Goal: Transaction & Acquisition: Purchase product/service

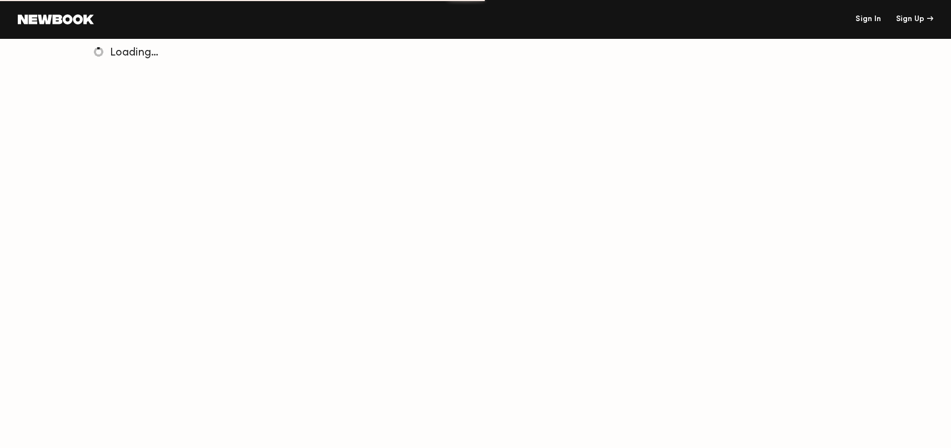
click at [869, 21] on link "Sign In" at bounding box center [868, 20] width 26 height 8
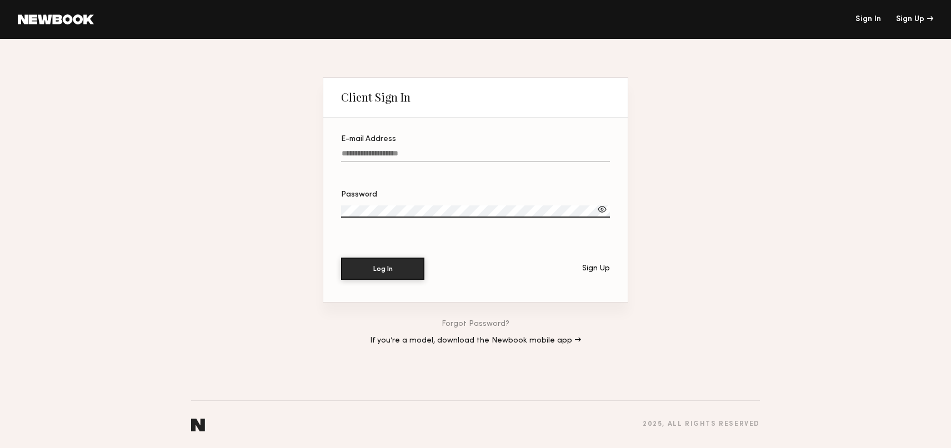
click at [416, 154] on input "E-mail Address" at bounding box center [475, 155] width 269 height 13
drag, startPoint x: 775, startPoint y: 103, endPoint x: 168, endPoint y: 69, distance: 608.4
click at [773, 103] on div "Client Sign In E-mail Address Required Password Log In Sign Up Forgot Password?…" at bounding box center [475, 243] width 951 height 409
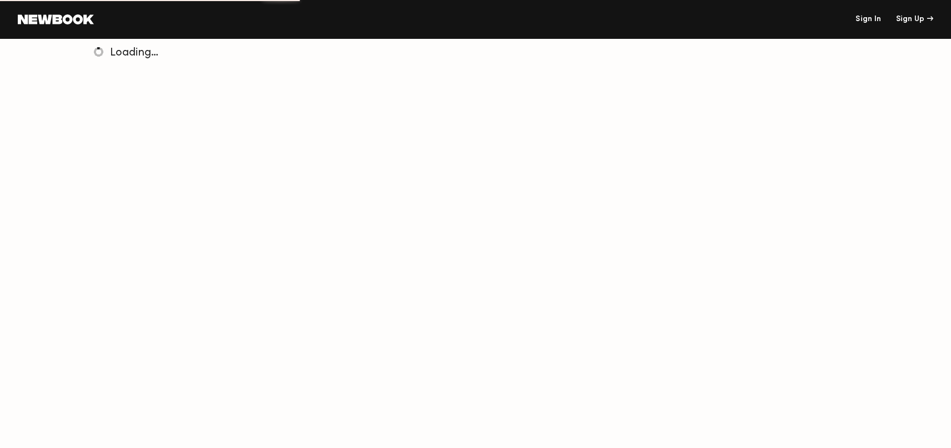
click at [867, 21] on link "Sign In" at bounding box center [868, 20] width 26 height 8
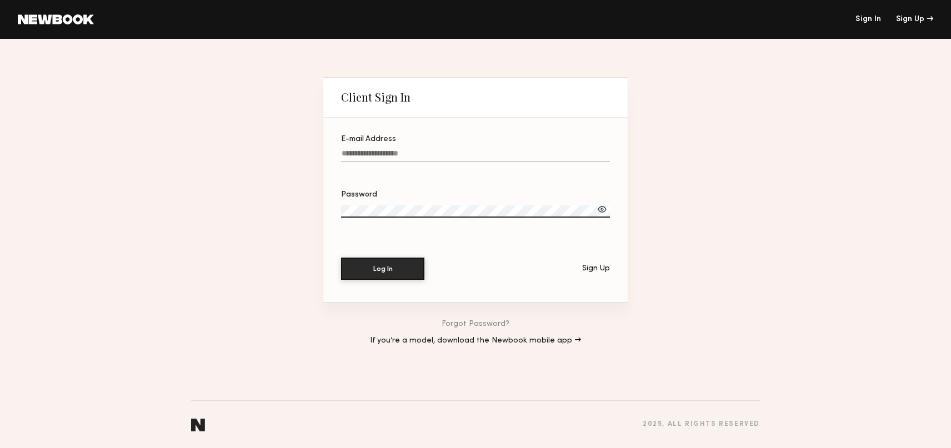
click at [435, 154] on input "E-mail Address" at bounding box center [475, 155] width 269 height 13
type input "**********"
click at [341, 258] on button "Log In" at bounding box center [382, 269] width 83 height 22
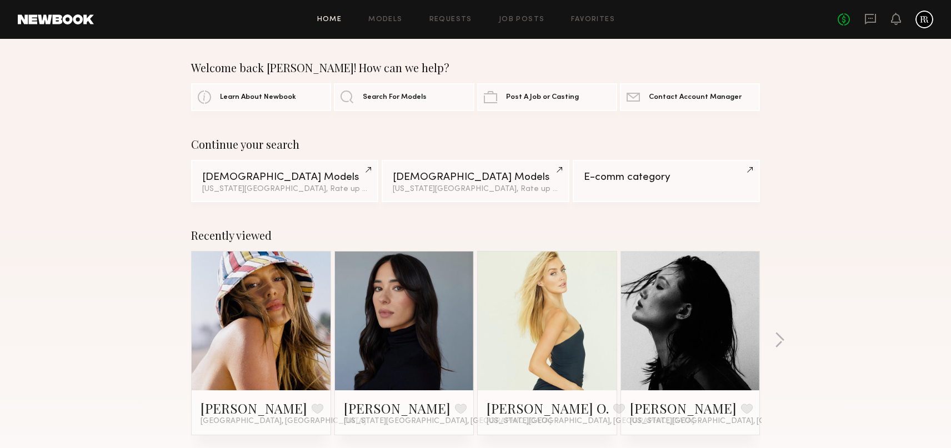
click at [922, 21] on div at bounding box center [924, 20] width 18 height 18
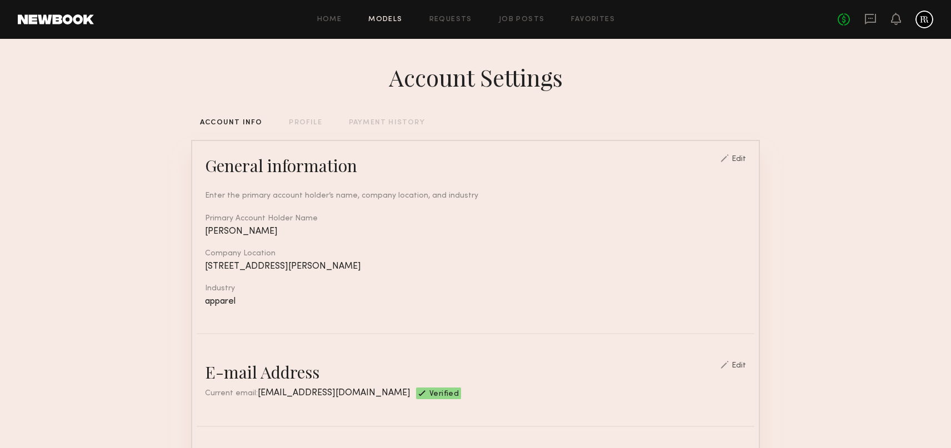
click at [384, 19] on link "Models" at bounding box center [385, 19] width 34 height 7
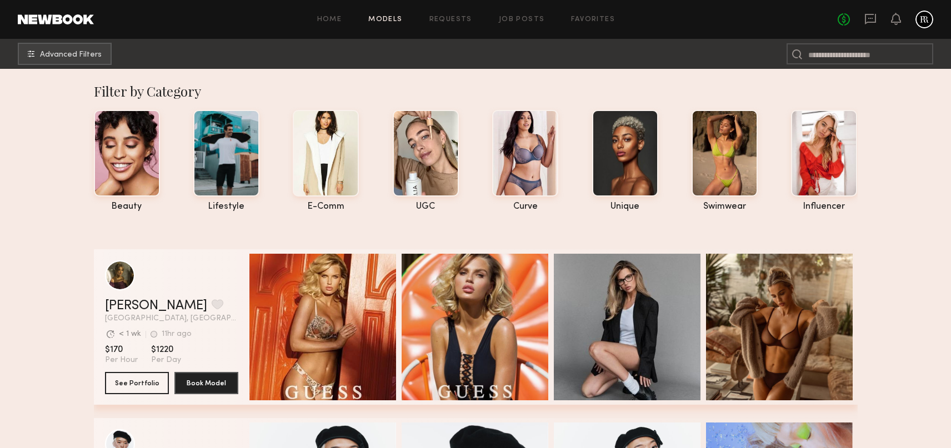
scroll to position [4, 0]
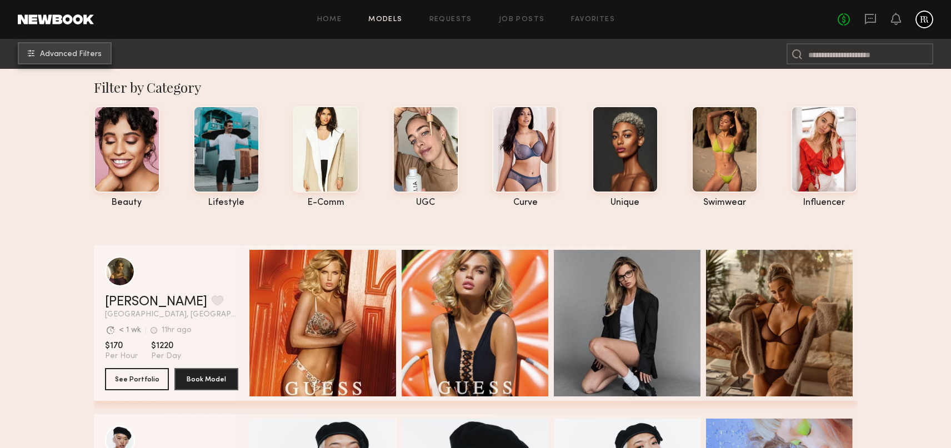
click at [72, 53] on span "Advanced Filters" at bounding box center [71, 55] width 62 height 8
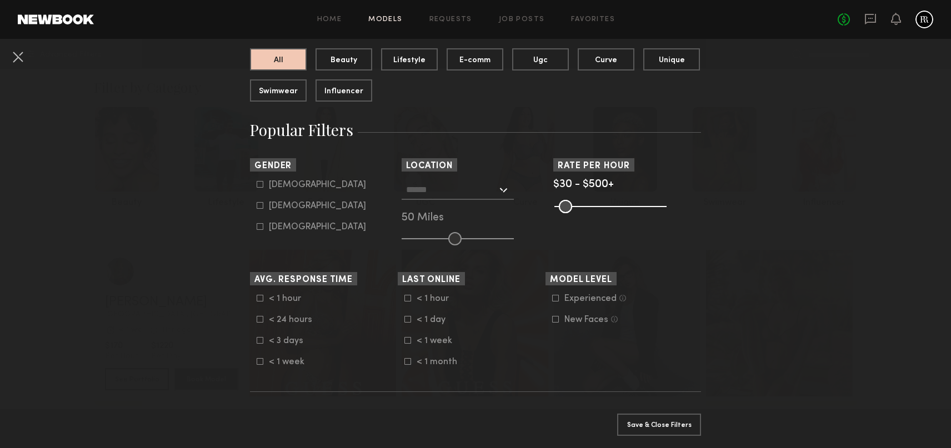
scroll to position [117, 0]
drag, startPoint x: 653, startPoint y: 204, endPoint x: 595, endPoint y: 205, distance: 58.3
click at [595, 205] on common-range-minmax at bounding box center [609, 206] width 112 height 13
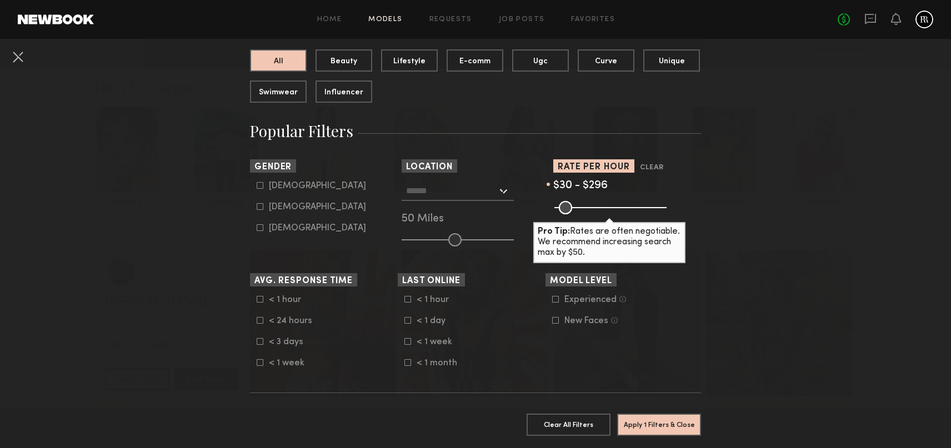
type input "***"
drag, startPoint x: 655, startPoint y: 208, endPoint x: 613, endPoint y: 208, distance: 42.2
click at [616, 209] on input "range" at bounding box center [610, 207] width 112 height 13
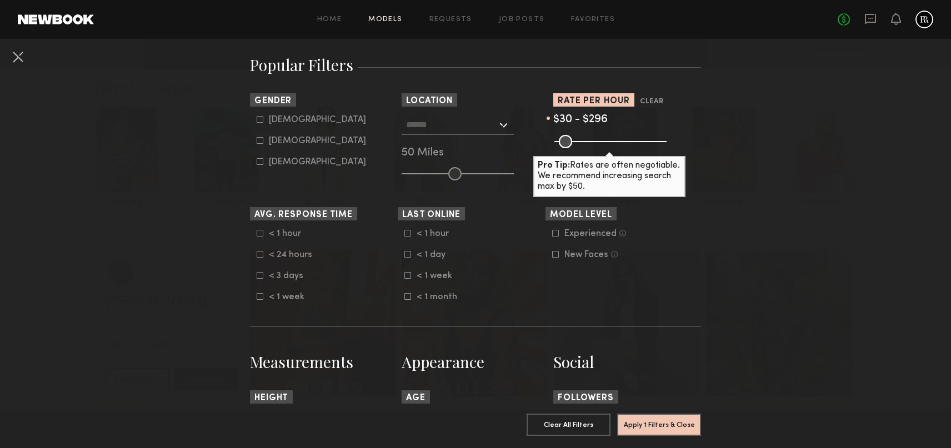
scroll to position [204, 0]
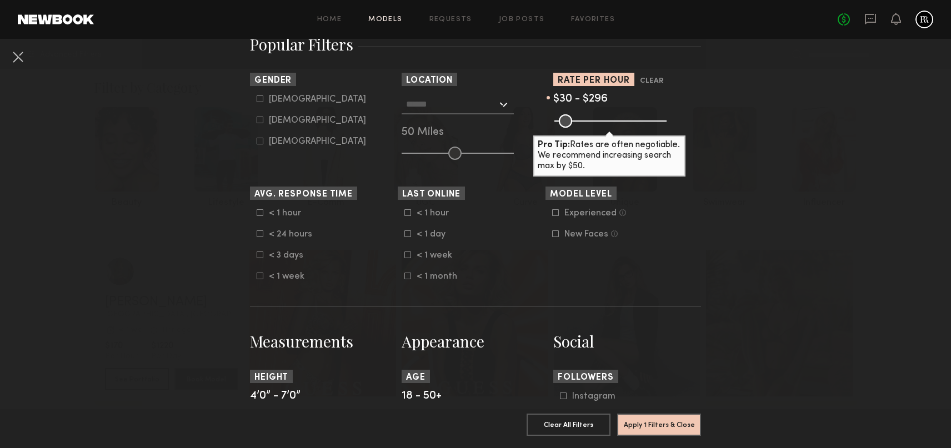
click at [276, 124] on div "Female" at bounding box center [317, 120] width 97 height 7
type input "**"
drag, startPoint x: 612, startPoint y: 118, endPoint x: 580, endPoint y: 119, distance: 32.8
click at [580, 119] on input "range" at bounding box center [610, 120] width 112 height 13
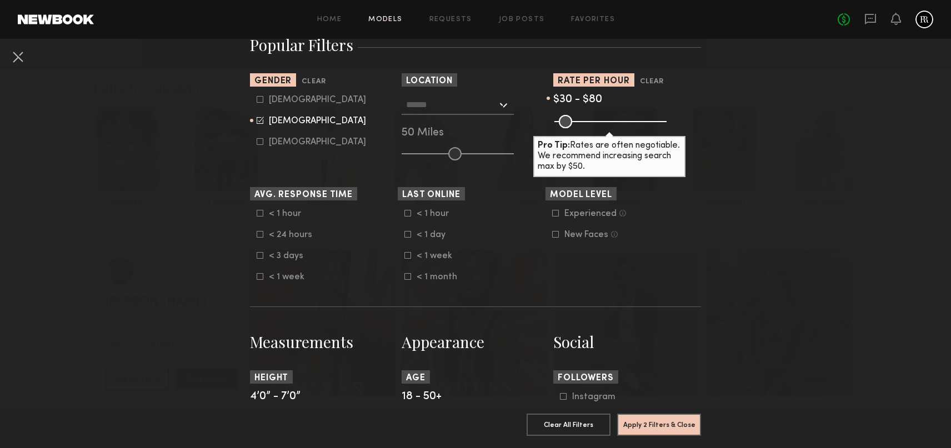
drag, startPoint x: 578, startPoint y: 120, endPoint x: 571, endPoint y: 119, distance: 7.3
type input "**"
click at [571, 119] on input "range" at bounding box center [610, 121] width 112 height 13
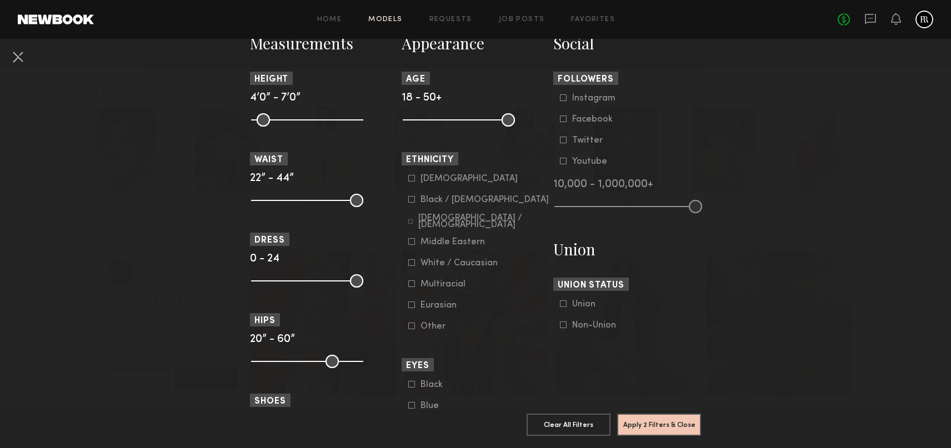
scroll to position [414, 0]
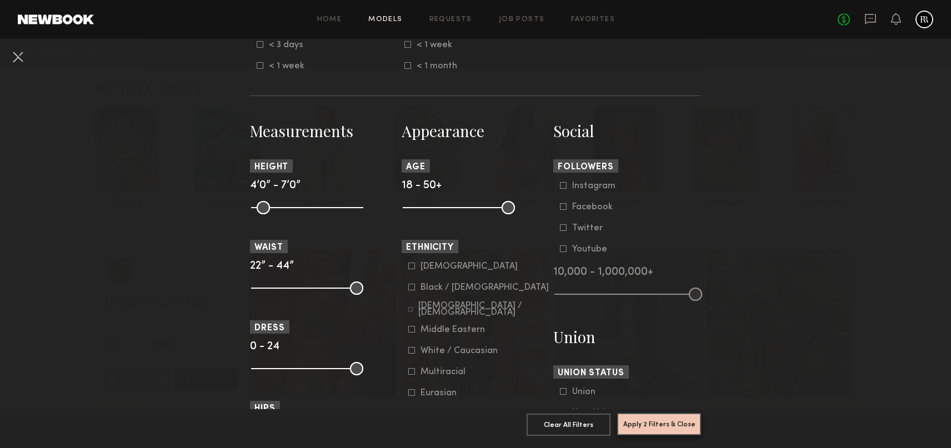
click at [653, 424] on button "Apply 2 Filters & Close" at bounding box center [659, 424] width 84 height 22
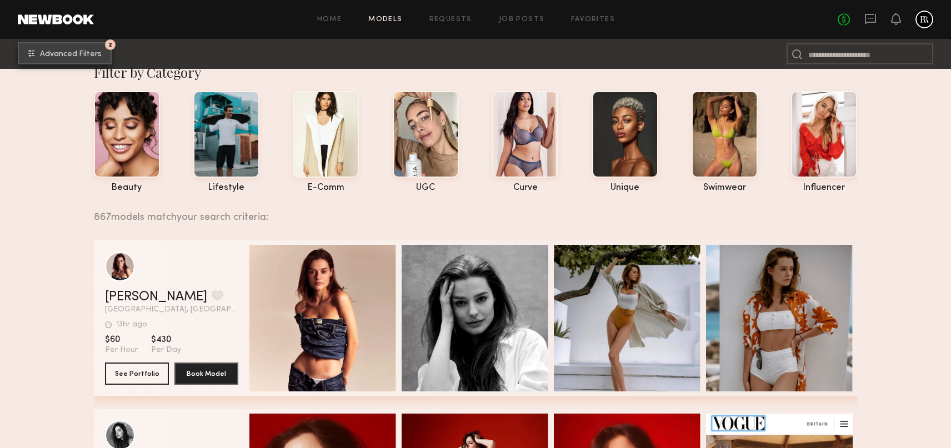
scroll to position [21, 0]
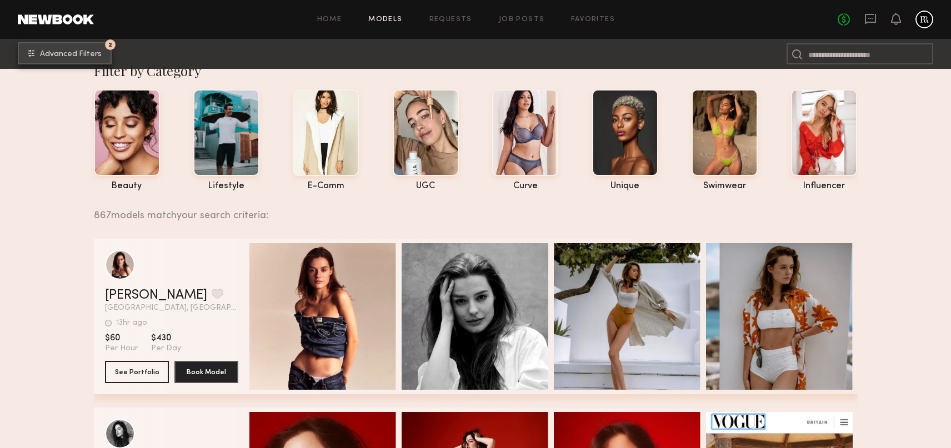
click at [90, 53] on span "Advanced Filters" at bounding box center [71, 55] width 62 height 8
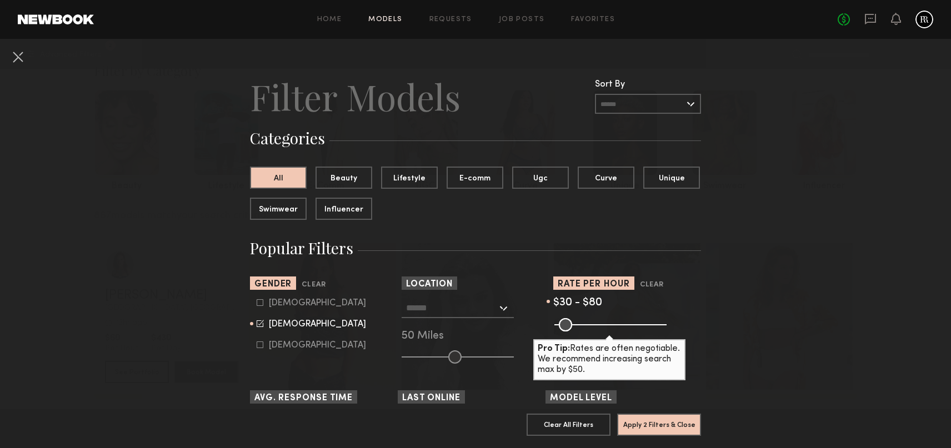
scroll to position [1, 0]
click at [623, 107] on input "text" at bounding box center [648, 103] width 106 height 20
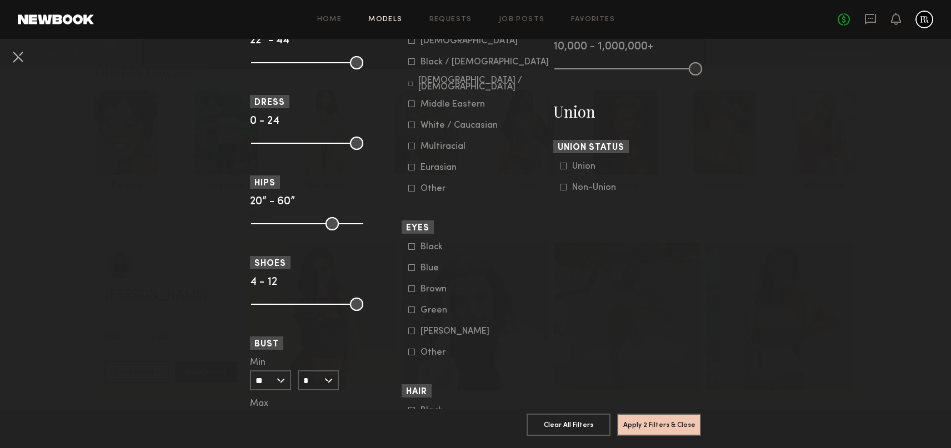
scroll to position [0, 0]
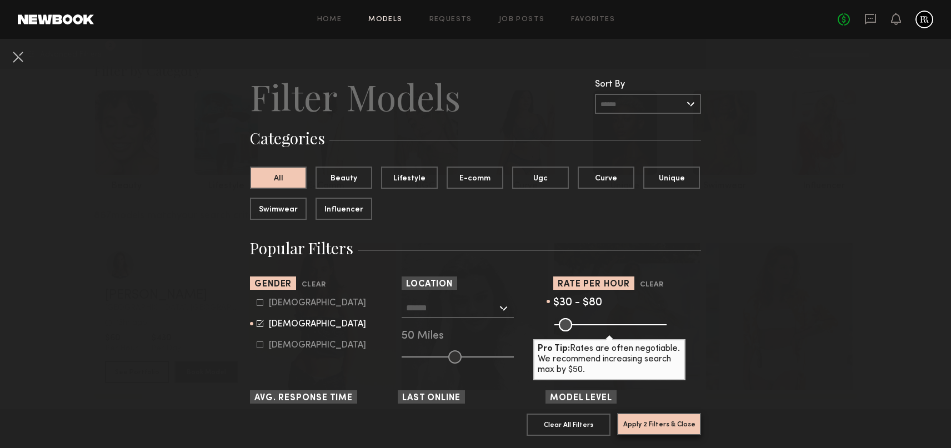
click at [651, 430] on button "Apply 2 Filters & Close" at bounding box center [659, 424] width 84 height 22
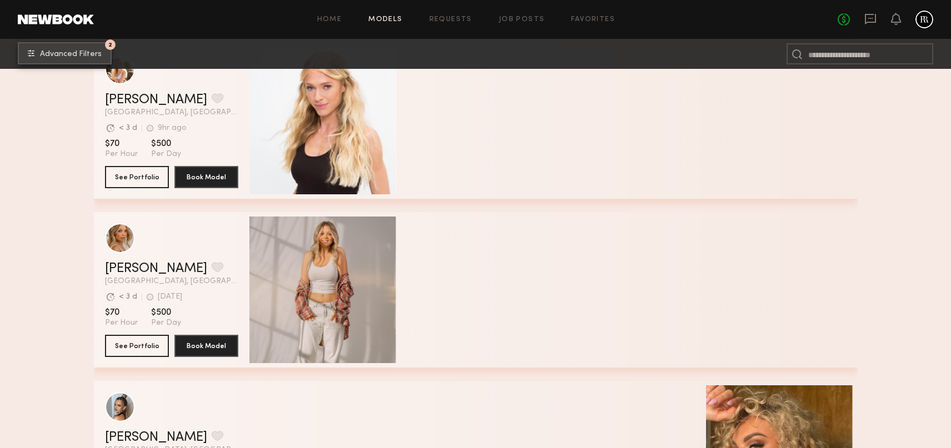
scroll to position [918, 0]
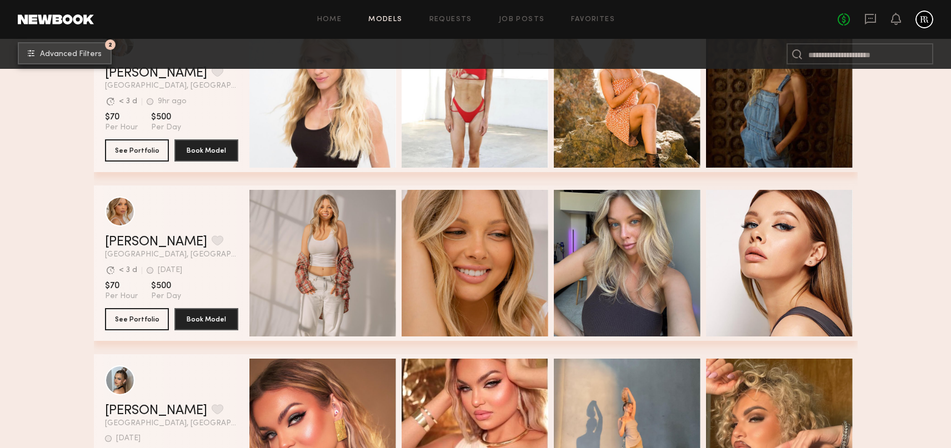
click at [87, 53] on span "Advanced Filters" at bounding box center [71, 55] width 62 height 8
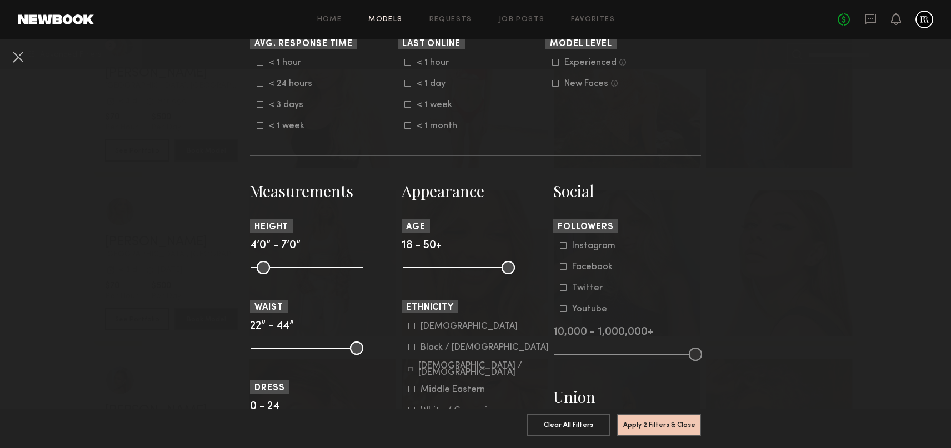
scroll to position [0, 0]
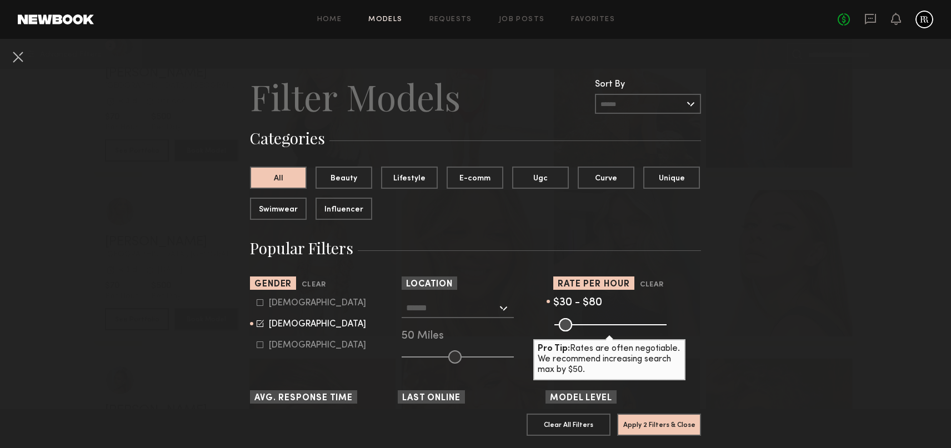
click at [645, 103] on input "text" at bounding box center [648, 104] width 106 height 20
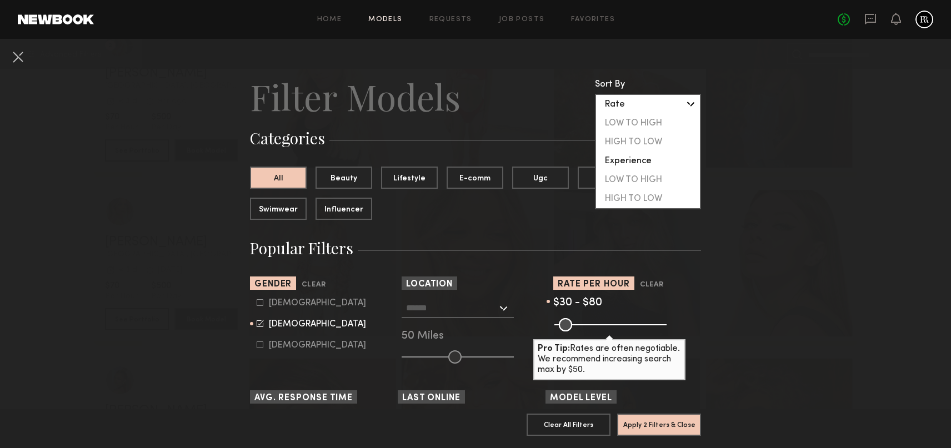
click at [645, 103] on div "Rate" at bounding box center [648, 104] width 104 height 19
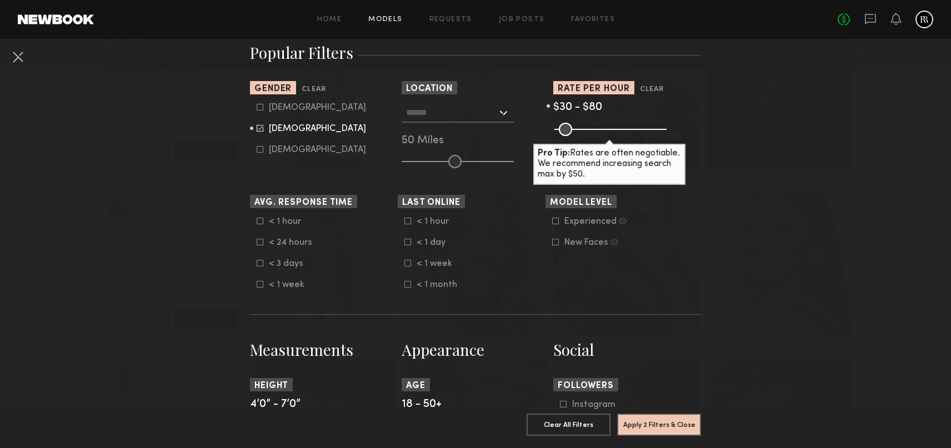
scroll to position [181, 0]
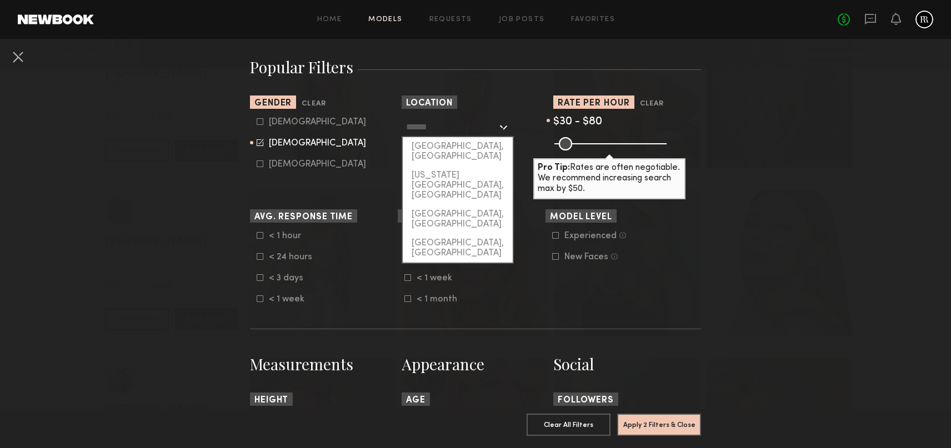
click at [464, 127] on input "text" at bounding box center [451, 126] width 91 height 19
click at [454, 166] on div "[US_STATE][GEOGRAPHIC_DATA], [GEOGRAPHIC_DATA]" at bounding box center [458, 185] width 110 height 39
type input "**********"
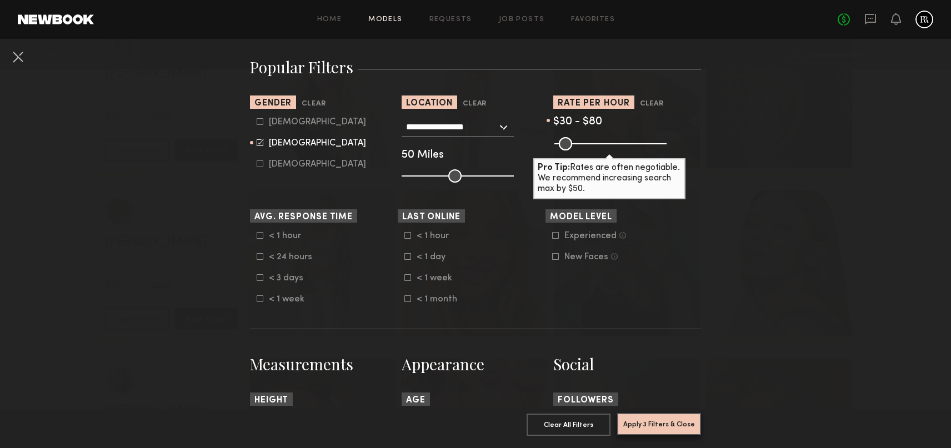
click at [657, 426] on button "Apply 3 Filters & Close" at bounding box center [659, 424] width 84 height 22
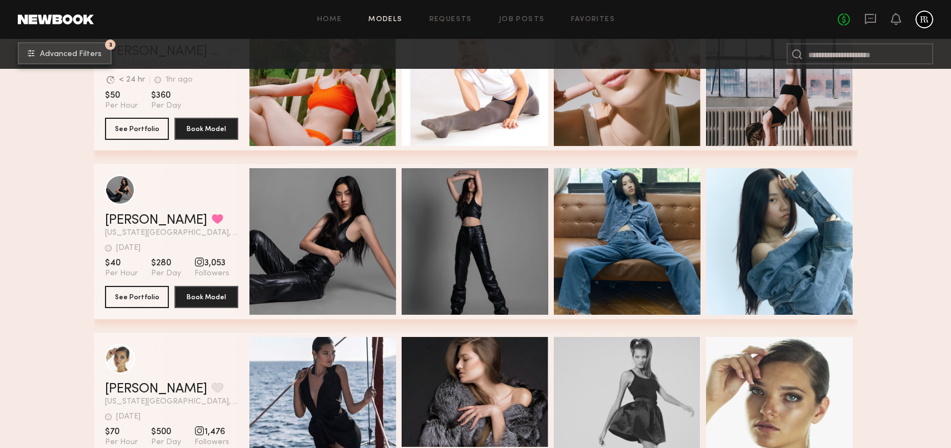
scroll to position [769, 0]
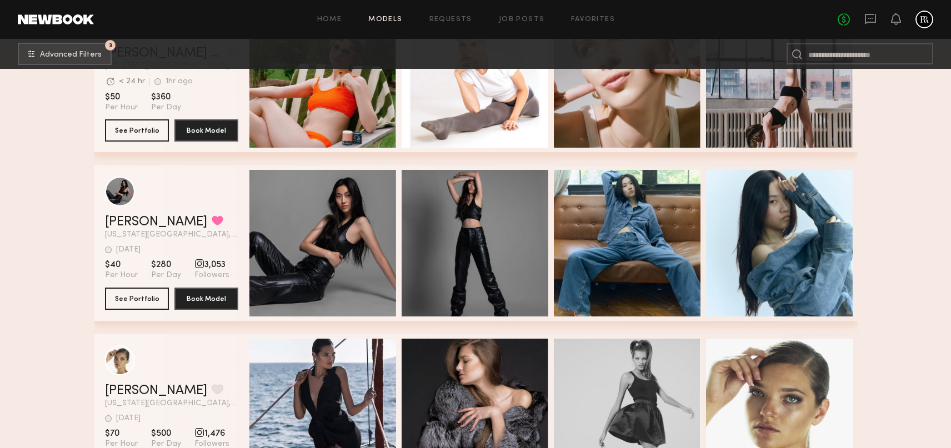
click at [223, 188] on div "grid" at bounding box center [171, 192] width 133 height 30
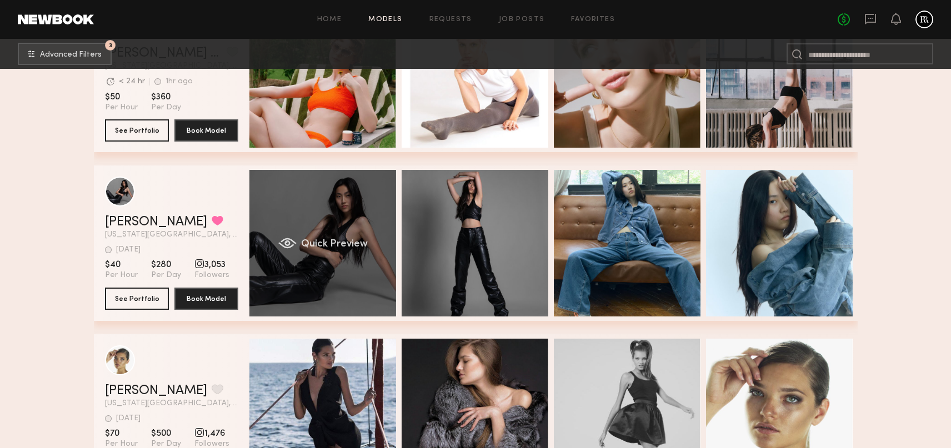
click at [335, 214] on div "Quick Preview" at bounding box center [322, 243] width 147 height 147
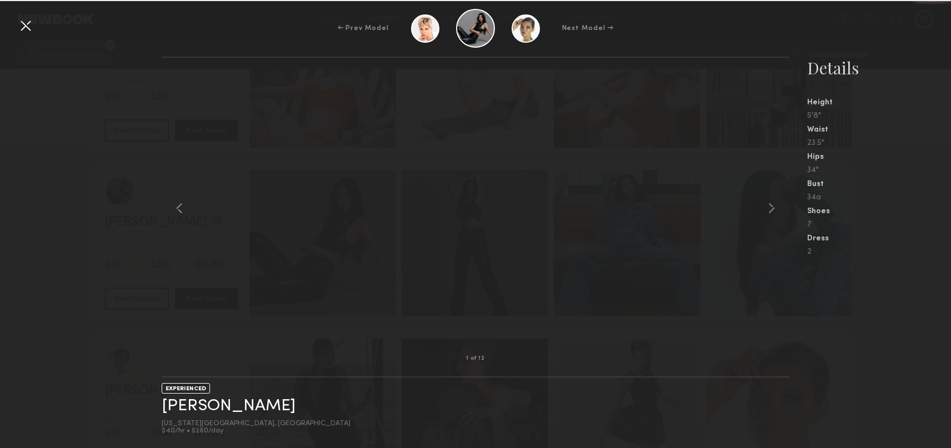
scroll to position [776, 0]
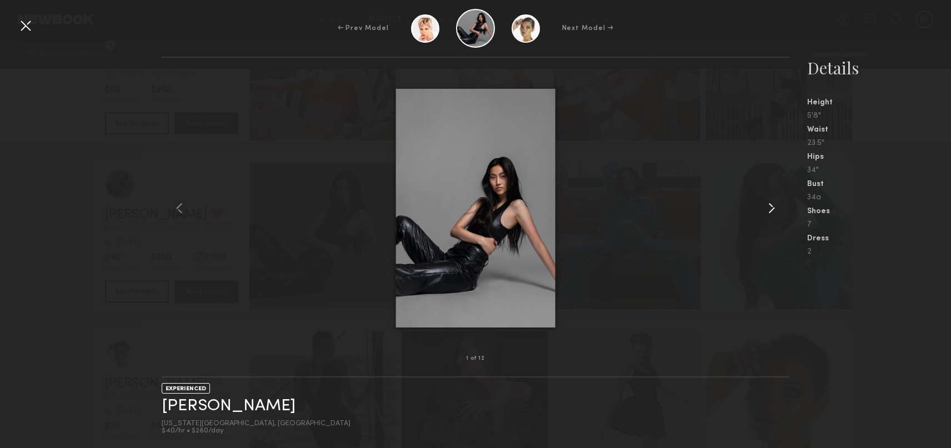
click at [777, 205] on common-icon at bounding box center [771, 208] width 18 height 18
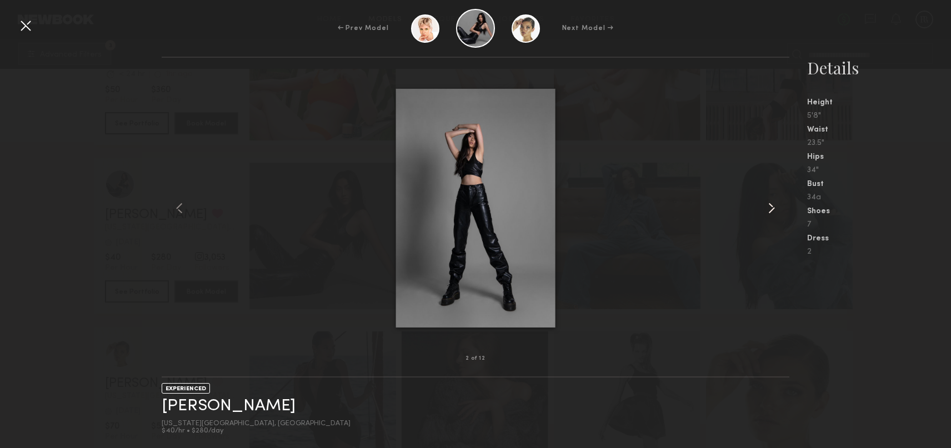
click at [774, 207] on common-icon at bounding box center [771, 208] width 18 height 18
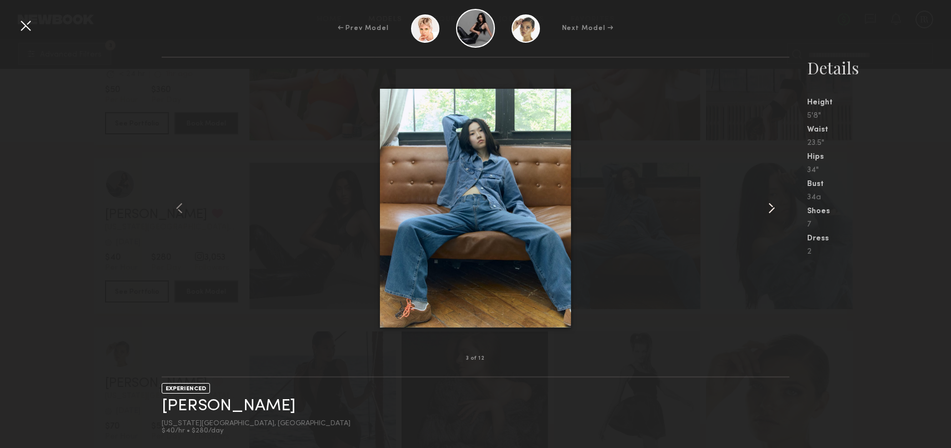
click at [774, 207] on common-icon at bounding box center [771, 208] width 18 height 18
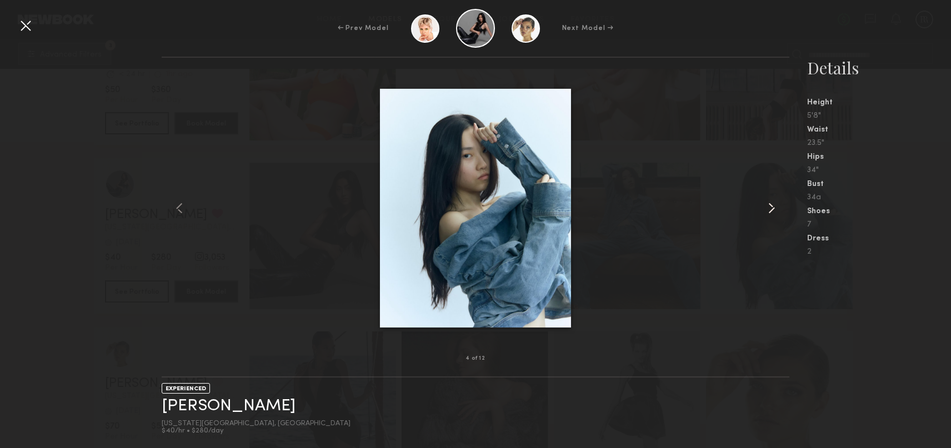
click at [774, 207] on common-icon at bounding box center [771, 208] width 18 height 18
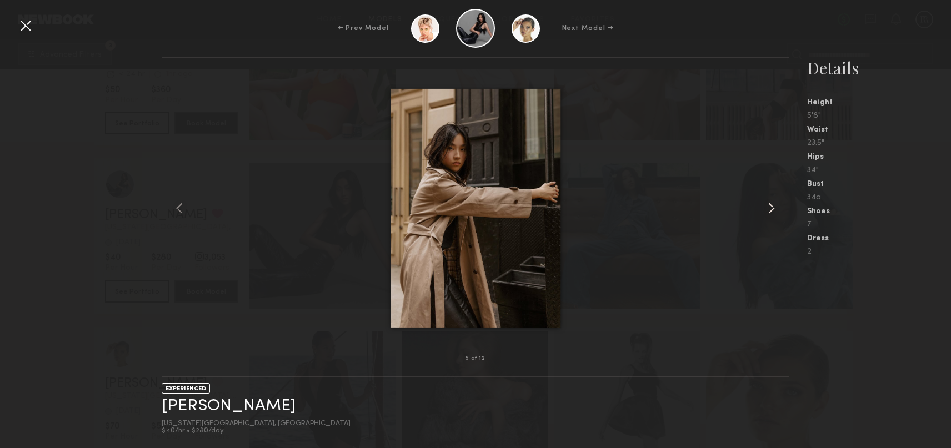
click at [774, 207] on common-icon at bounding box center [771, 208] width 18 height 18
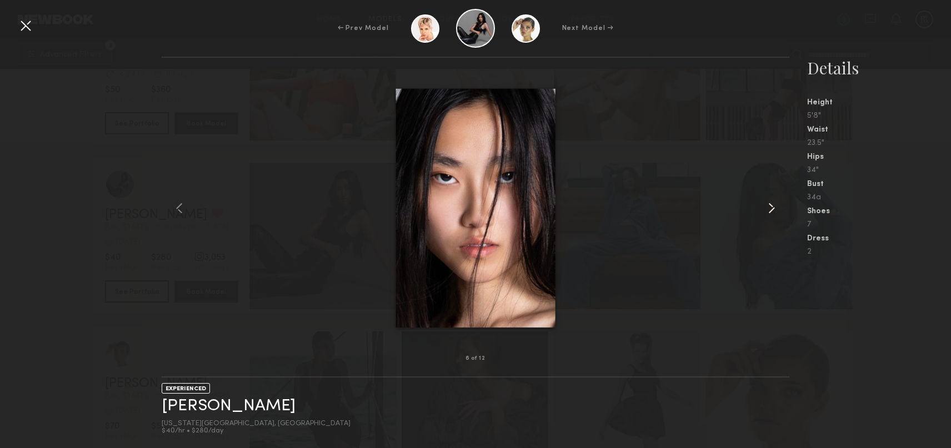
click at [774, 207] on common-icon at bounding box center [771, 208] width 18 height 18
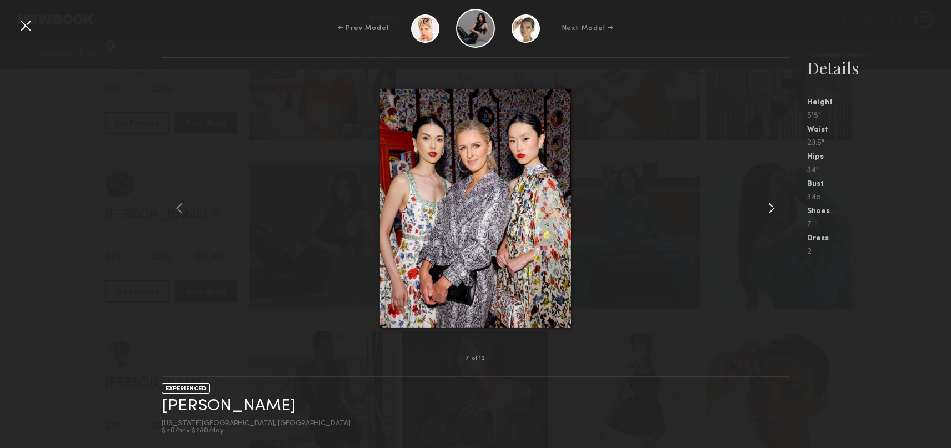
click at [774, 207] on common-icon at bounding box center [771, 208] width 18 height 18
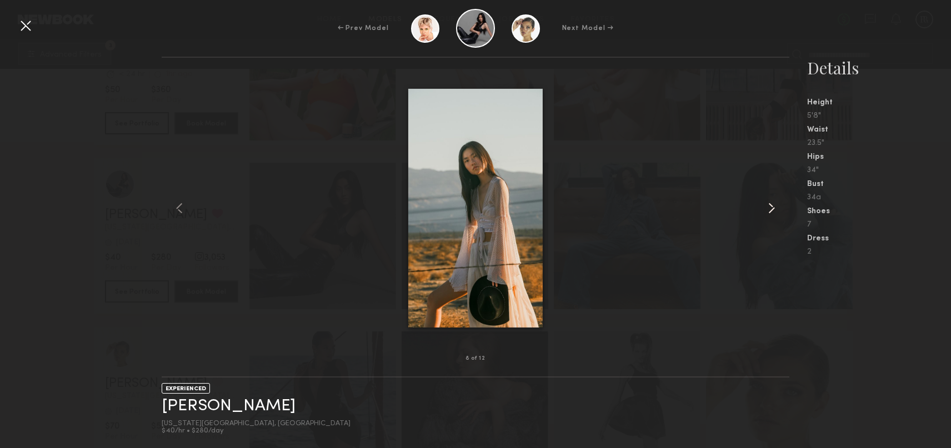
click at [774, 207] on common-icon at bounding box center [771, 208] width 18 height 18
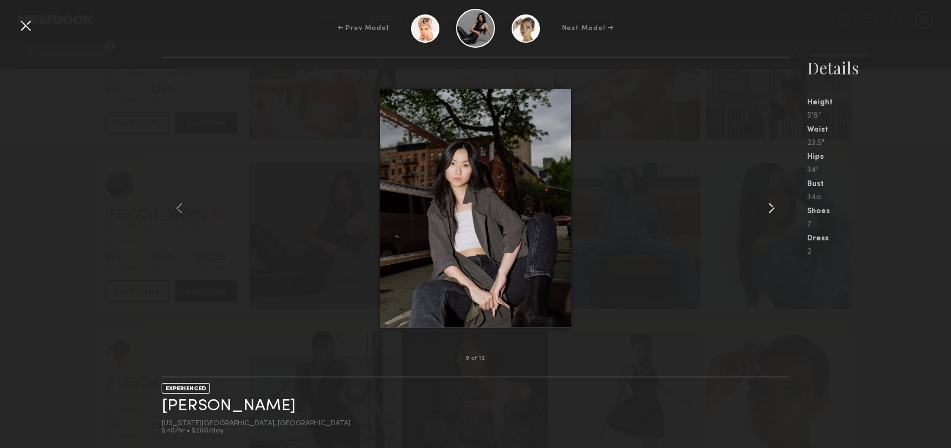
click at [774, 207] on common-icon at bounding box center [771, 208] width 18 height 18
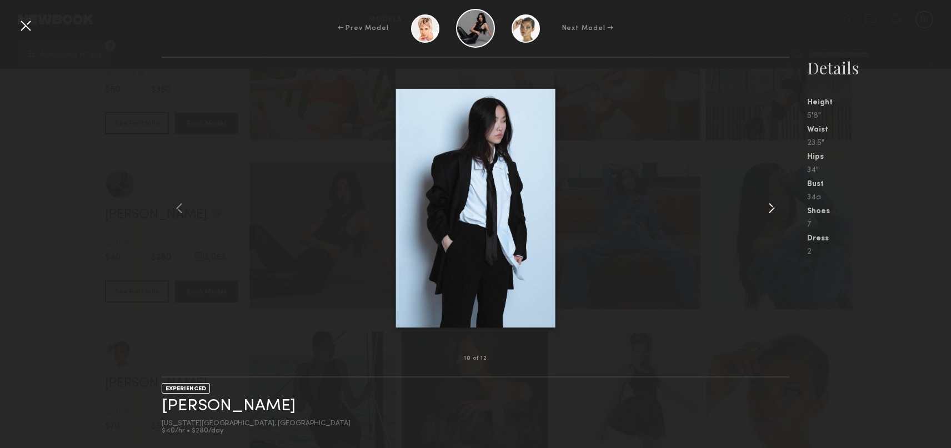
click at [774, 207] on common-icon at bounding box center [771, 208] width 18 height 18
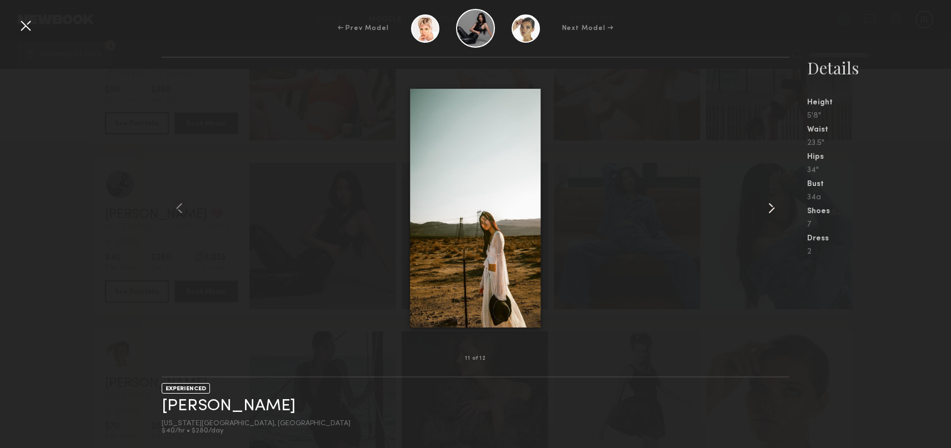
click at [774, 207] on common-icon at bounding box center [771, 208] width 18 height 18
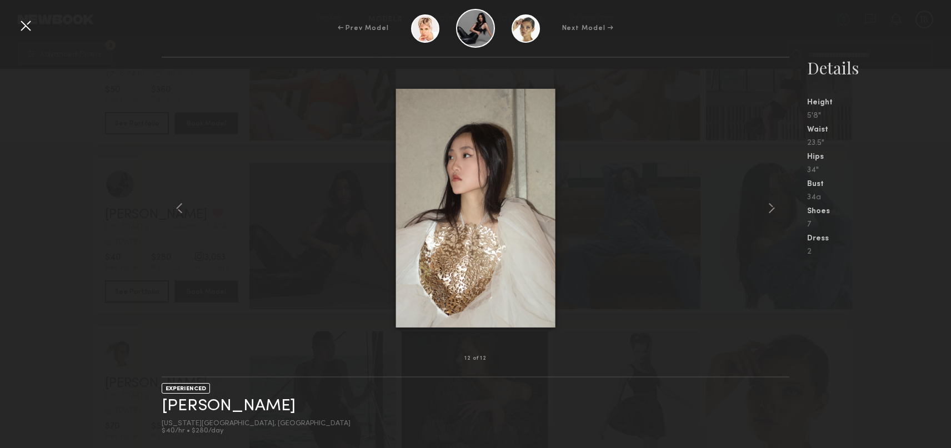
click at [28, 32] on div at bounding box center [26, 26] width 18 height 18
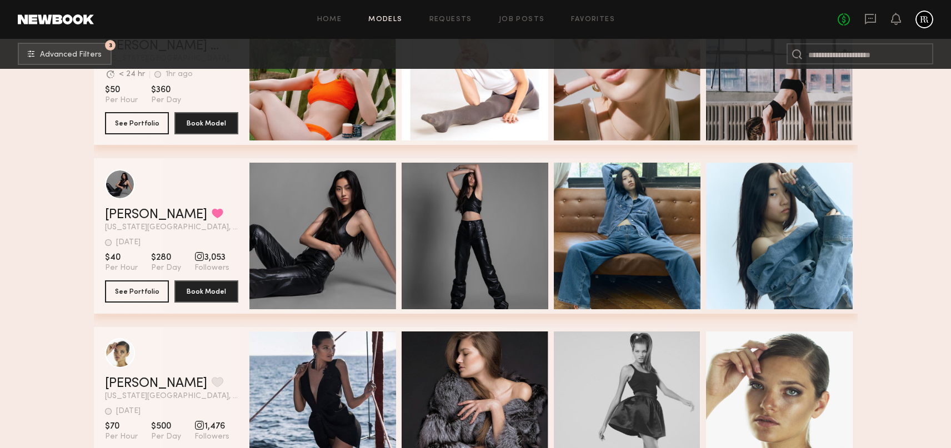
click at [202, 177] on div "grid" at bounding box center [171, 184] width 133 height 30
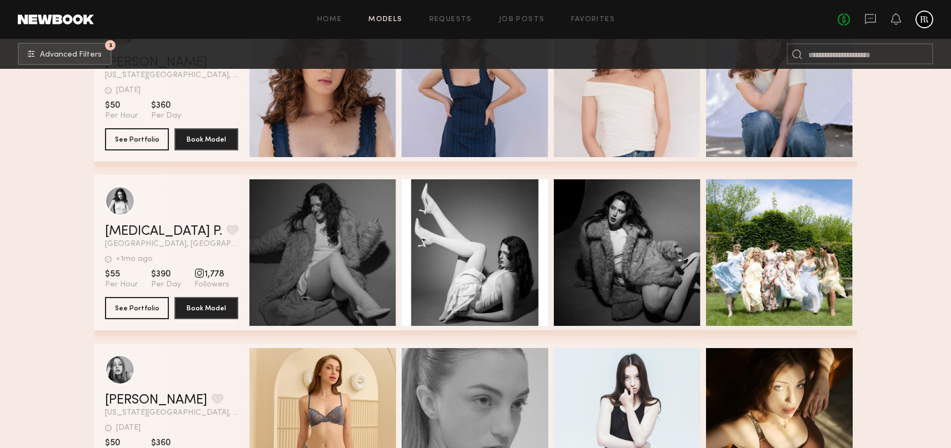
scroll to position [9196, 0]
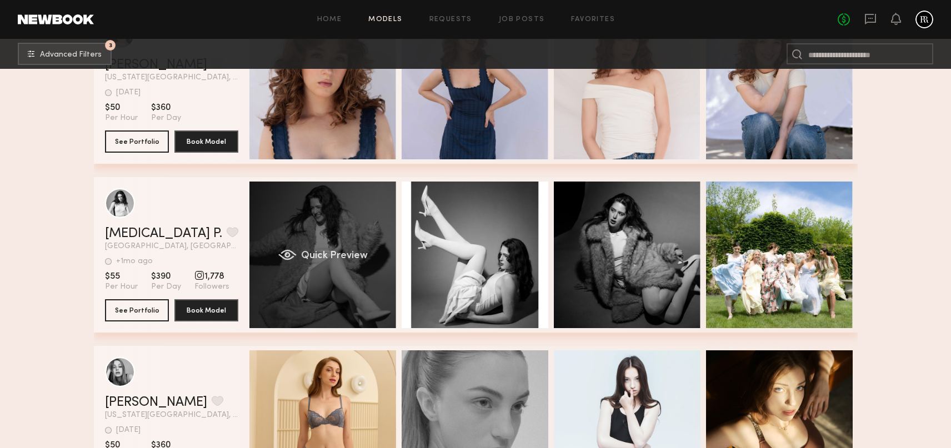
click at [303, 214] on div "Quick Preview" at bounding box center [322, 255] width 147 height 147
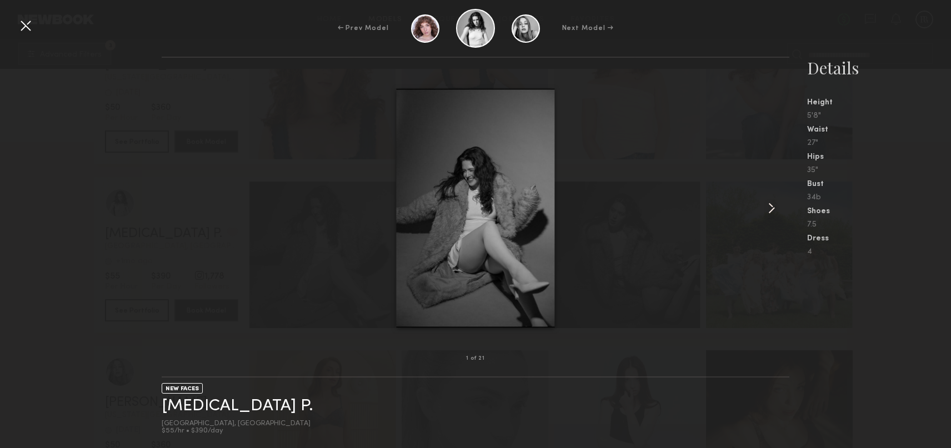
click at [765, 208] on common-icon at bounding box center [771, 208] width 18 height 18
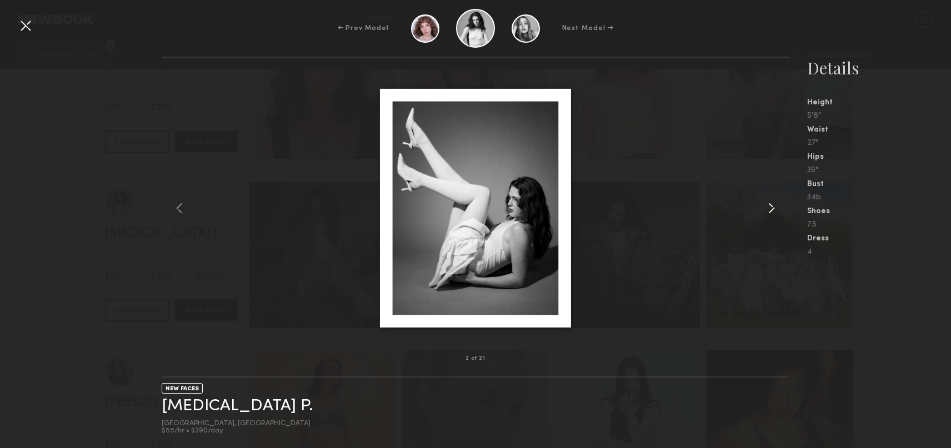
click at [765, 208] on common-icon at bounding box center [771, 208] width 18 height 18
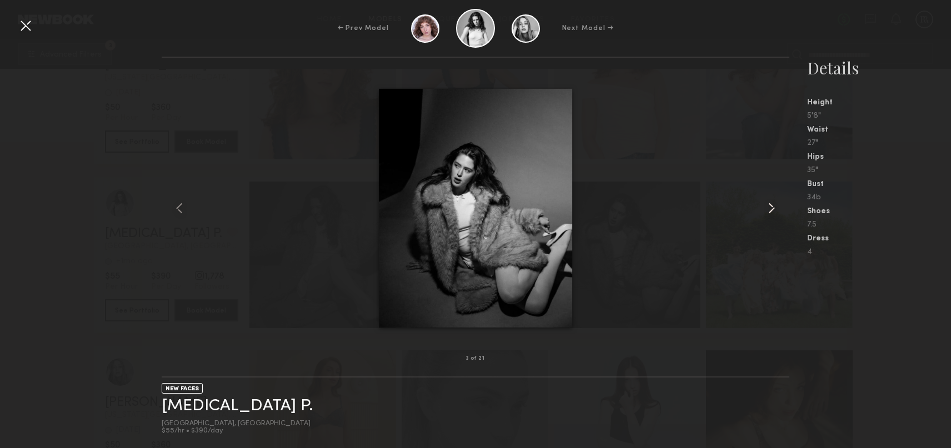
click at [765, 208] on common-icon at bounding box center [771, 208] width 18 height 18
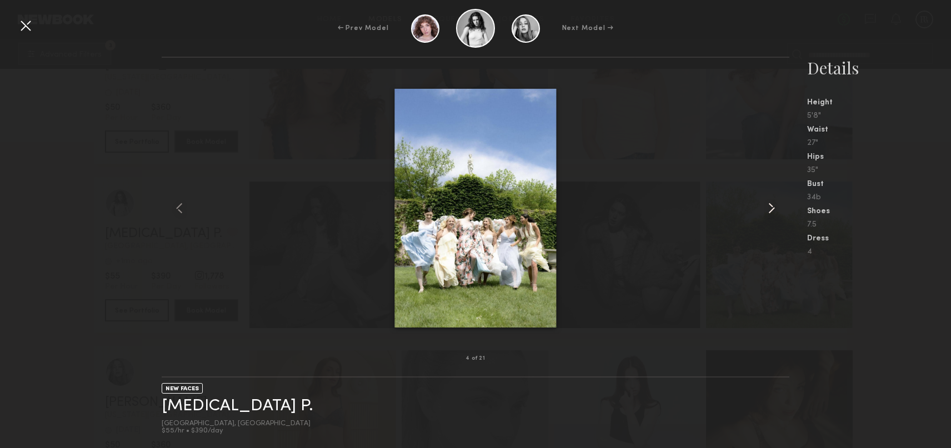
click at [765, 208] on common-icon at bounding box center [771, 208] width 18 height 18
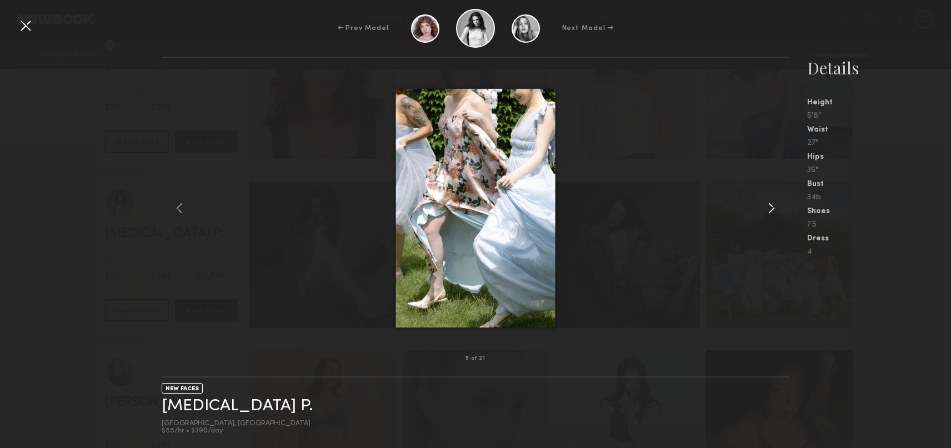
click at [765, 208] on common-icon at bounding box center [771, 208] width 18 height 18
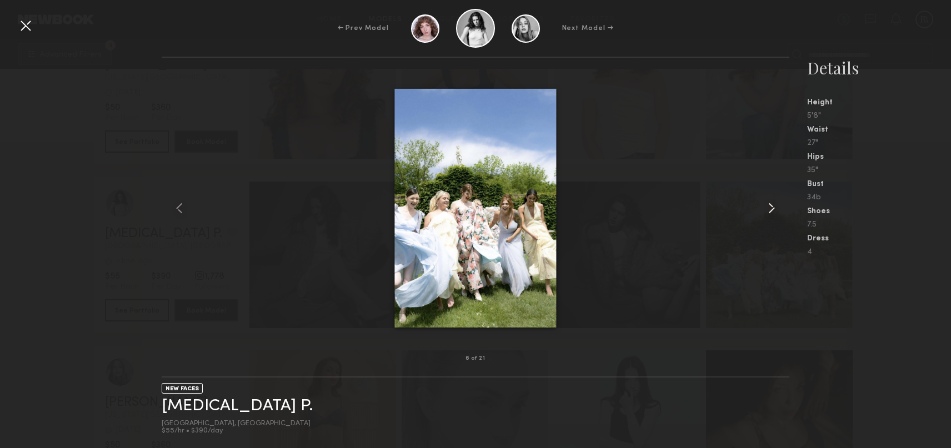
click at [765, 208] on common-icon at bounding box center [771, 208] width 18 height 18
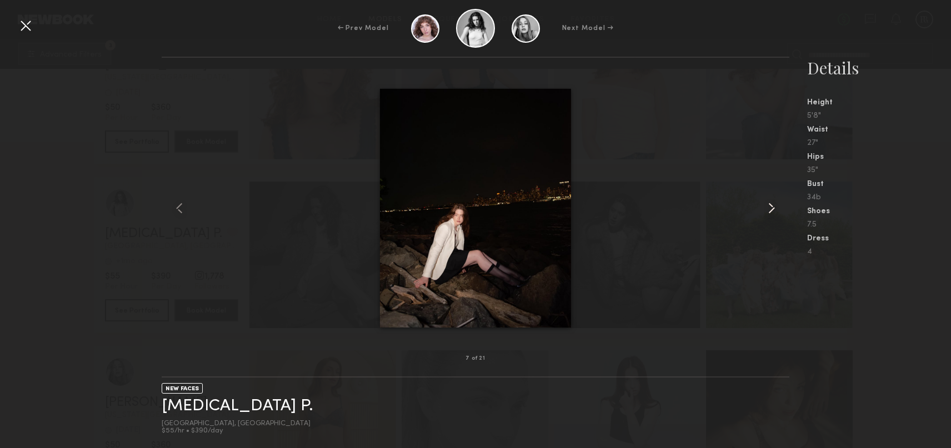
click at [765, 208] on common-icon at bounding box center [771, 208] width 18 height 18
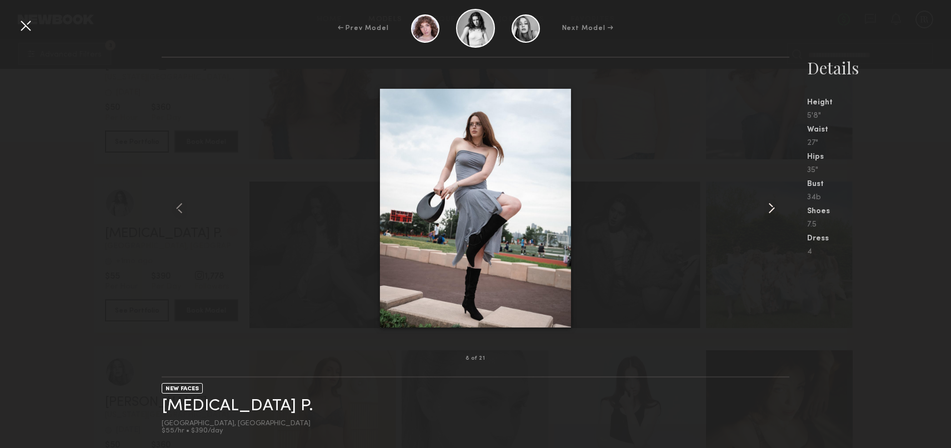
click at [765, 208] on common-icon at bounding box center [771, 208] width 18 height 18
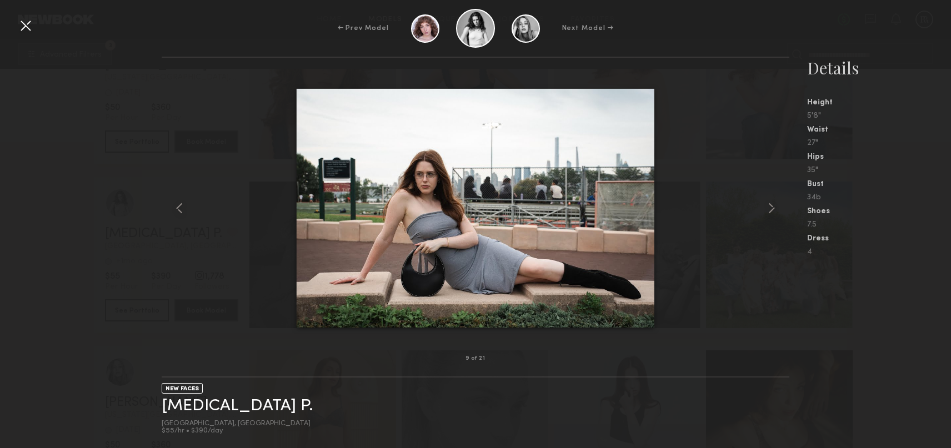
click at [23, 27] on div at bounding box center [26, 26] width 18 height 18
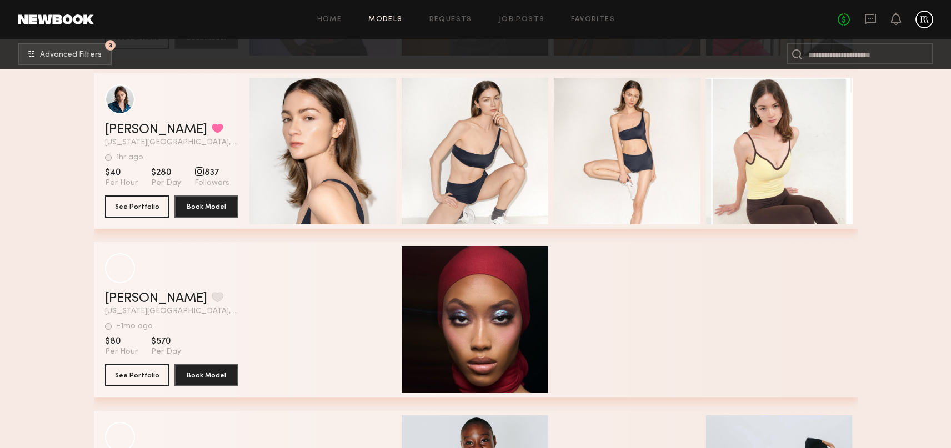
scroll to position [12174, 0]
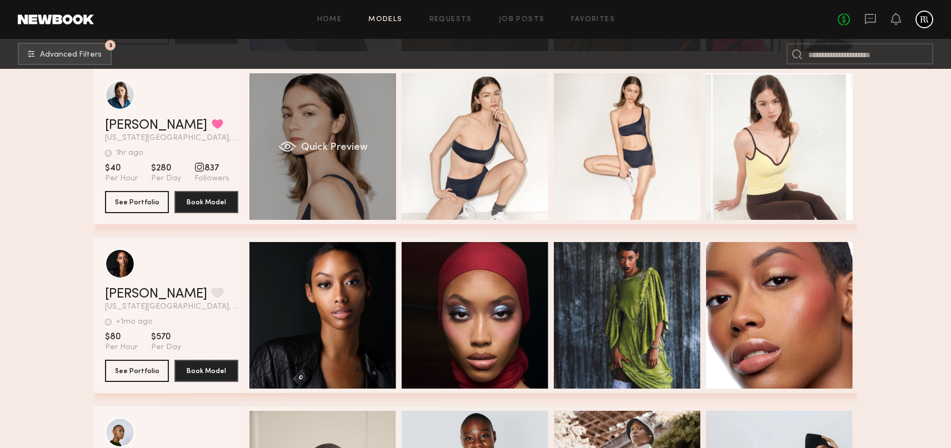
click at [324, 182] on div "Quick Preview" at bounding box center [322, 146] width 147 height 147
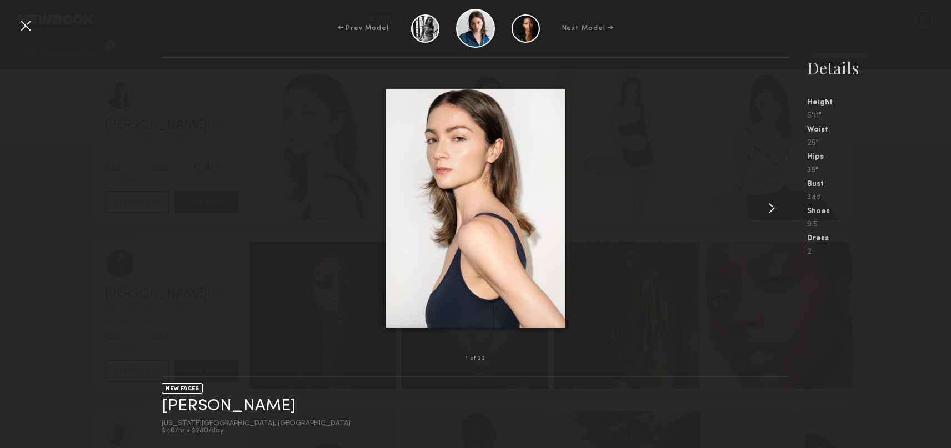
click at [770, 209] on common-icon at bounding box center [771, 208] width 18 height 18
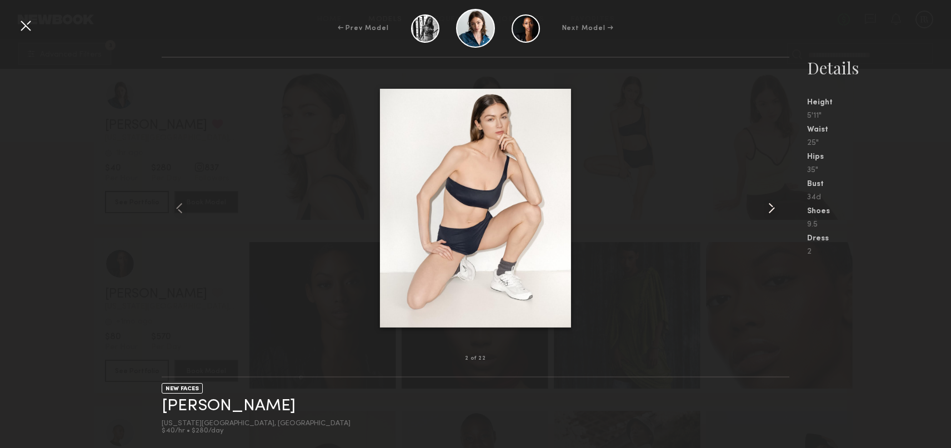
click at [770, 209] on common-icon at bounding box center [771, 208] width 18 height 18
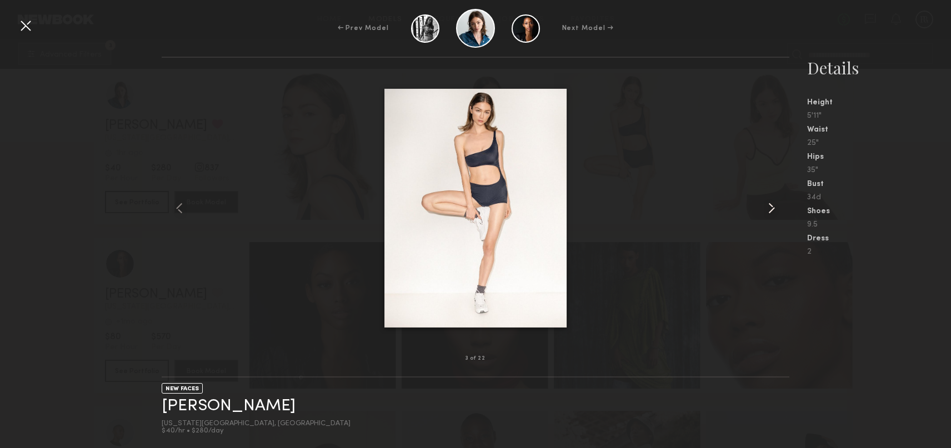
click at [770, 209] on common-icon at bounding box center [771, 208] width 18 height 18
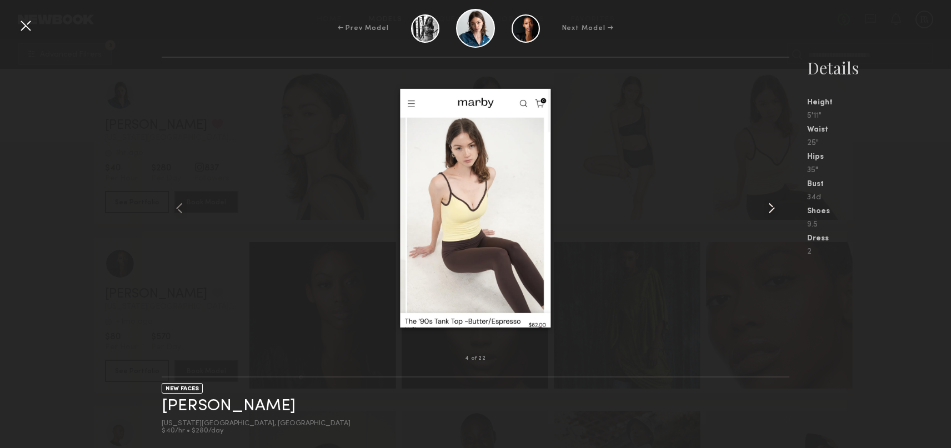
click at [770, 209] on common-icon at bounding box center [771, 208] width 18 height 18
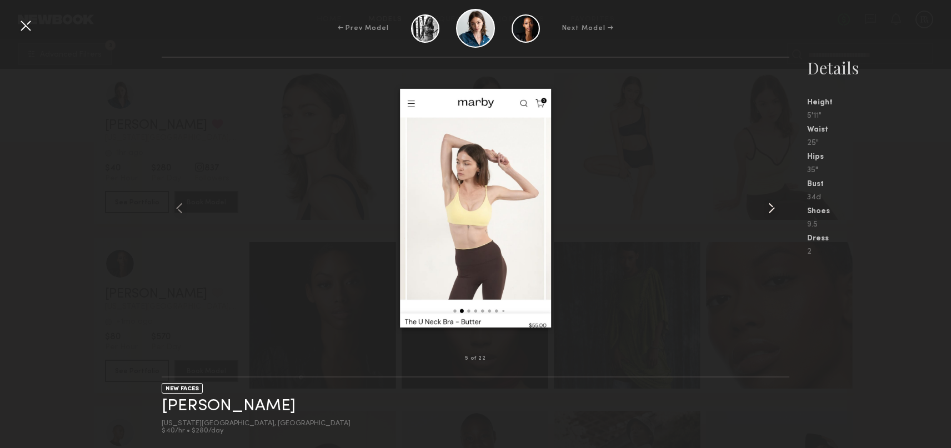
click at [770, 209] on common-icon at bounding box center [771, 208] width 18 height 18
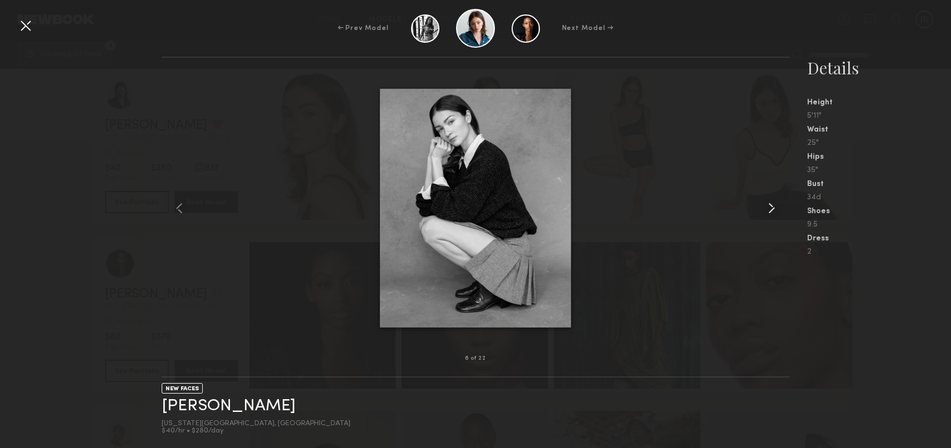
click at [770, 209] on common-icon at bounding box center [771, 208] width 18 height 18
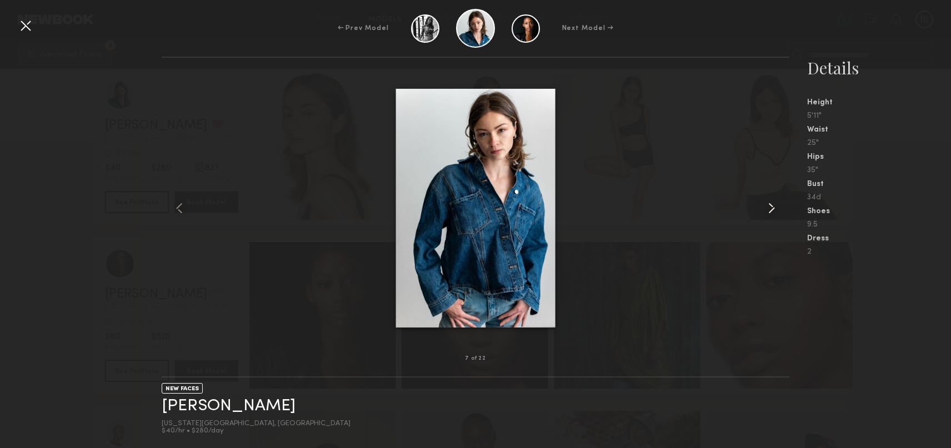
click at [770, 209] on common-icon at bounding box center [771, 208] width 18 height 18
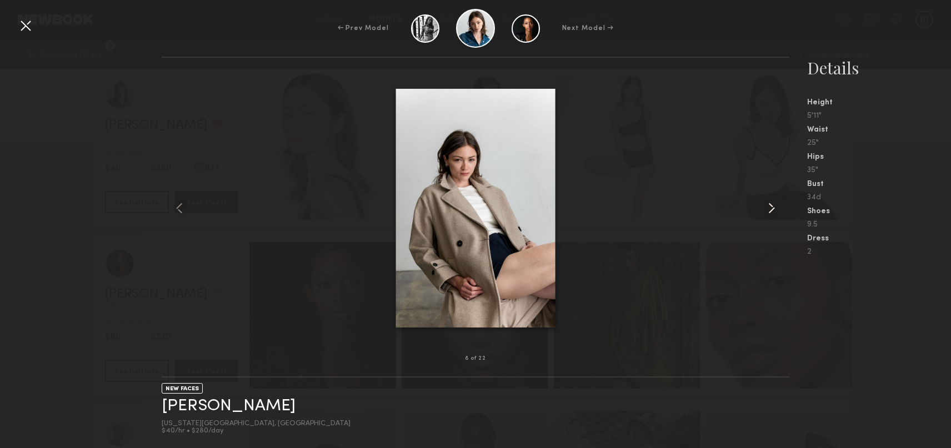
click at [770, 209] on common-icon at bounding box center [771, 208] width 18 height 18
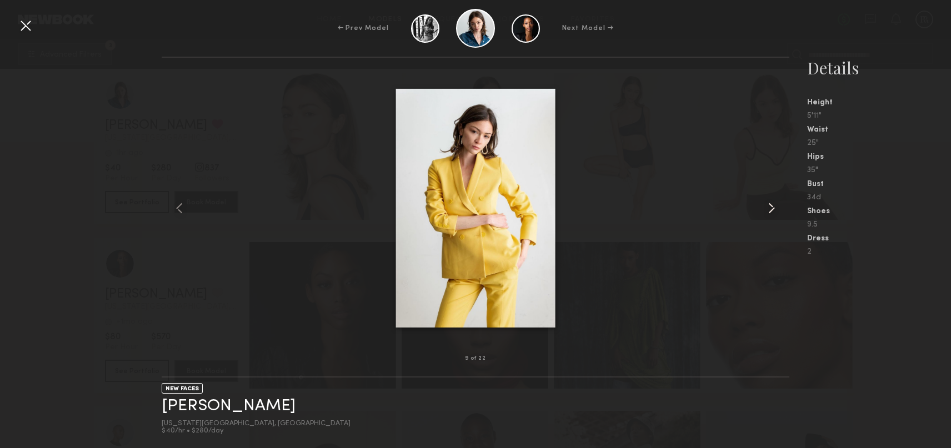
click at [770, 209] on common-icon at bounding box center [771, 208] width 18 height 18
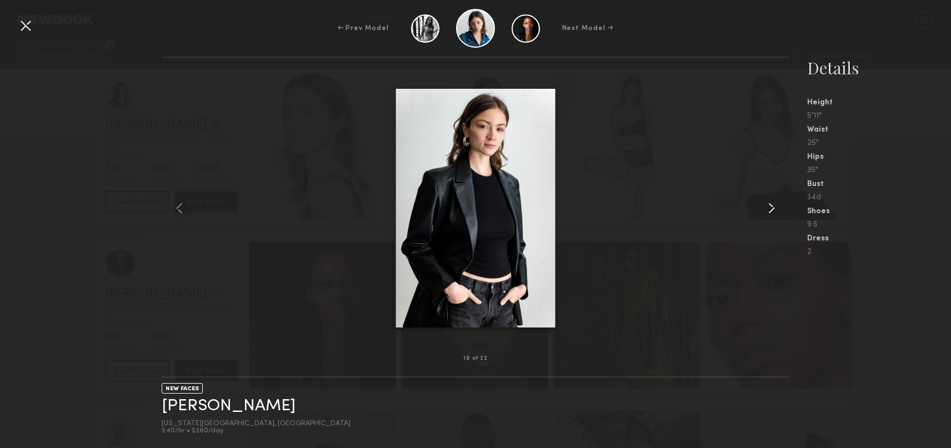
click at [768, 207] on common-icon at bounding box center [771, 208] width 18 height 18
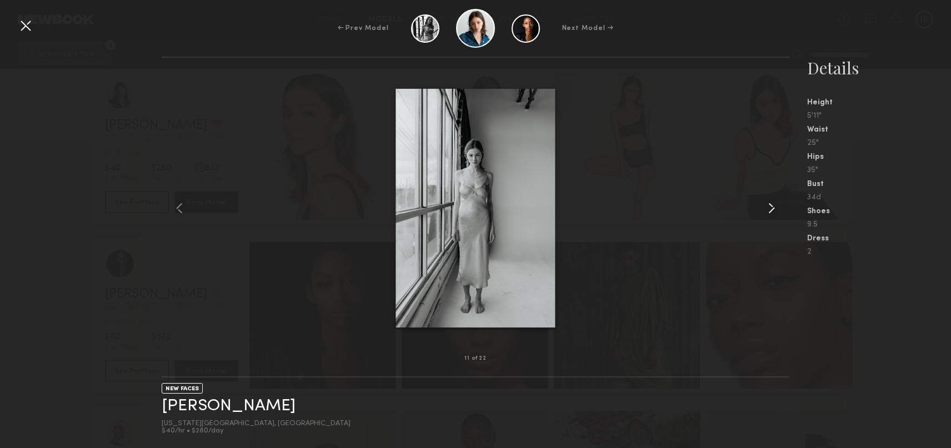
click at [768, 207] on common-icon at bounding box center [771, 208] width 18 height 18
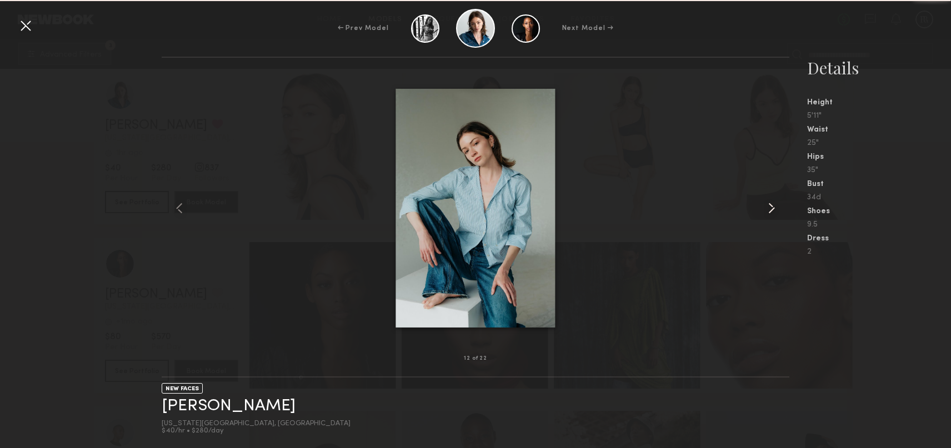
click at [768, 207] on common-icon at bounding box center [771, 208] width 18 height 18
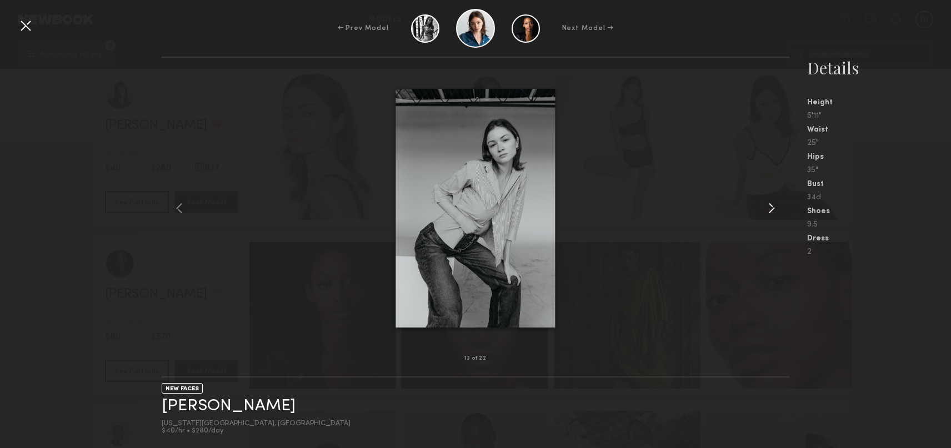
click at [768, 207] on common-icon at bounding box center [771, 208] width 18 height 18
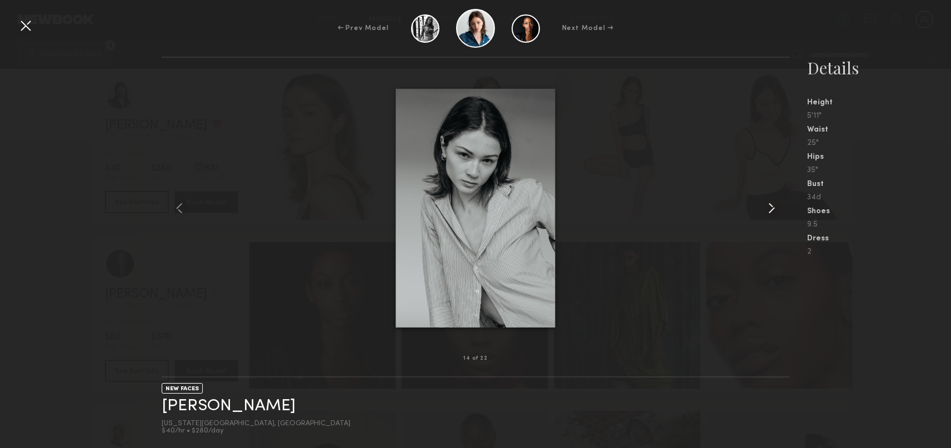
click at [768, 207] on common-icon at bounding box center [771, 208] width 18 height 18
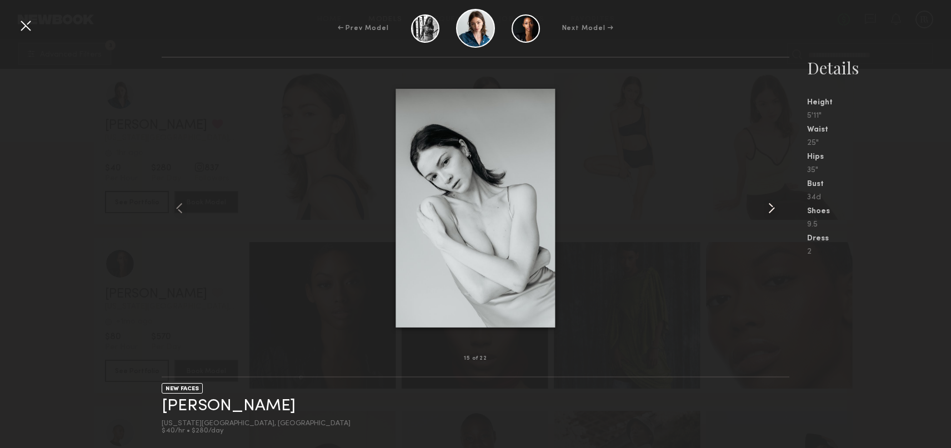
click at [768, 207] on common-icon at bounding box center [771, 208] width 18 height 18
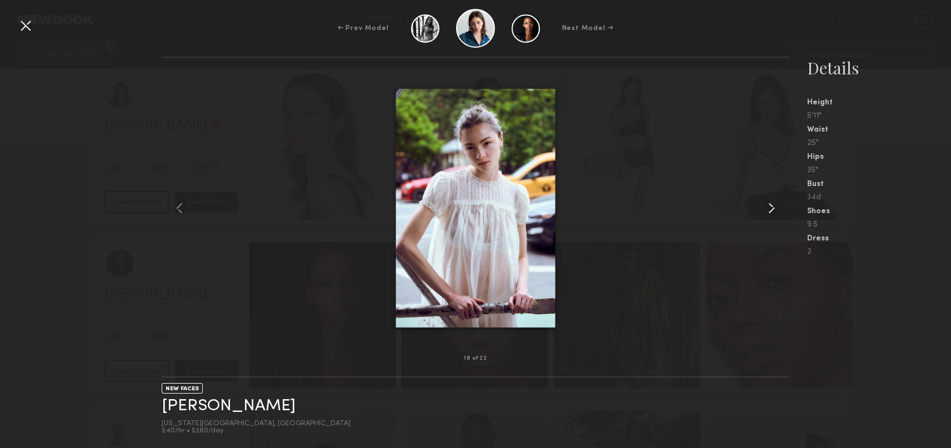
click at [768, 207] on common-icon at bounding box center [771, 208] width 18 height 18
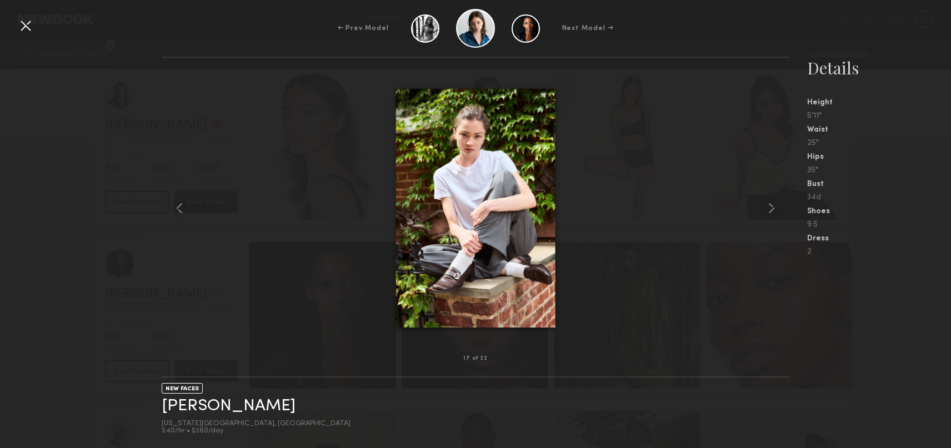
click at [37, 32] on div "← Prev Model Next Model →" at bounding box center [475, 28] width 951 height 39
click at [28, 28] on div at bounding box center [26, 26] width 18 height 18
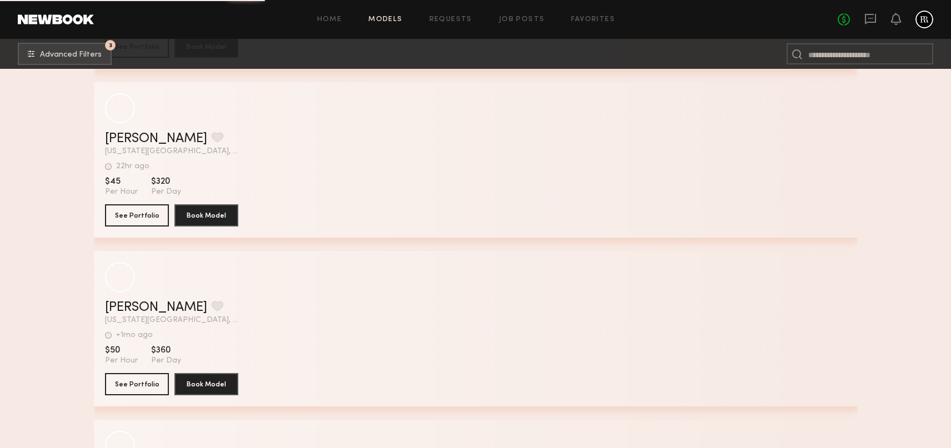
scroll to position [21860, 0]
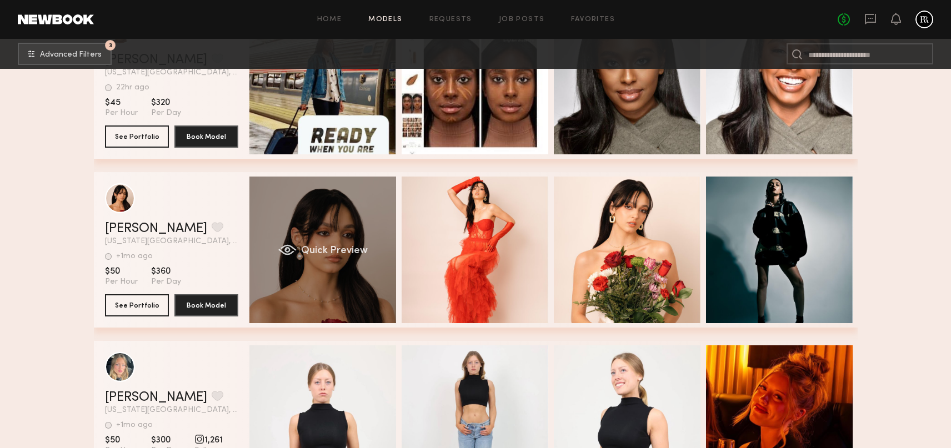
click at [333, 233] on div "Quick Preview" at bounding box center [322, 250] width 147 height 147
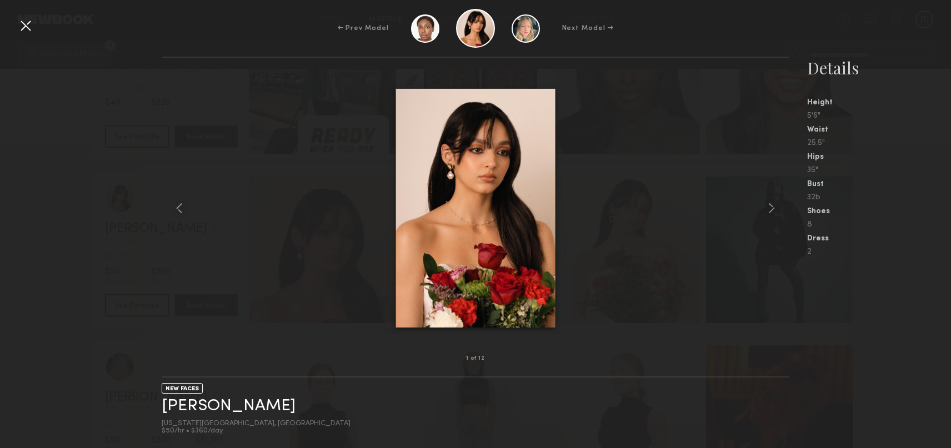
click at [19, 24] on div at bounding box center [26, 26] width 18 height 18
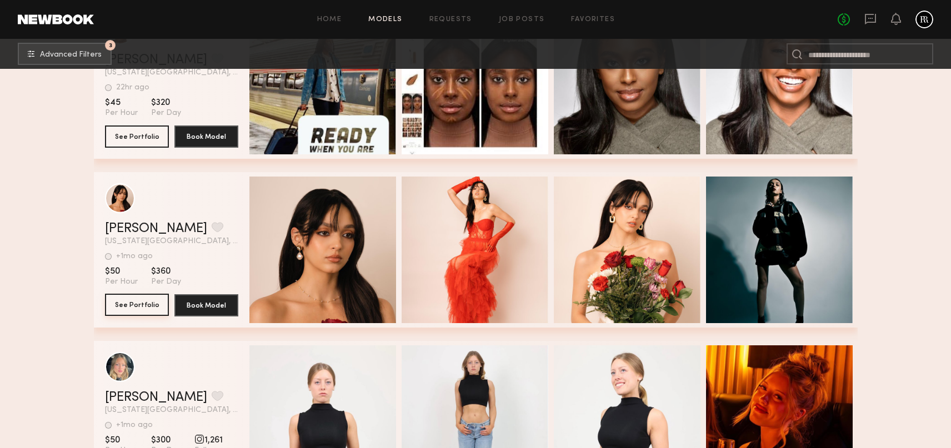
click at [139, 308] on button "See Portfolio" at bounding box center [137, 305] width 64 height 22
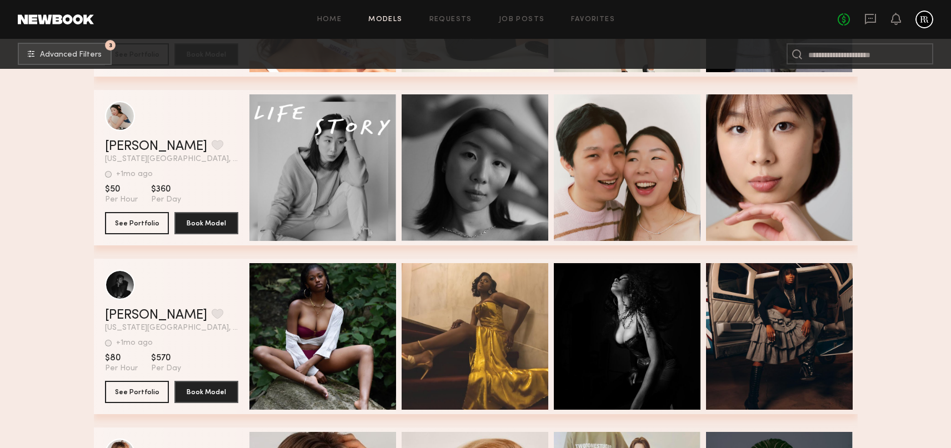
scroll to position [22445, 0]
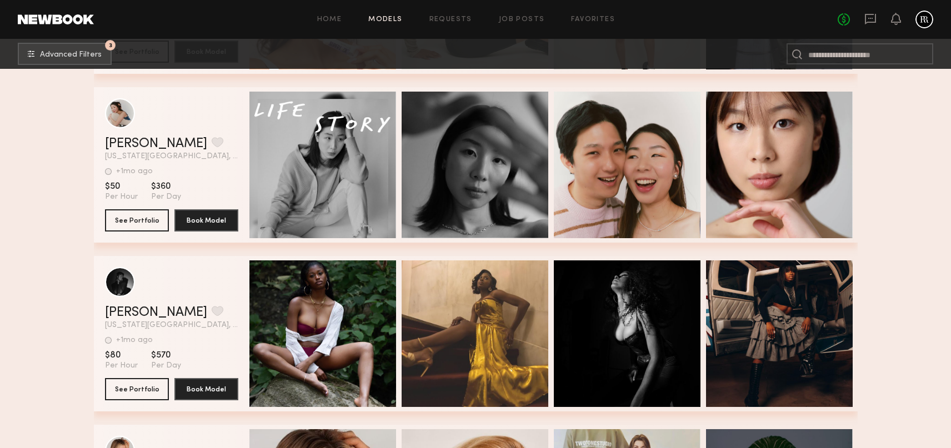
drag, startPoint x: 133, startPoint y: 224, endPoint x: 128, endPoint y: 220, distance: 6.5
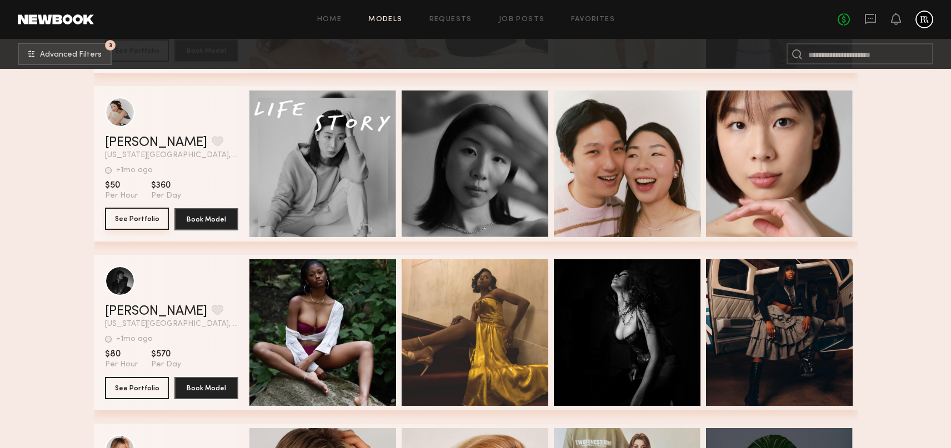
click at [133, 219] on button "See Portfolio" at bounding box center [137, 219] width 64 height 22
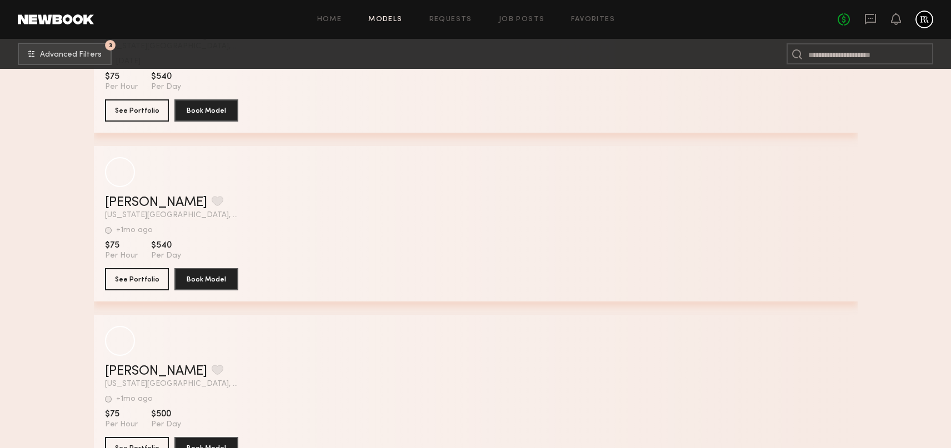
scroll to position [26306, 0]
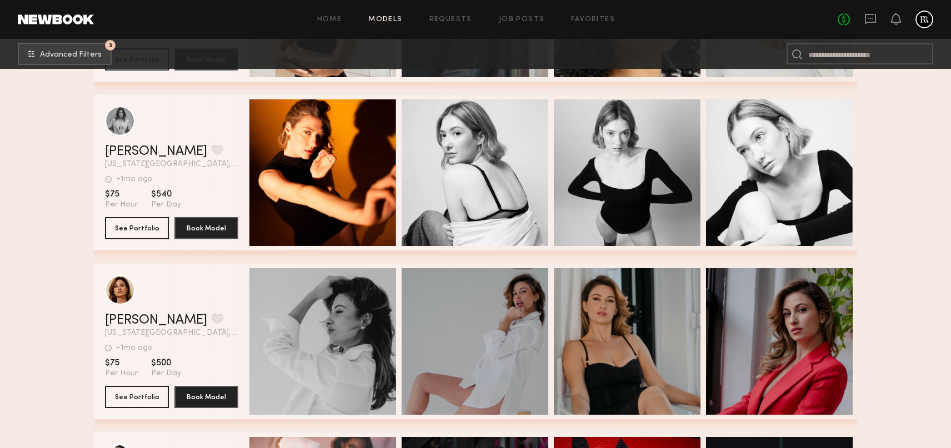
scroll to position [26325, 0]
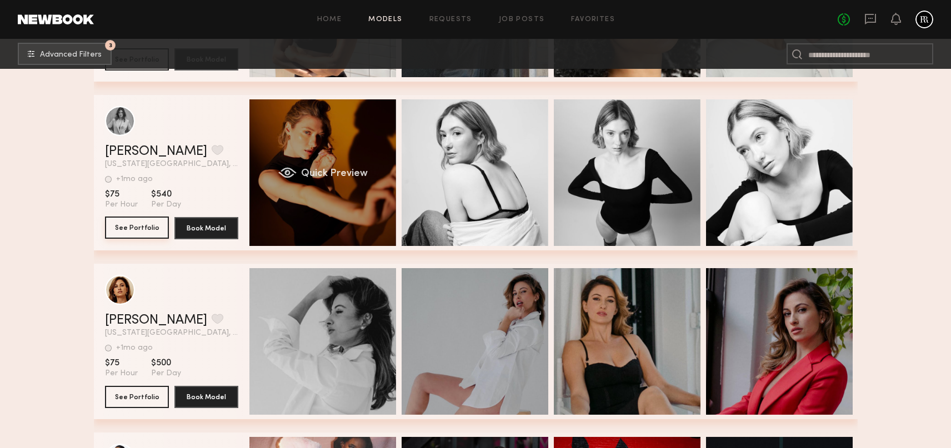
scroll to position [0, 1]
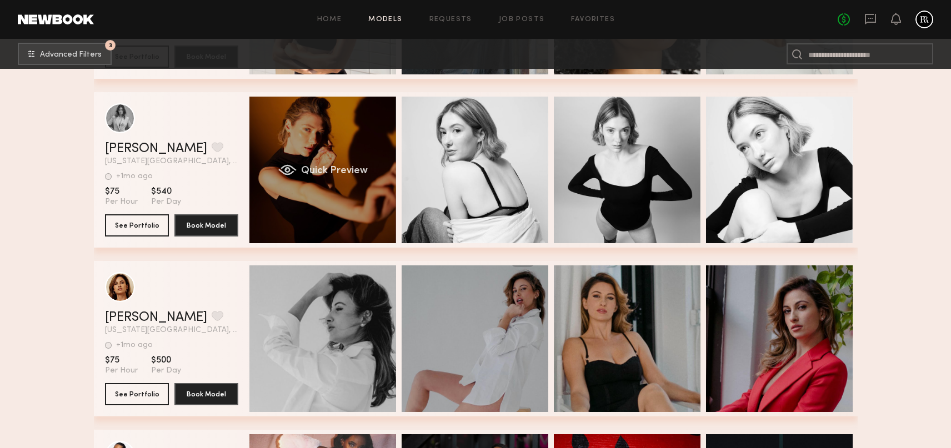
click at [354, 132] on div "Quick Preview" at bounding box center [322, 170] width 147 height 147
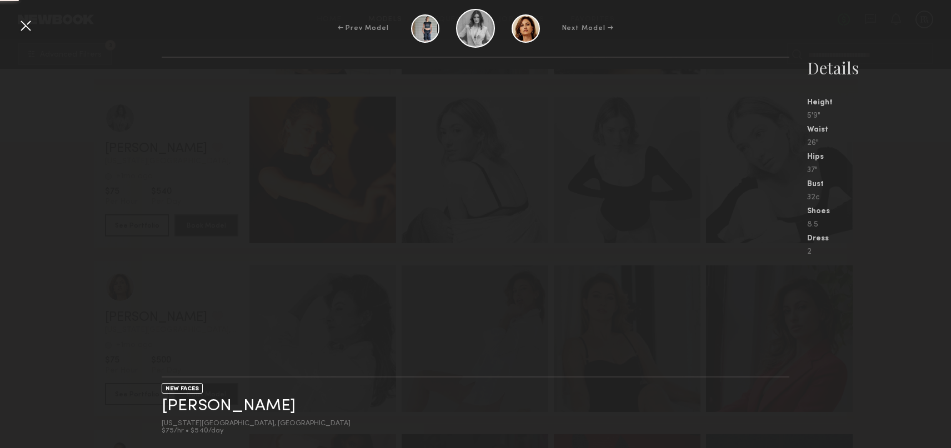
scroll to position [26327, 0]
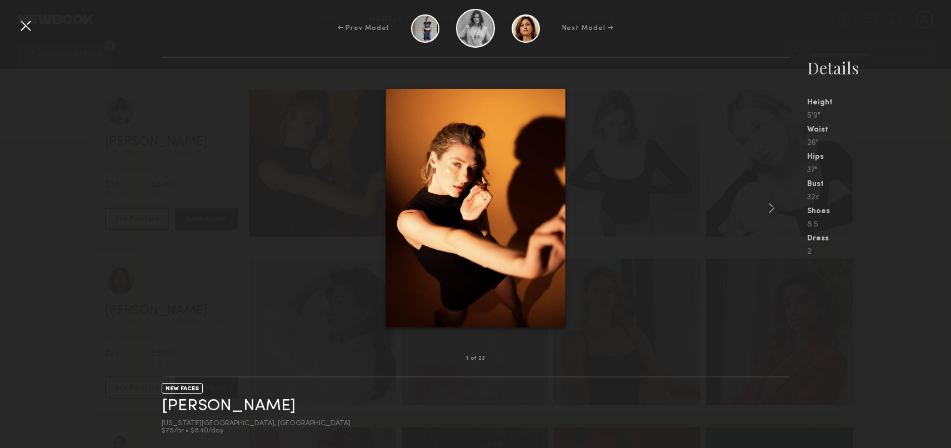
click at [29, 26] on div at bounding box center [26, 26] width 18 height 18
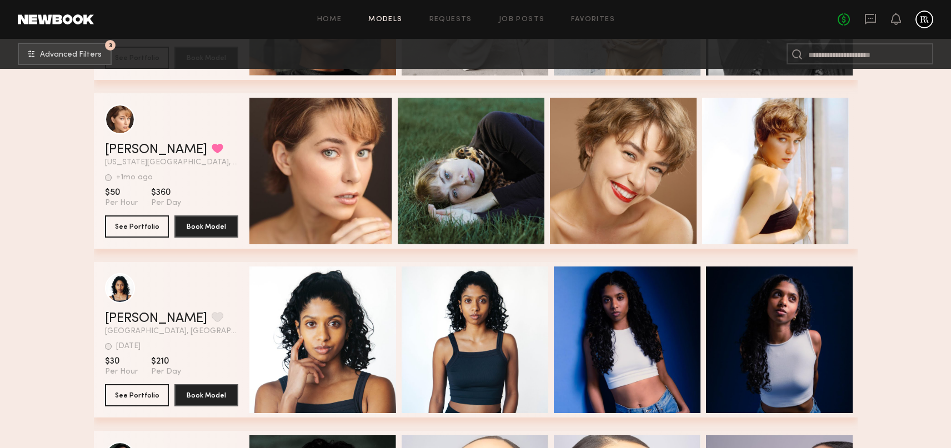
scroll to position [20085, 0]
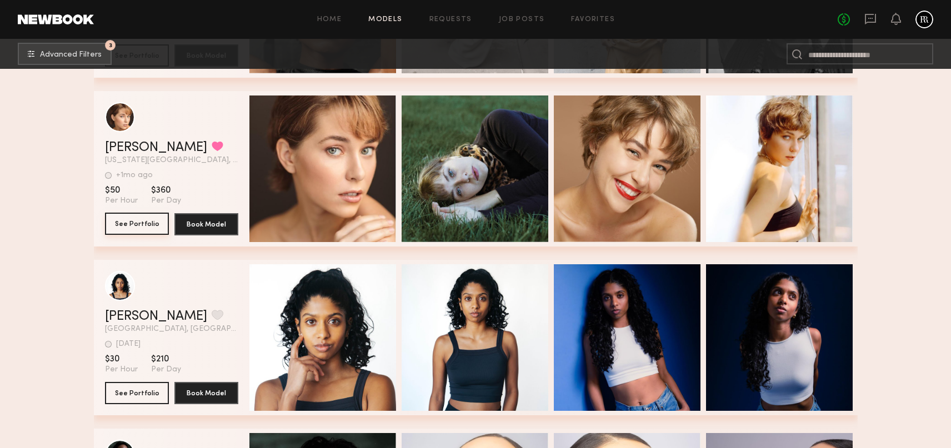
click at [147, 224] on button "See Portfolio" at bounding box center [137, 224] width 64 height 22
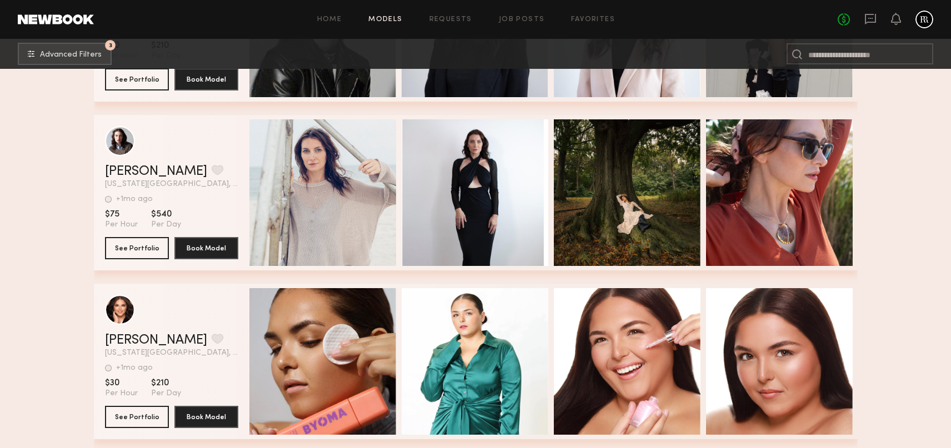
scroll to position [27314, 0]
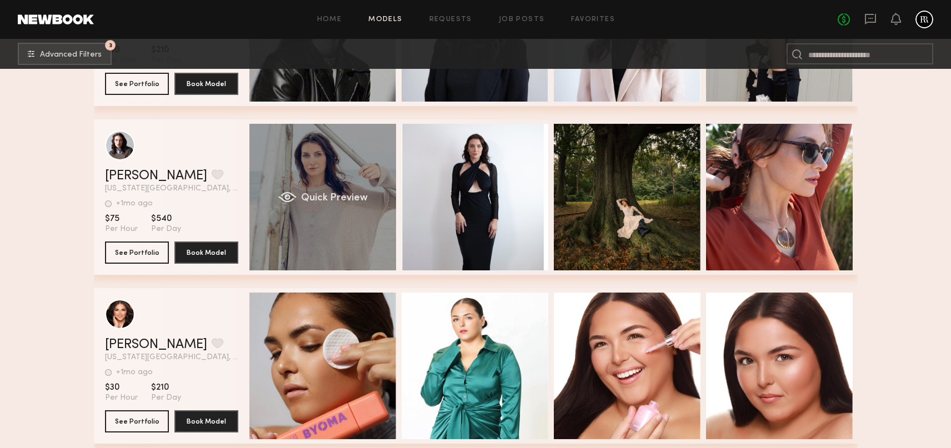
click at [338, 150] on div "Quick Preview" at bounding box center [322, 197] width 147 height 147
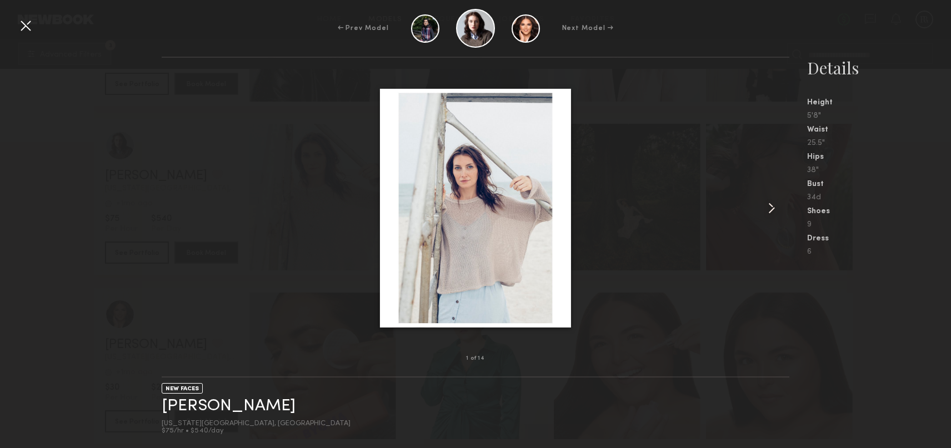
click at [765, 212] on common-icon at bounding box center [771, 208] width 18 height 18
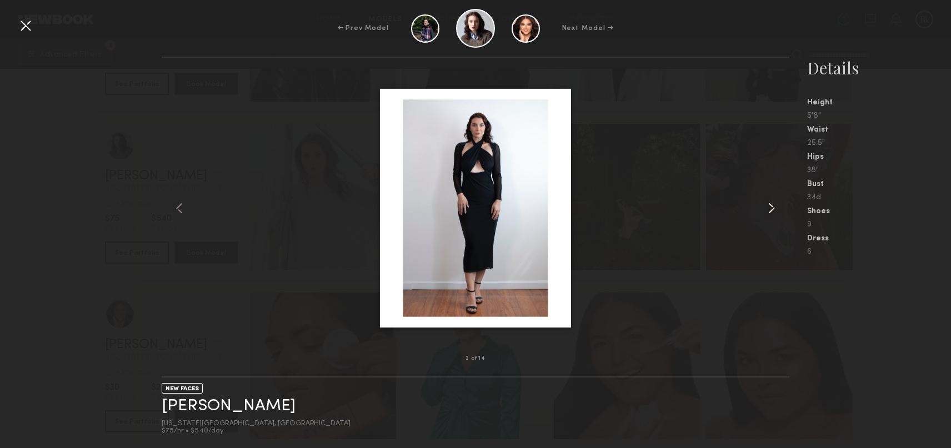
click at [769, 212] on common-icon at bounding box center [771, 208] width 18 height 18
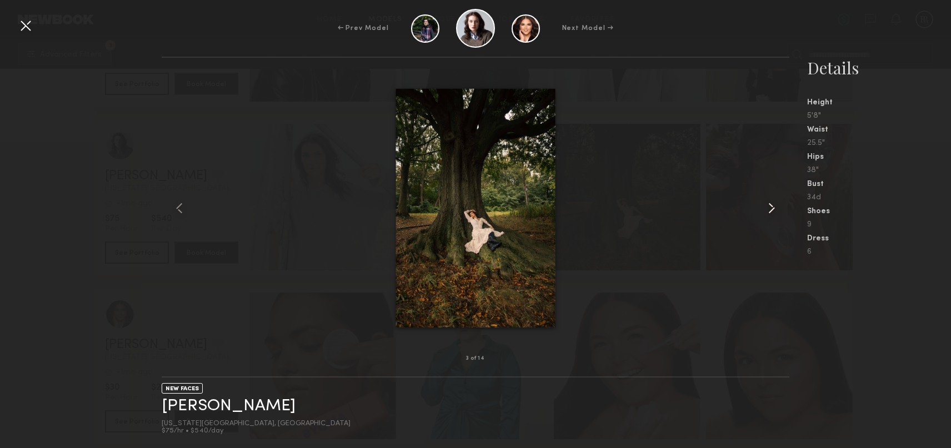
click at [769, 211] on common-icon at bounding box center [771, 208] width 18 height 18
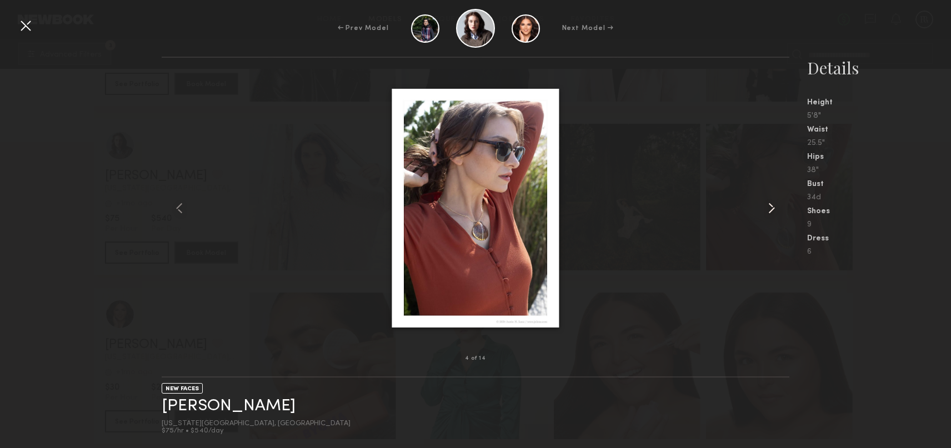
click at [769, 214] on common-icon at bounding box center [771, 208] width 18 height 18
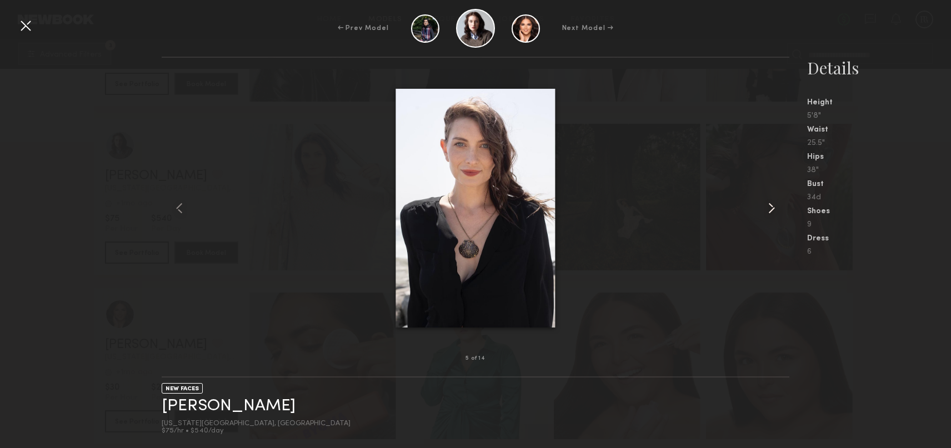
click at [769, 214] on common-icon at bounding box center [771, 208] width 18 height 18
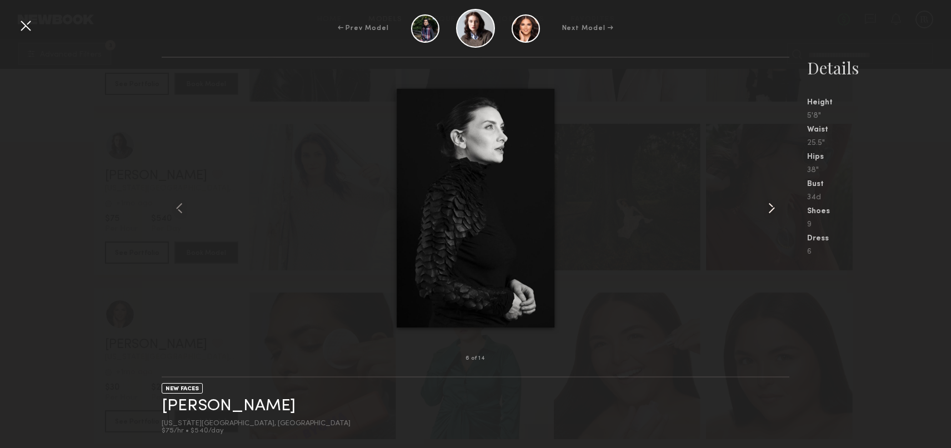
click at [769, 214] on common-icon at bounding box center [771, 208] width 18 height 18
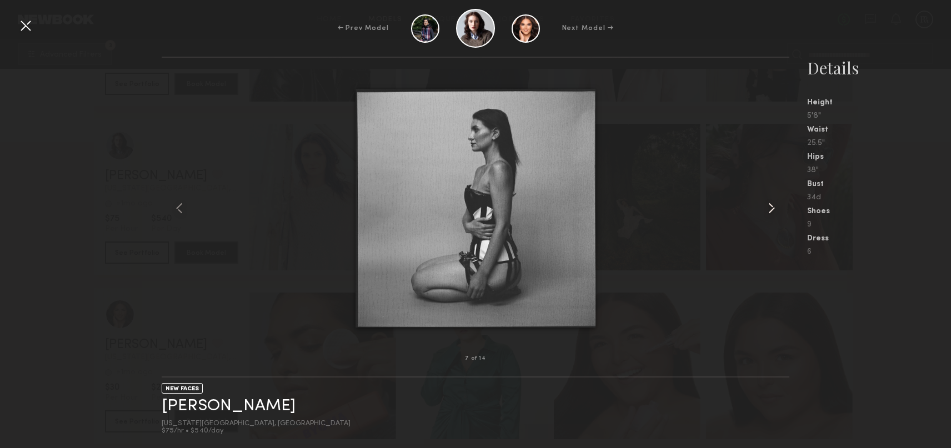
click at [769, 214] on common-icon at bounding box center [771, 208] width 18 height 18
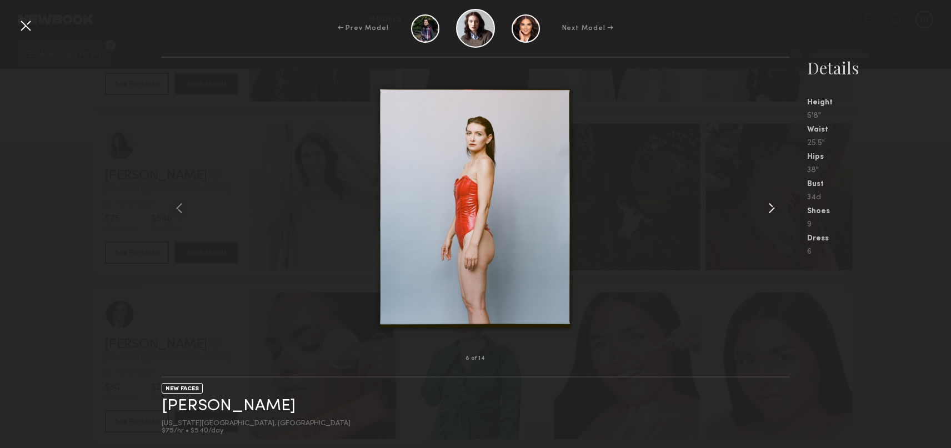
click at [769, 214] on common-icon at bounding box center [771, 208] width 18 height 18
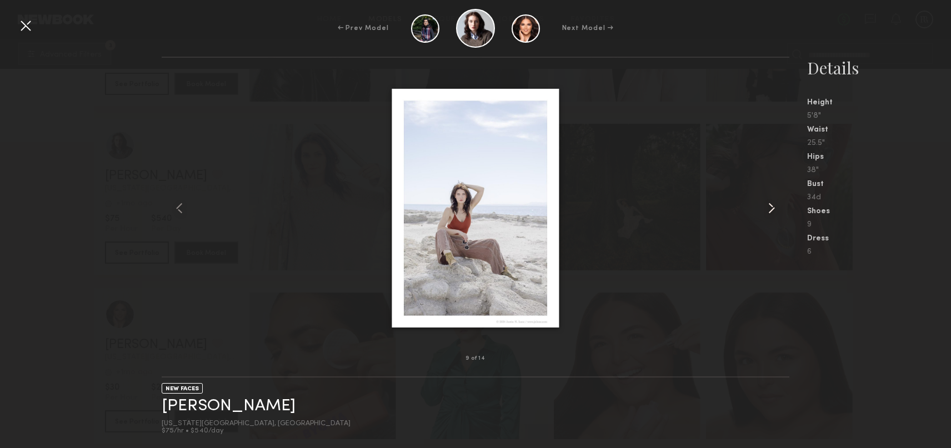
click at [769, 214] on common-icon at bounding box center [771, 208] width 18 height 18
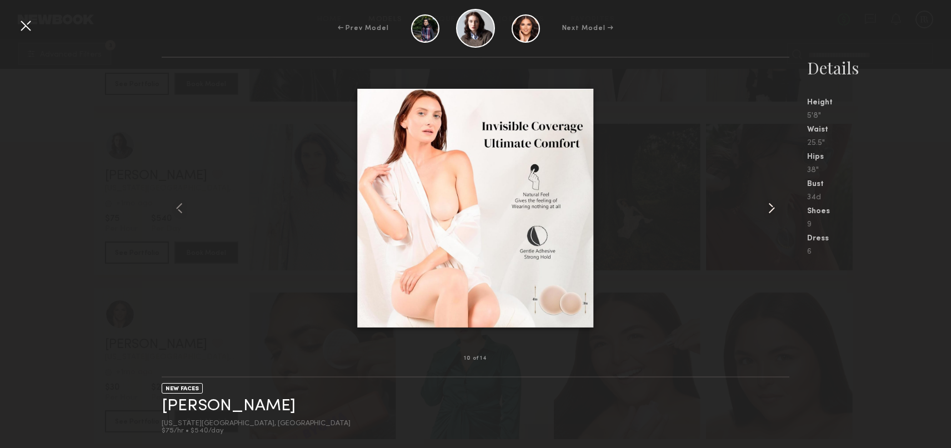
click at [769, 214] on common-icon at bounding box center [771, 208] width 18 height 18
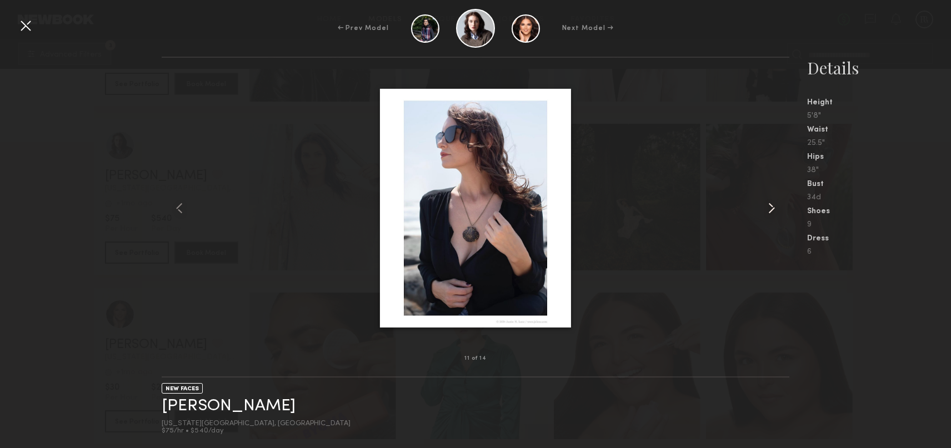
click at [769, 214] on common-icon at bounding box center [771, 208] width 18 height 18
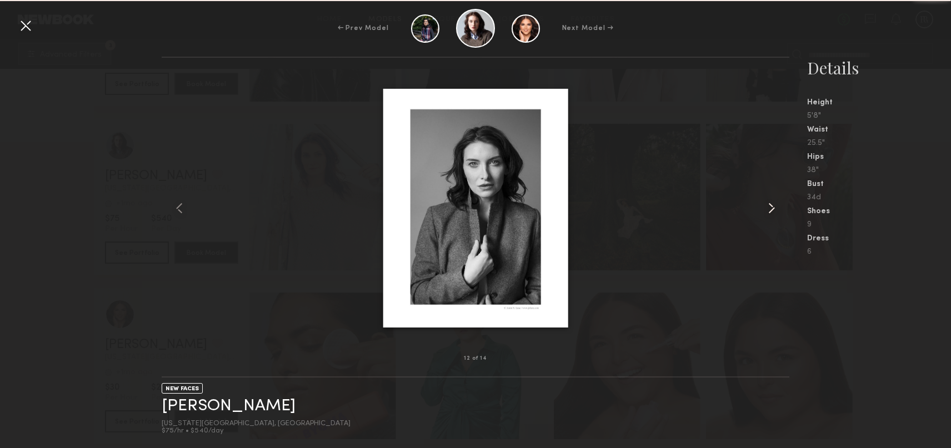
click at [769, 214] on common-icon at bounding box center [771, 208] width 18 height 18
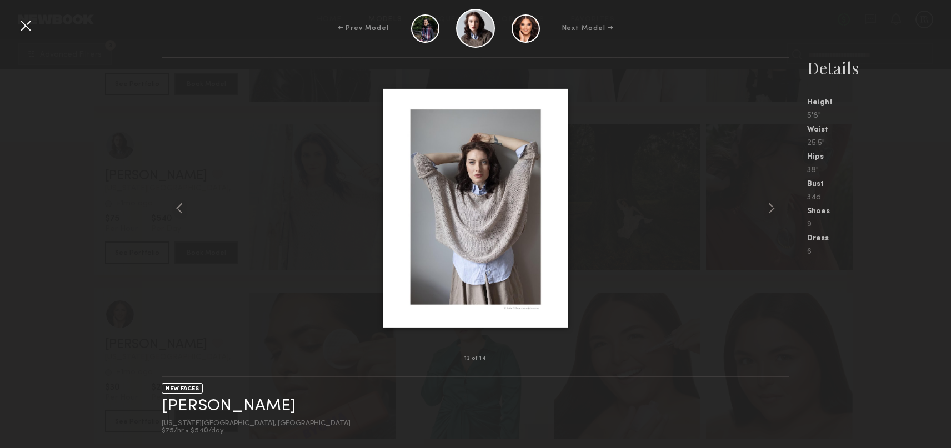
click at [27, 28] on div at bounding box center [26, 26] width 18 height 18
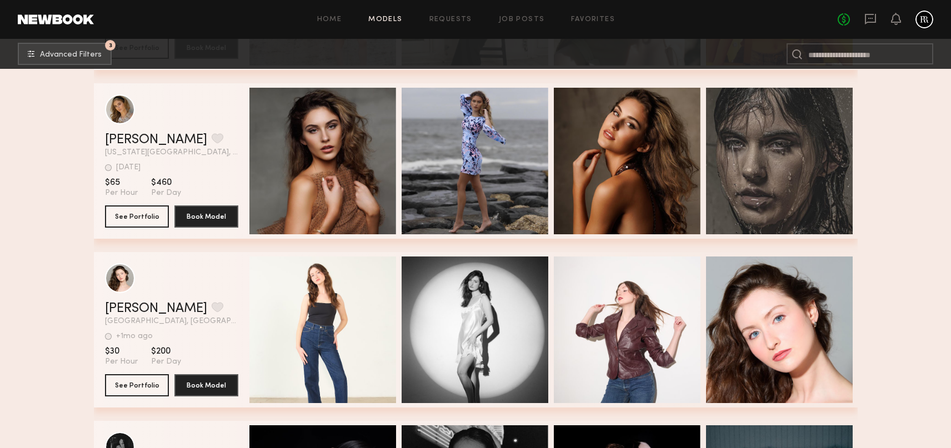
scroll to position [11005, 0]
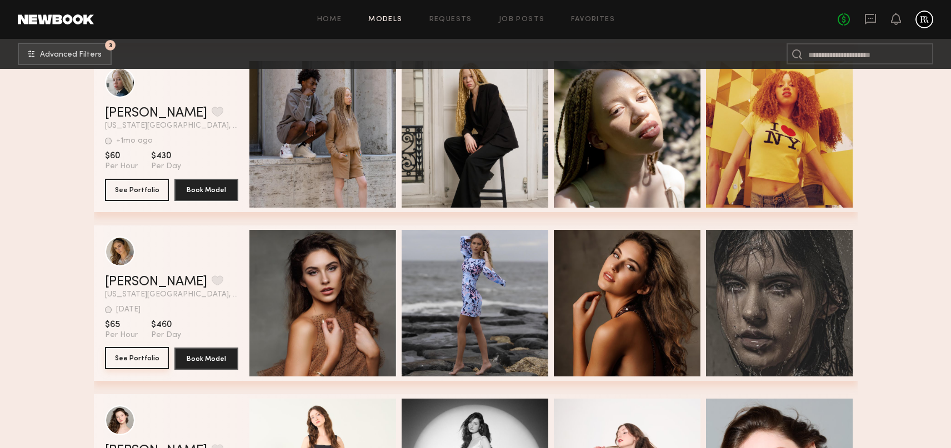
click at [140, 358] on button "See Portfolio" at bounding box center [137, 358] width 64 height 22
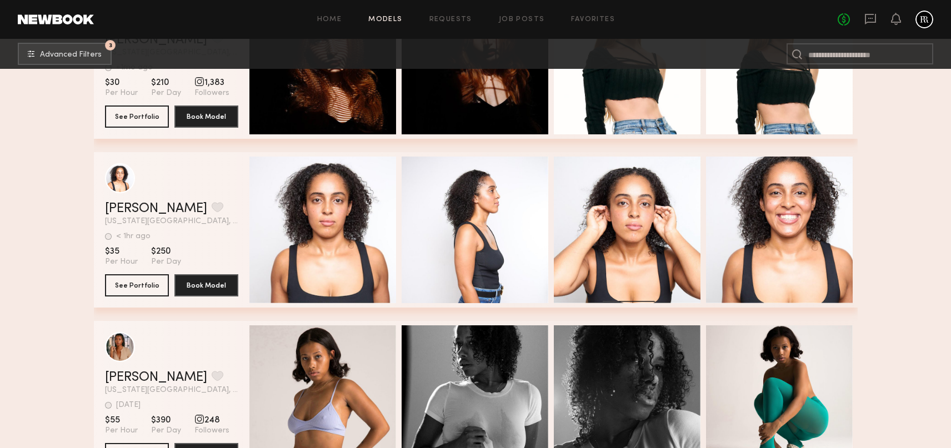
scroll to position [8153, 0]
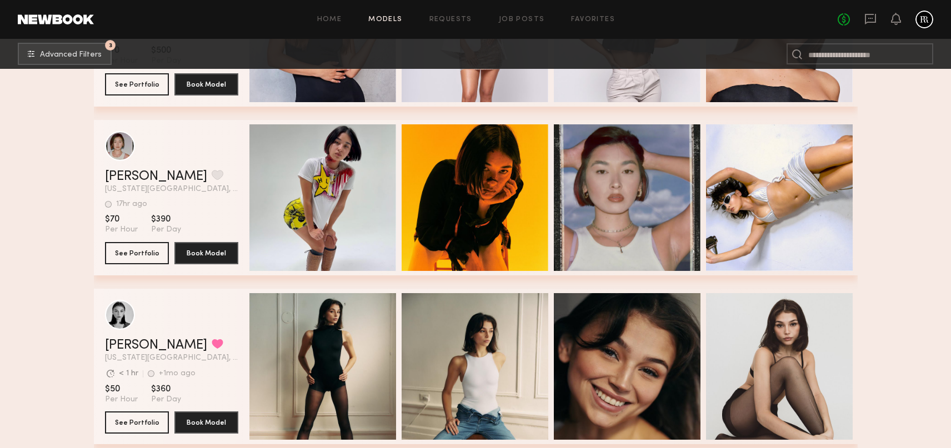
scroll to position [8240, 0]
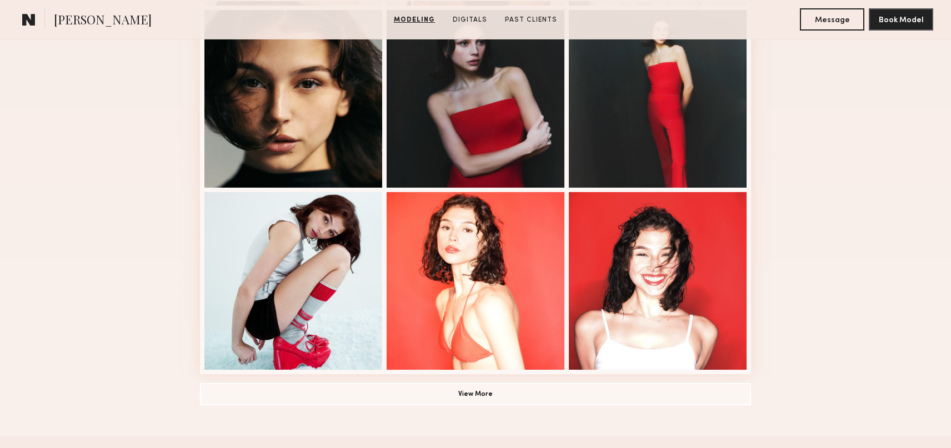
scroll to position [681, 0]
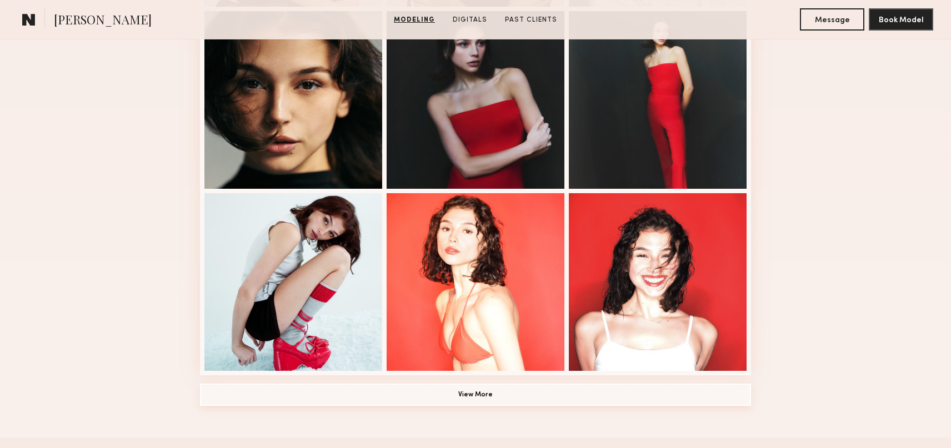
click at [492, 392] on button "View More" at bounding box center [475, 395] width 551 height 22
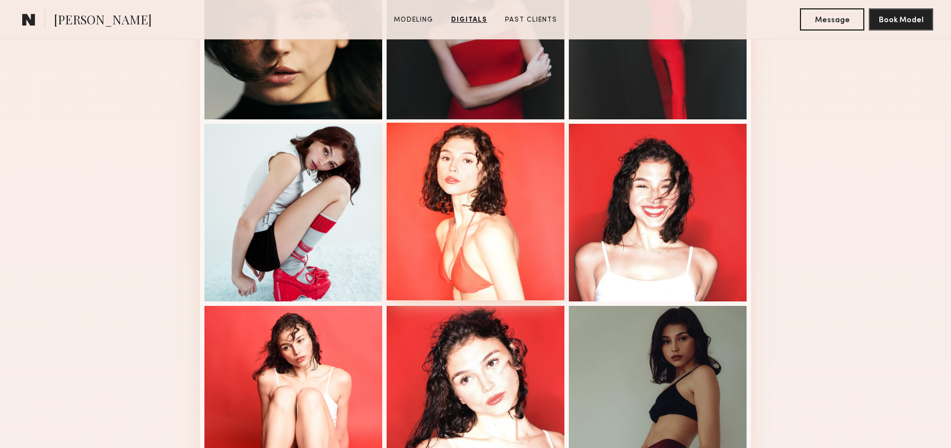
scroll to position [0, 0]
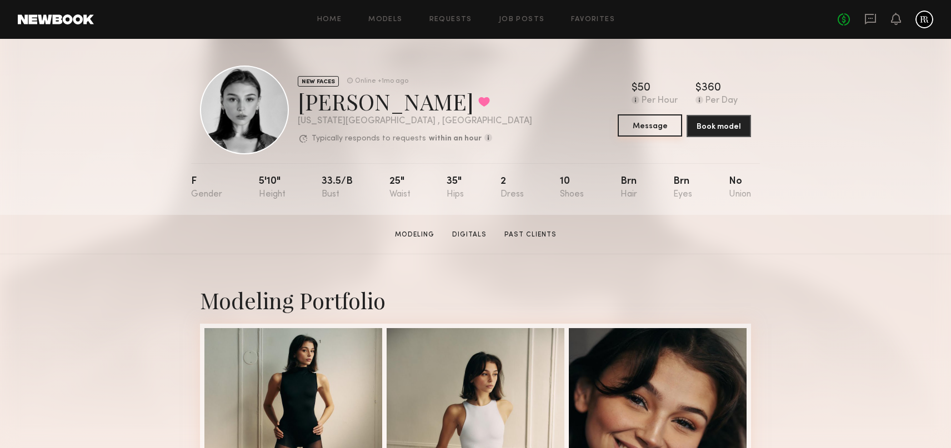
click at [661, 124] on button "Message" at bounding box center [649, 125] width 64 height 22
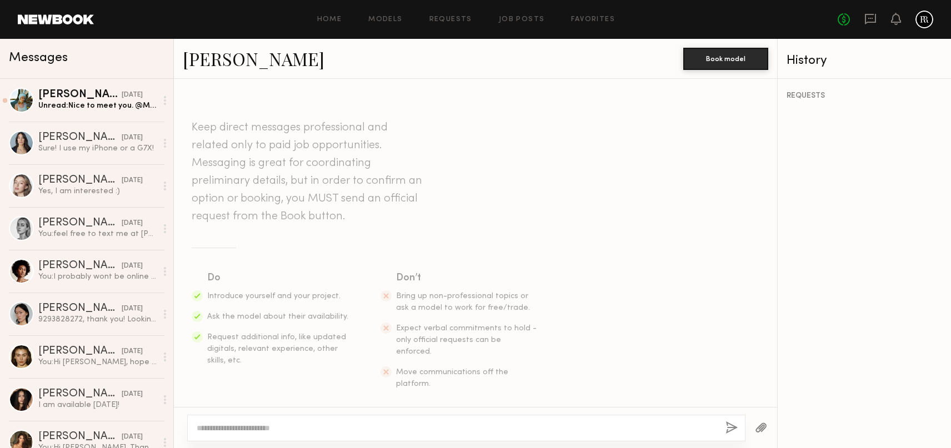
scroll to position [7, 0]
click at [229, 430] on textarea at bounding box center [457, 428] width 520 height 11
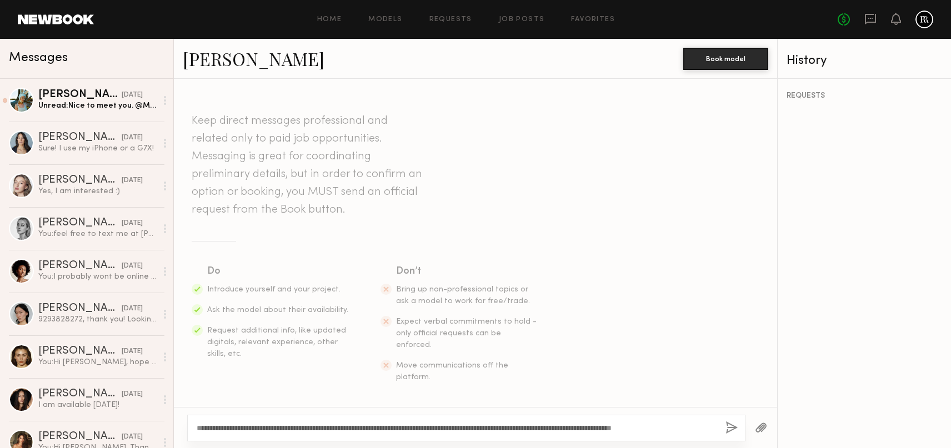
scroll to position [0, 0]
click at [356, 427] on textarea "**********" at bounding box center [457, 428] width 520 height 11
type textarea "**********"
click at [732, 431] on button "button" at bounding box center [731, 428] width 12 height 14
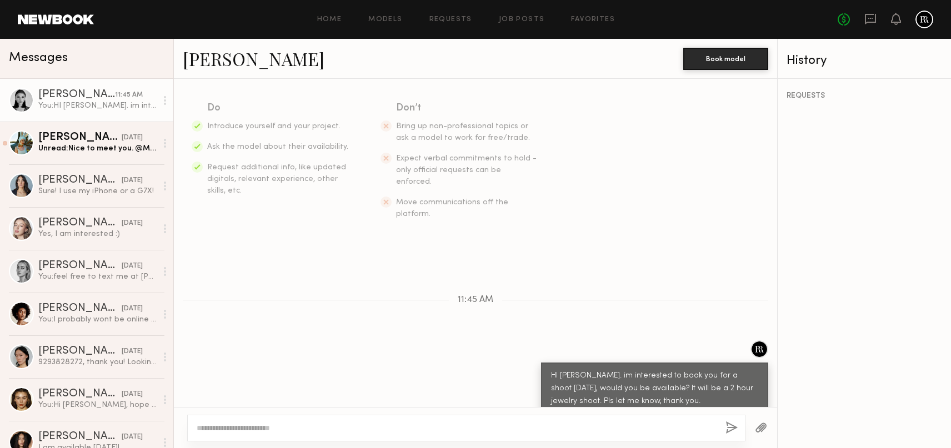
scroll to position [169, 0]
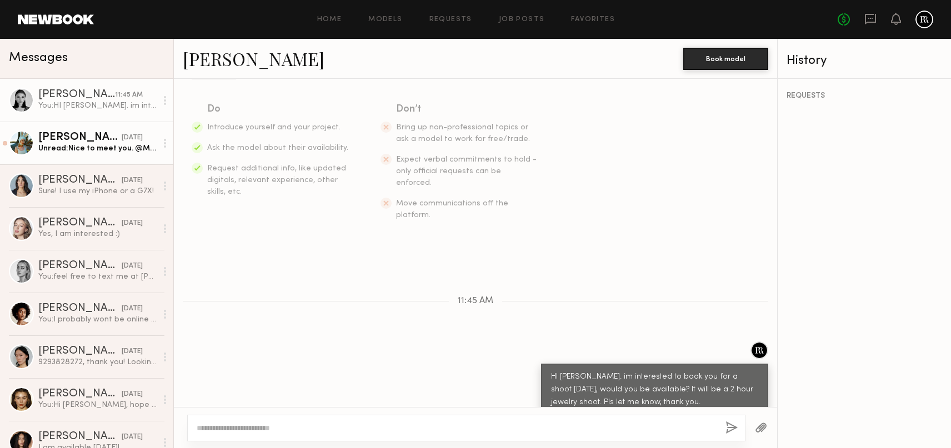
click at [76, 143] on div "Meg F." at bounding box center [79, 137] width 83 height 11
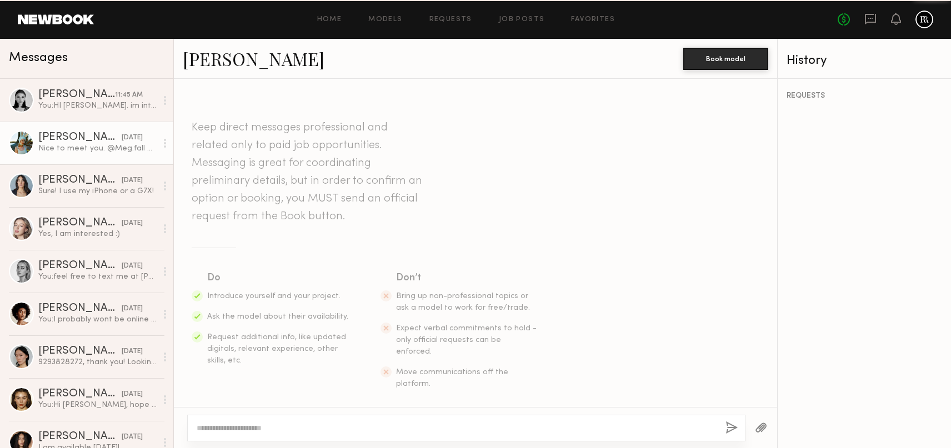
scroll to position [425, 0]
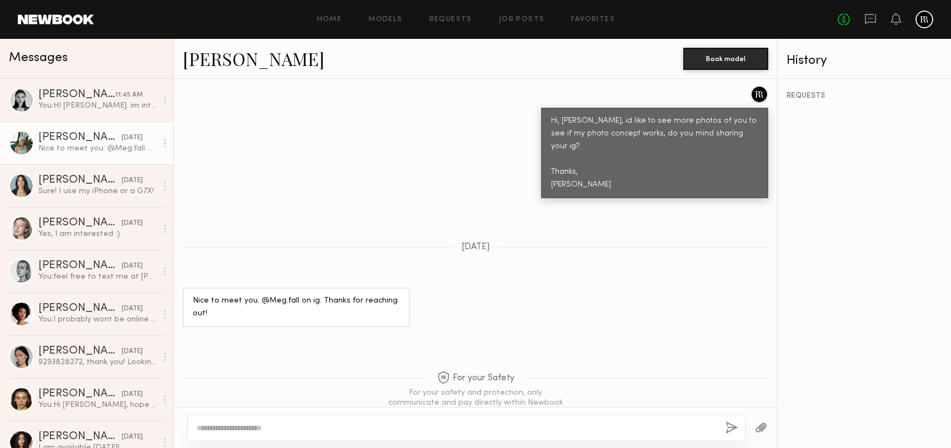
click at [27, 144] on div at bounding box center [21, 142] width 25 height 25
click at [54, 135] on div "[PERSON_NAME]" at bounding box center [79, 137] width 83 height 11
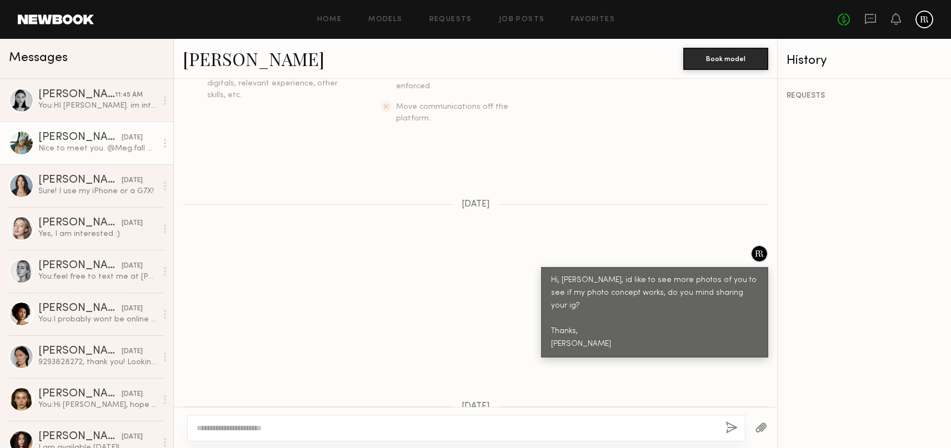
scroll to position [0, 0]
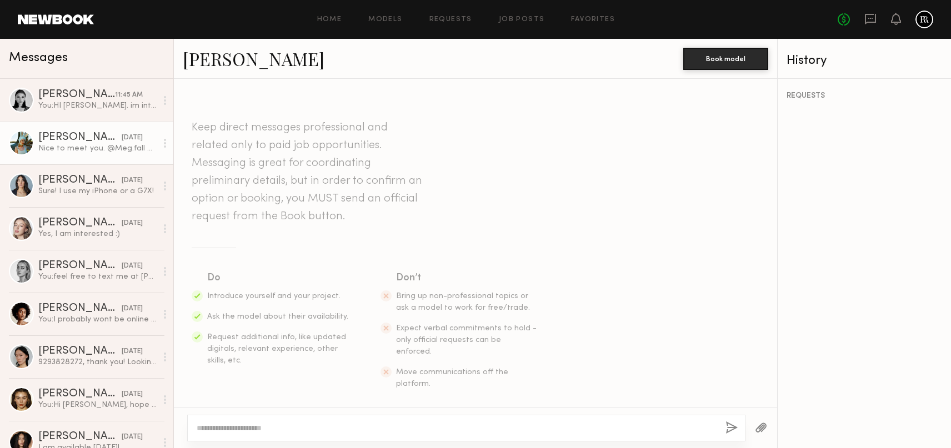
click at [215, 59] on link "[PERSON_NAME]" at bounding box center [254, 59] width 142 height 24
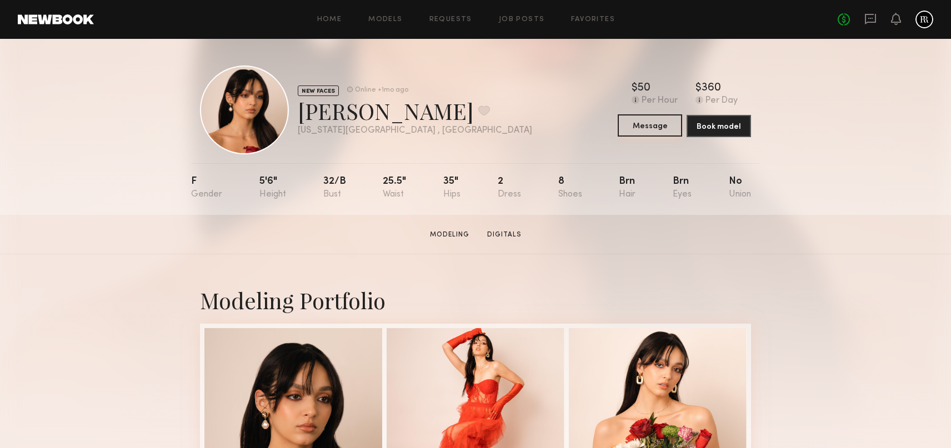
click at [656, 128] on button "Message" at bounding box center [649, 125] width 64 height 22
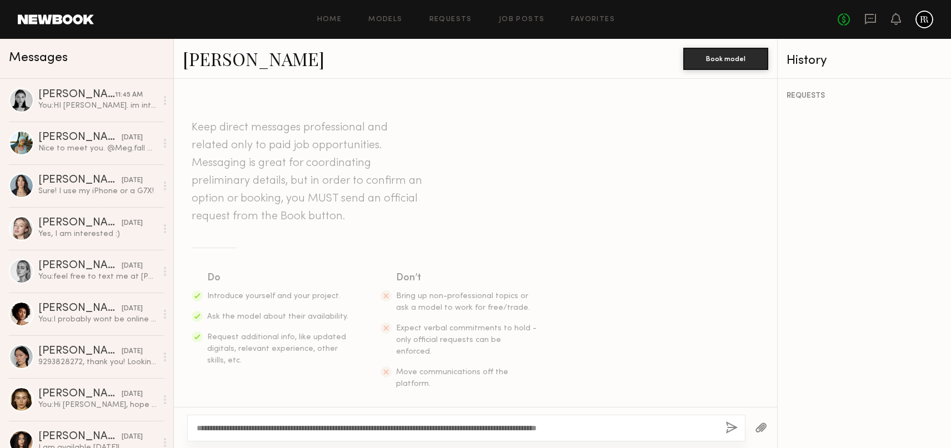
drag, startPoint x: 456, startPoint y: 428, endPoint x: 521, endPoint y: 426, distance: 65.0
click at [456, 428] on textarea "**********" at bounding box center [457, 428] width 520 height 11
click at [410, 428] on textarea "**********" at bounding box center [457, 428] width 520 height 11
click at [357, 426] on textarea "**********" at bounding box center [457, 428] width 520 height 11
type textarea "**********"
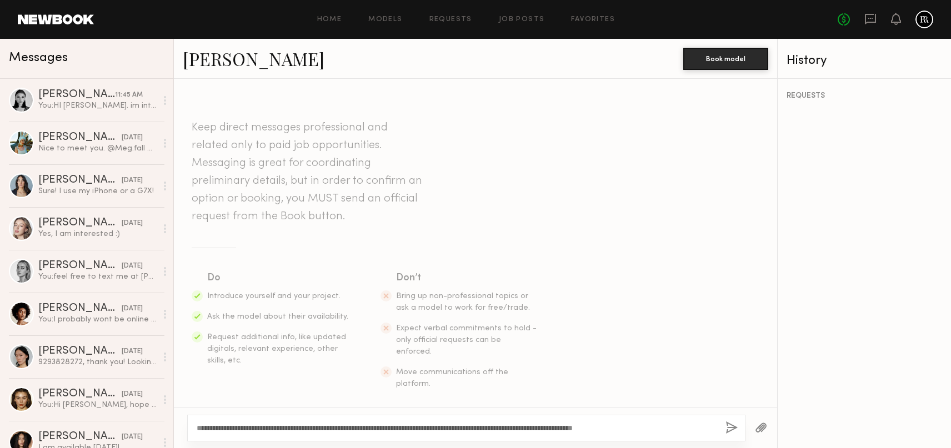
click at [725, 428] on button "button" at bounding box center [731, 428] width 12 height 14
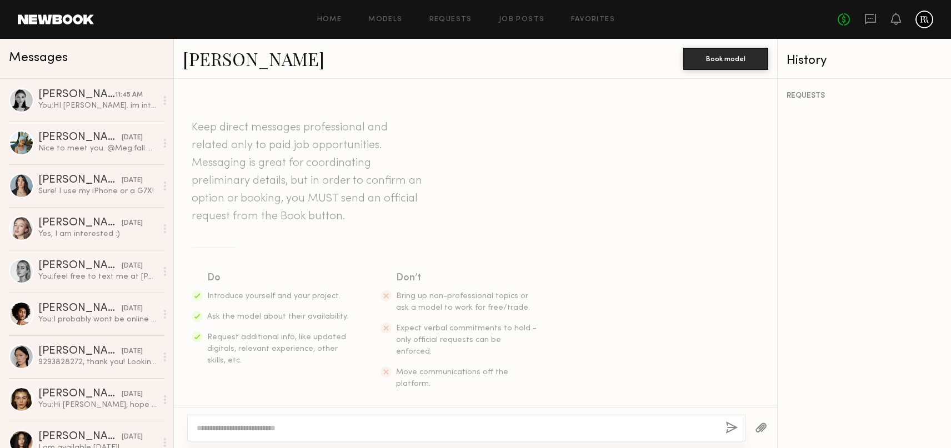
scroll to position [170, 0]
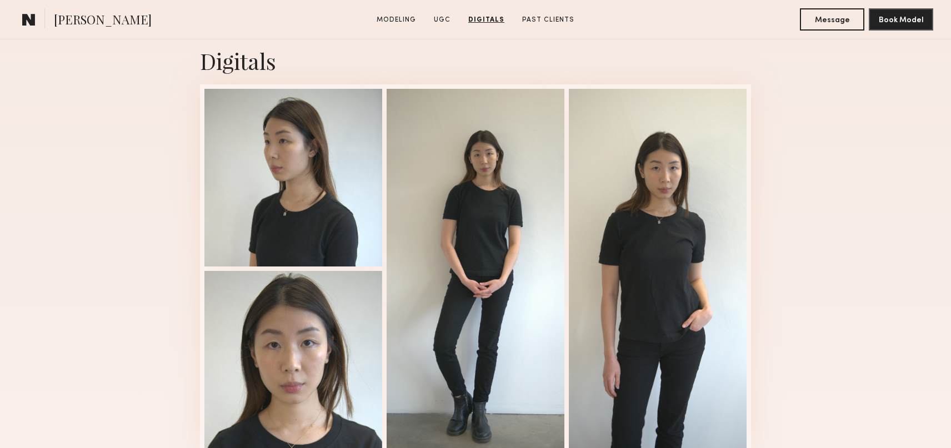
scroll to position [1463, 0]
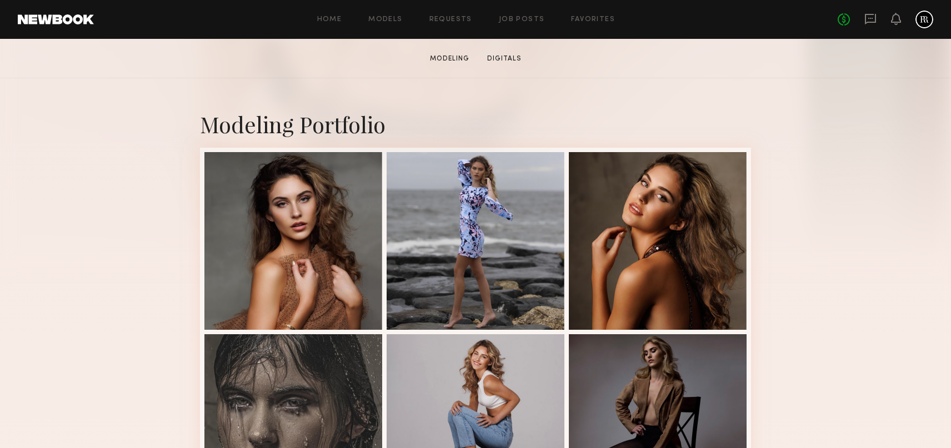
scroll to position [174, 0]
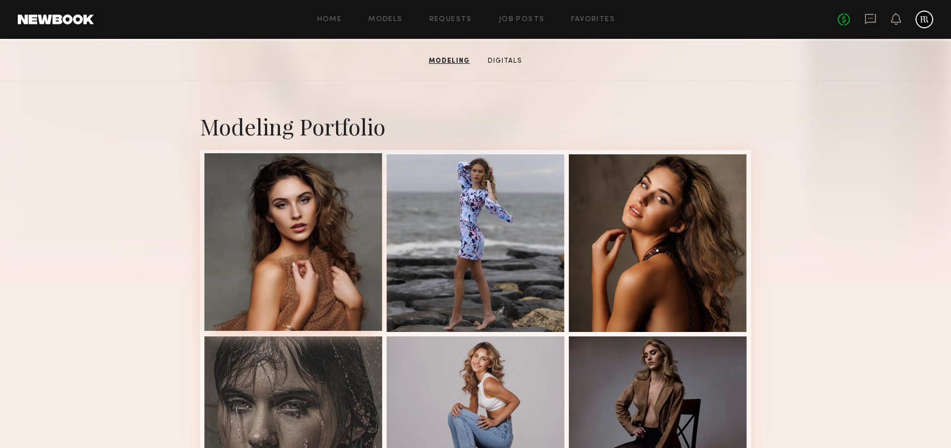
click at [303, 225] on div at bounding box center [293, 242] width 178 height 178
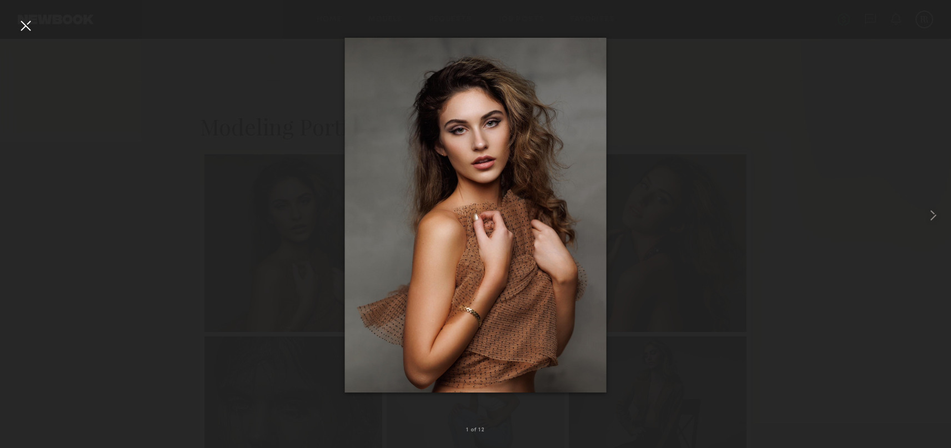
click at [24, 30] on div at bounding box center [26, 26] width 18 height 18
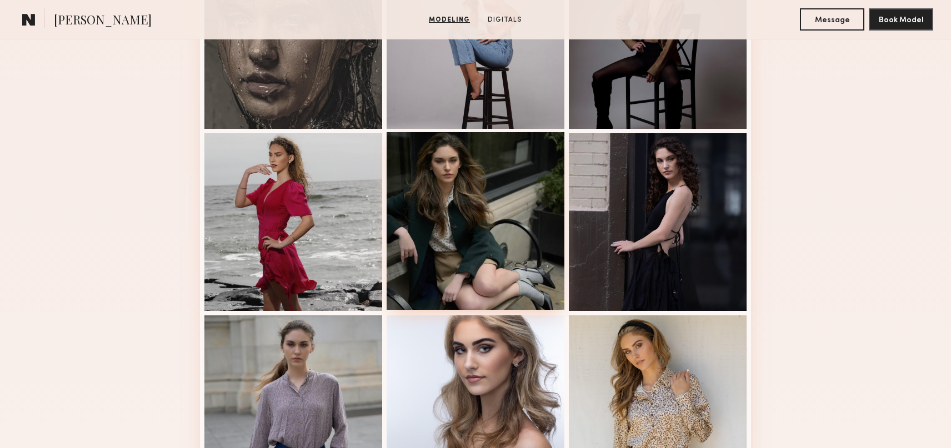
scroll to position [556, 0]
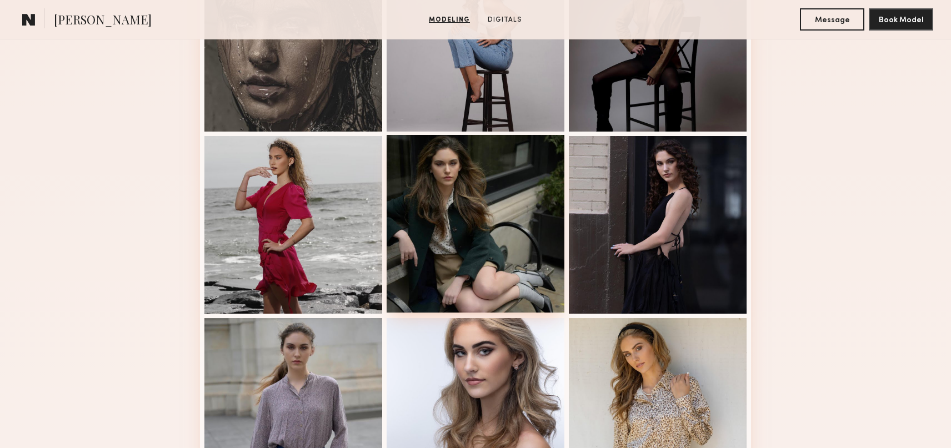
click at [486, 205] on div at bounding box center [475, 224] width 178 height 178
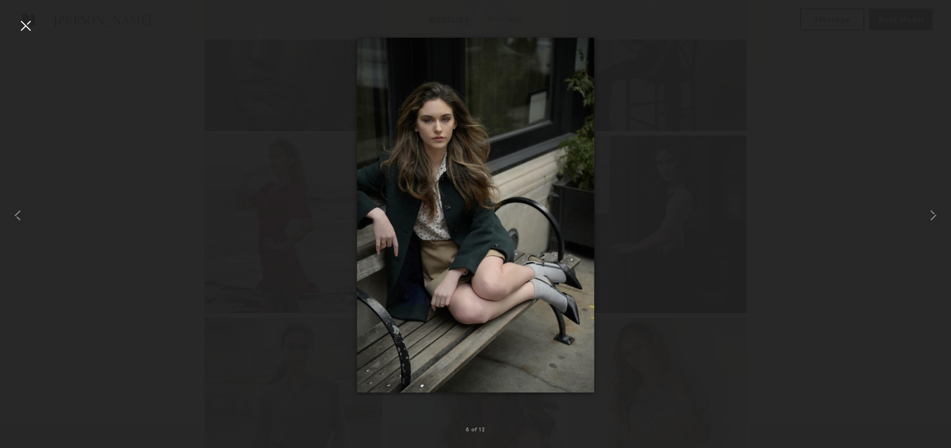
click at [26, 30] on div at bounding box center [26, 26] width 18 height 18
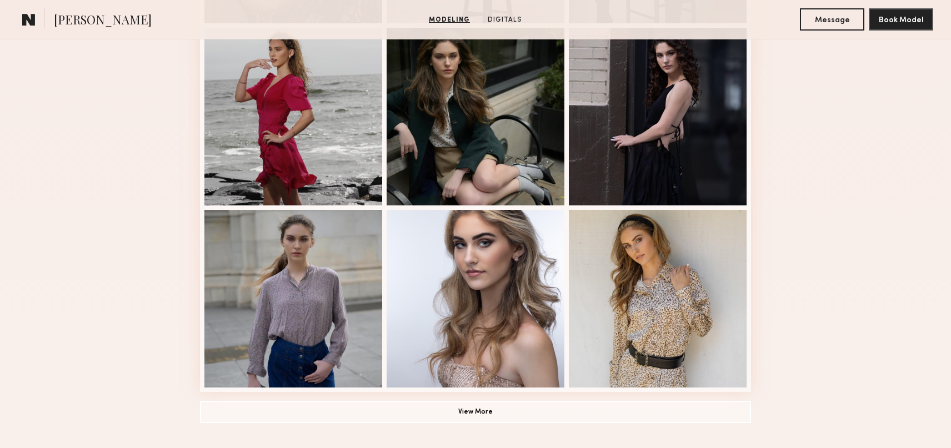
scroll to position [826, 0]
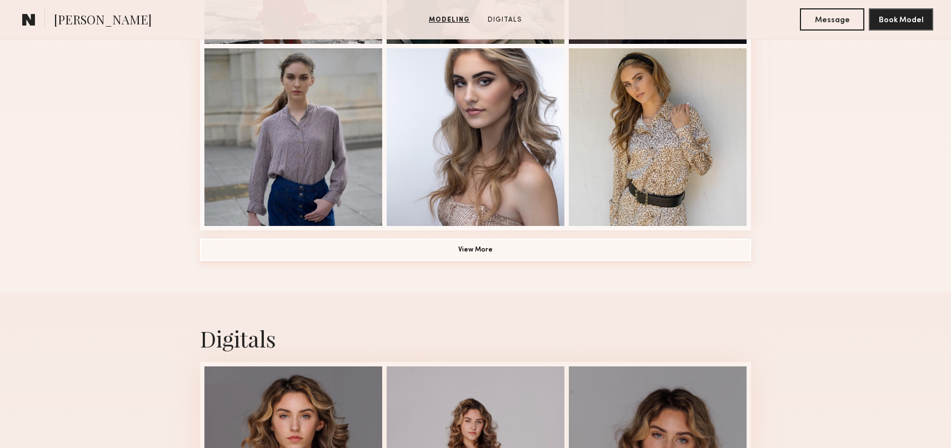
click at [454, 249] on button "View More" at bounding box center [475, 250] width 551 height 22
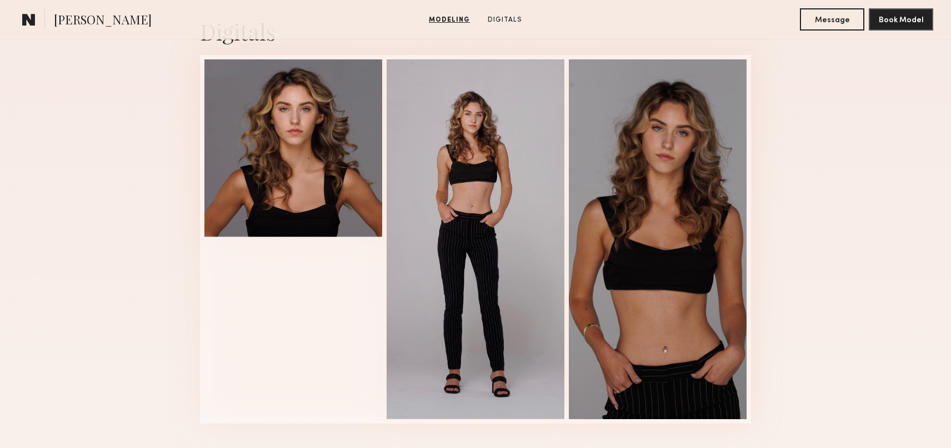
scroll to position [1313, 0]
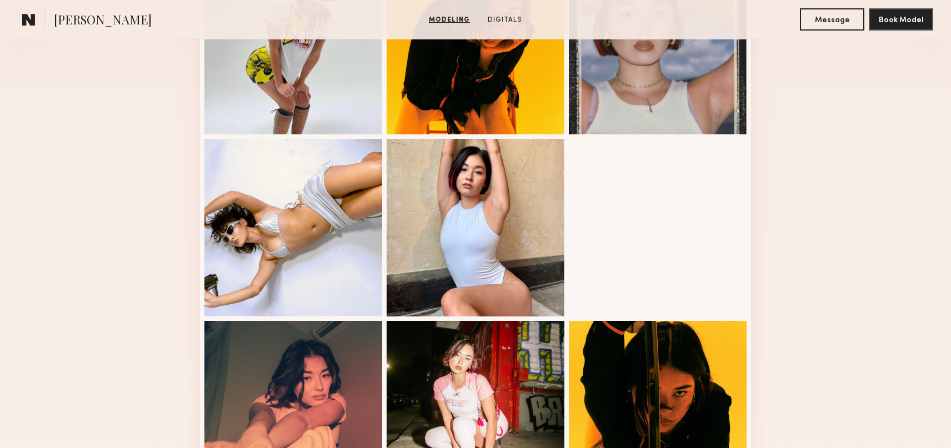
scroll to position [367, 0]
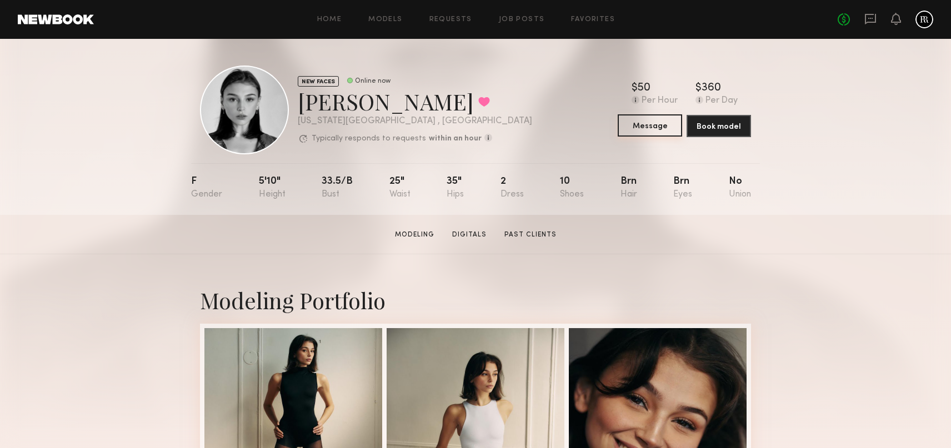
click at [655, 130] on button "Message" at bounding box center [649, 125] width 64 height 22
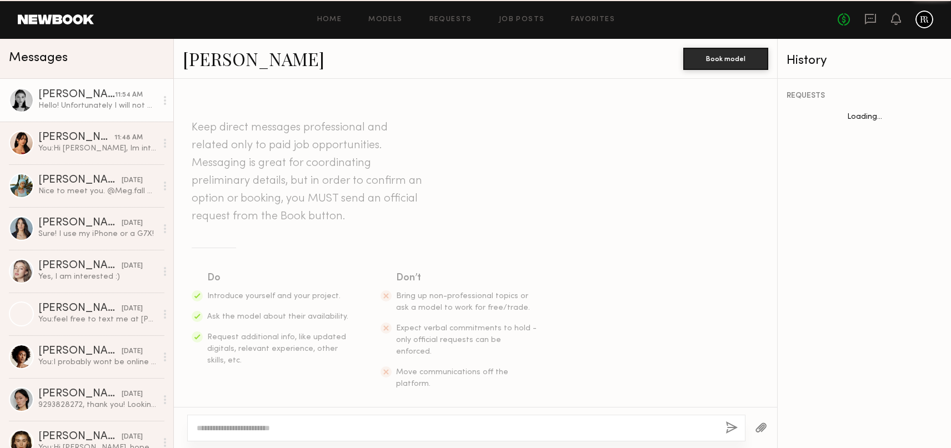
scroll to position [285, 0]
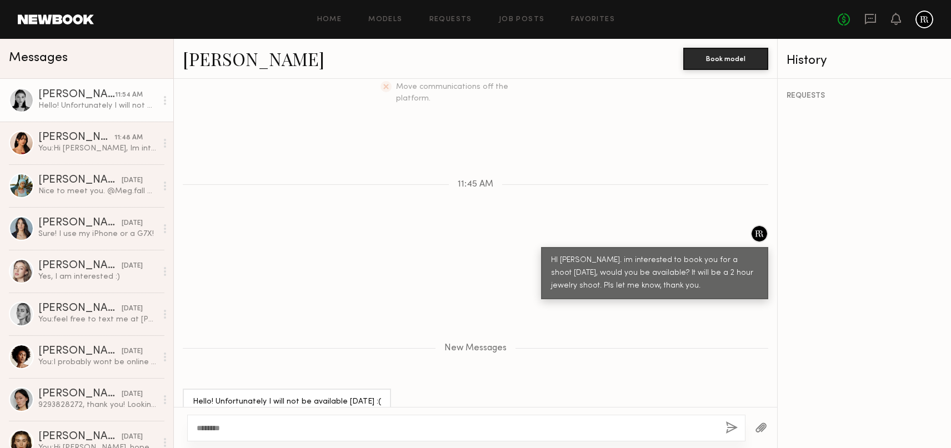
drag, startPoint x: 234, startPoint y: 429, endPoint x: 174, endPoint y: 430, distance: 60.0
click at [174, 430] on div "********" at bounding box center [475, 427] width 603 height 41
click at [255, 427] on textarea "**********" at bounding box center [457, 428] width 520 height 11
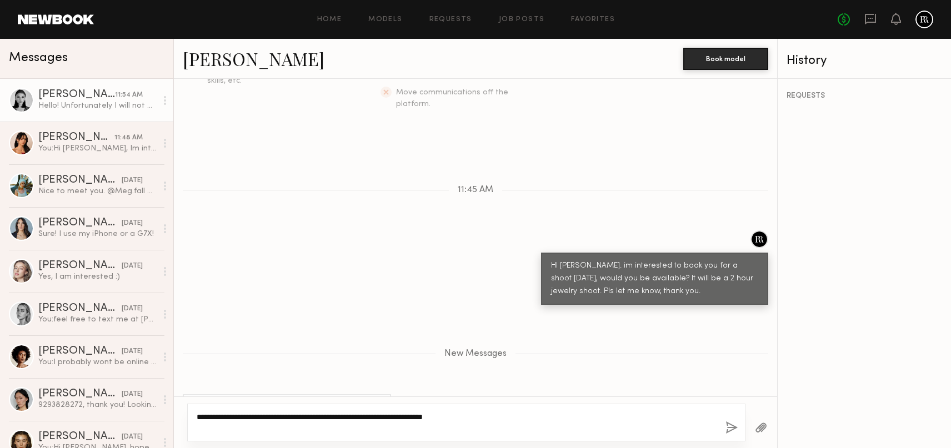
scroll to position [295, 0]
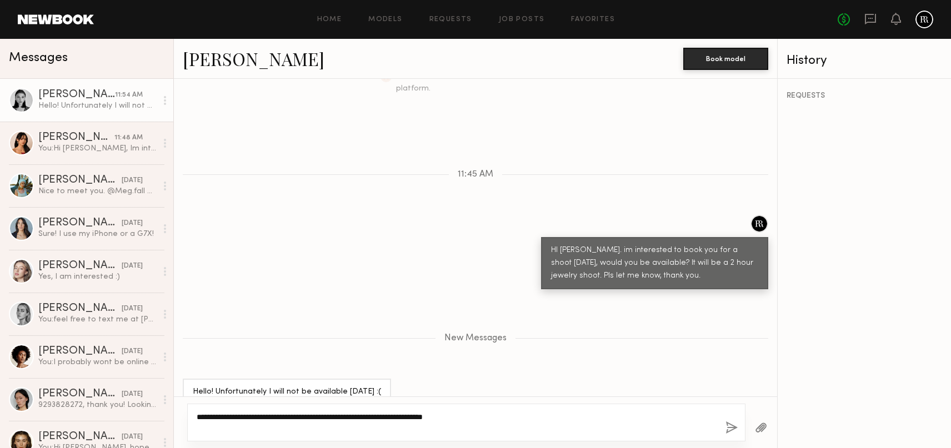
type textarea "**********"
click at [733, 427] on button "button" at bounding box center [731, 428] width 12 height 14
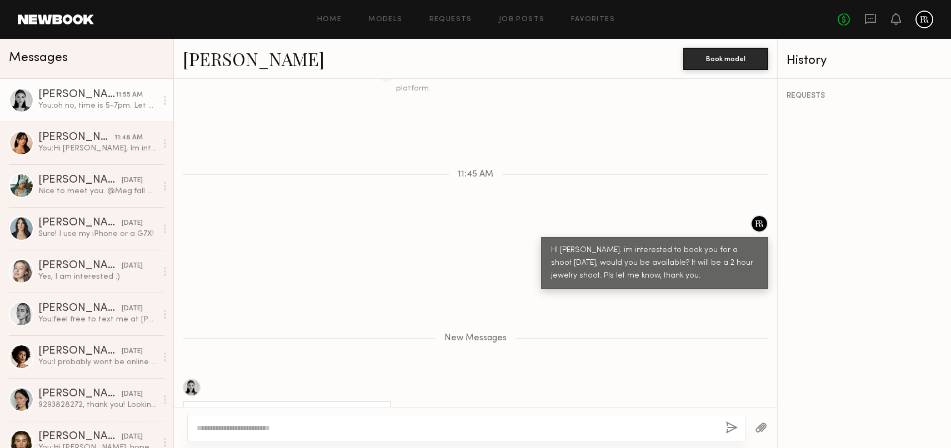
scroll to position [351, 0]
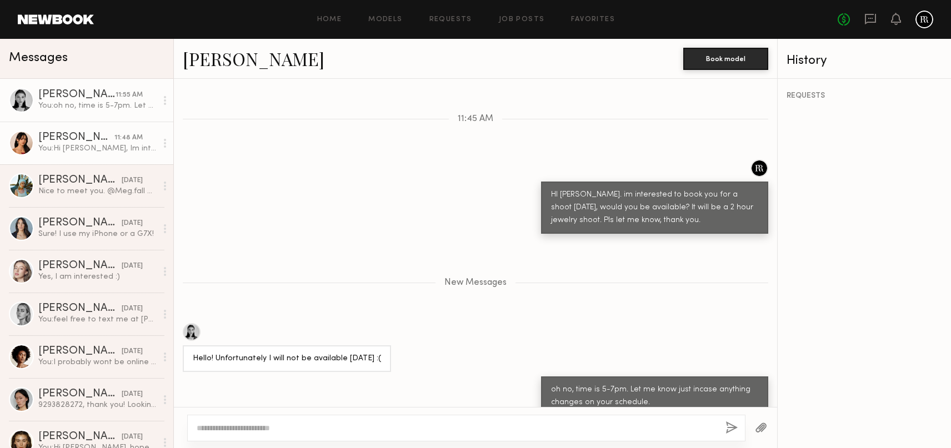
drag, startPoint x: 94, startPoint y: 140, endPoint x: 102, endPoint y: 134, distance: 9.9
click at [94, 140] on div "Samantha T." at bounding box center [76, 137] width 76 height 11
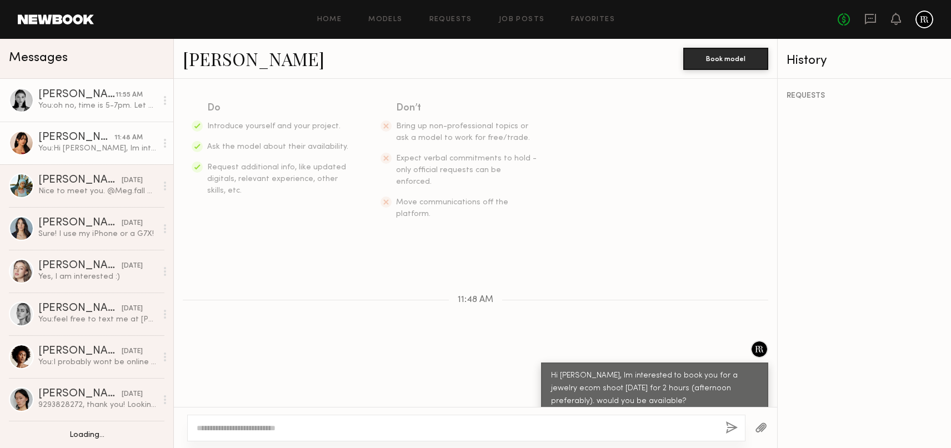
scroll to position [22, 0]
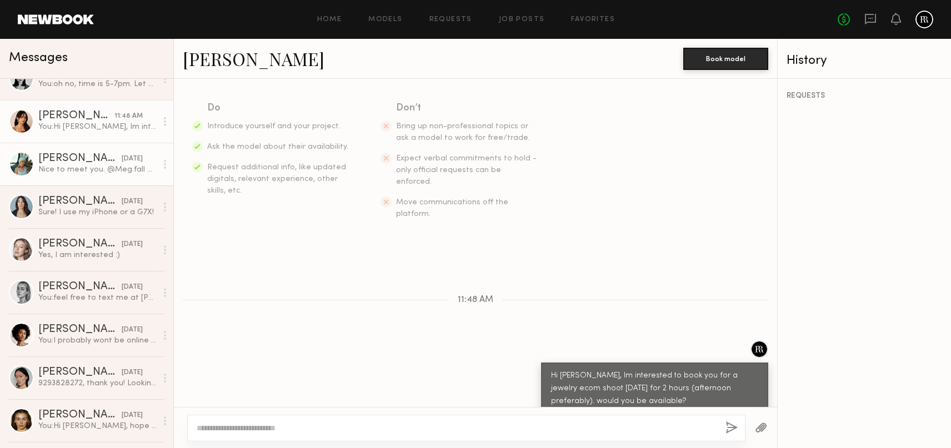
click at [32, 156] on link "Meg F. 07/26/2025 Nice to meet you. @Meg.fall on ig. Thanks for reaching out!" at bounding box center [86, 164] width 173 height 43
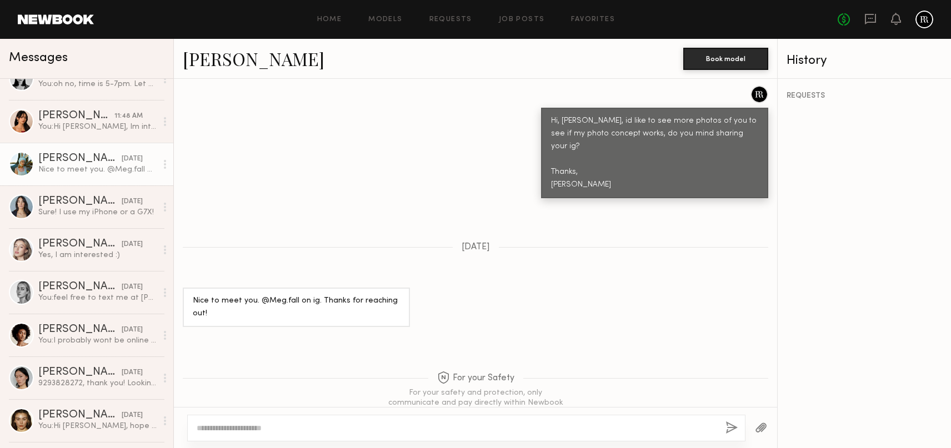
scroll to position [423, 0]
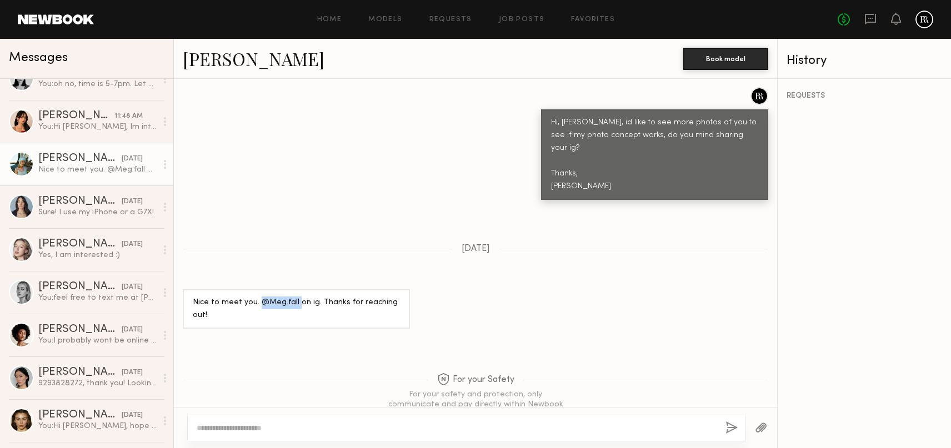
drag, startPoint x: 263, startPoint y: 270, endPoint x: 295, endPoint y: 269, distance: 32.8
click at [295, 296] on div "Nice to meet you. @Meg.fall on ig. Thanks for reaching out!" at bounding box center [296, 309] width 207 height 26
click at [319, 142] on div "Hi, Meg, id like to see more photos of you to see if my photo concept works, do…" at bounding box center [475, 144] width 603 height 113
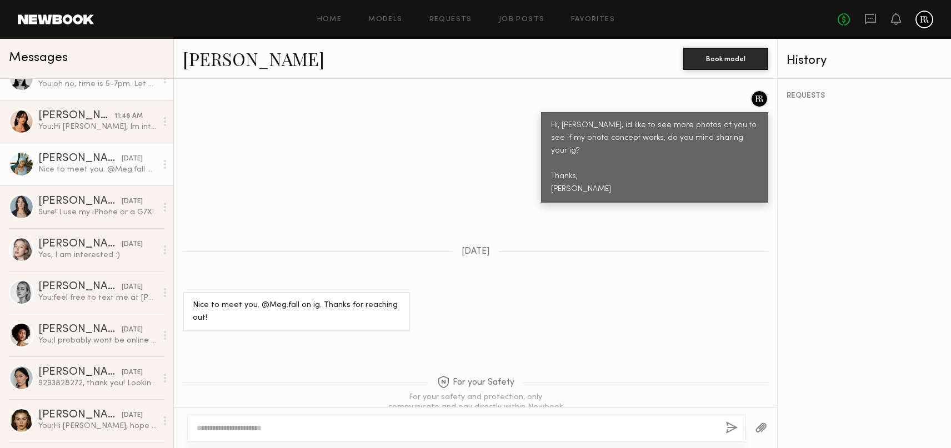
scroll to position [0, 0]
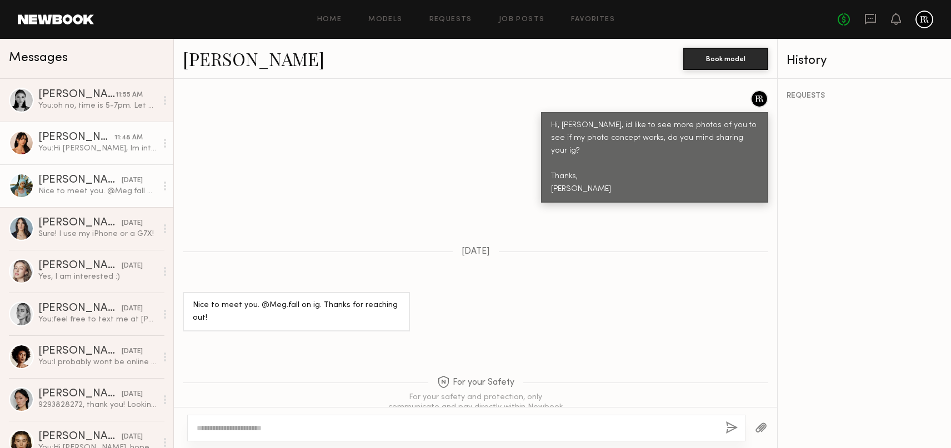
click at [97, 138] on div "Samantha T." at bounding box center [76, 137] width 76 height 11
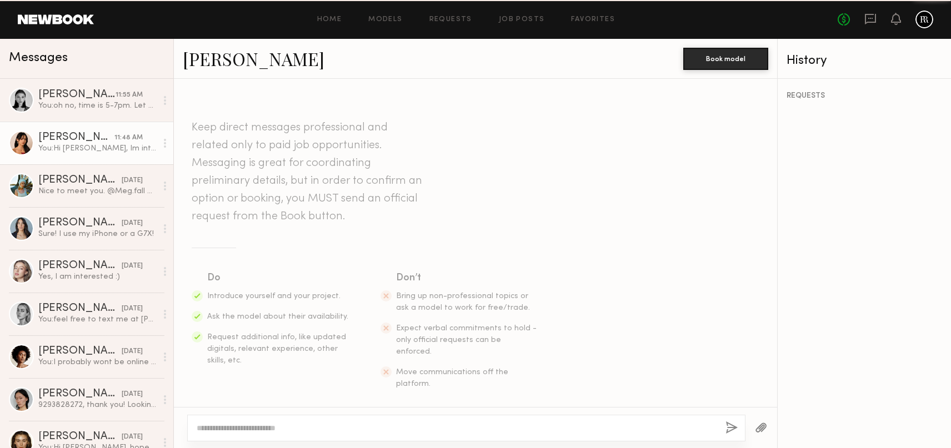
scroll to position [170, 0]
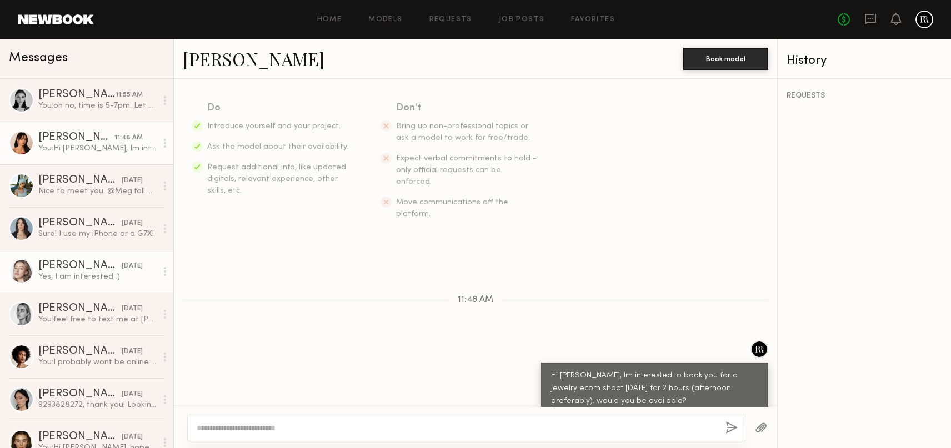
click at [103, 283] on link "Logan R. 05/11/2025 Yes, I am interested :)" at bounding box center [86, 271] width 173 height 43
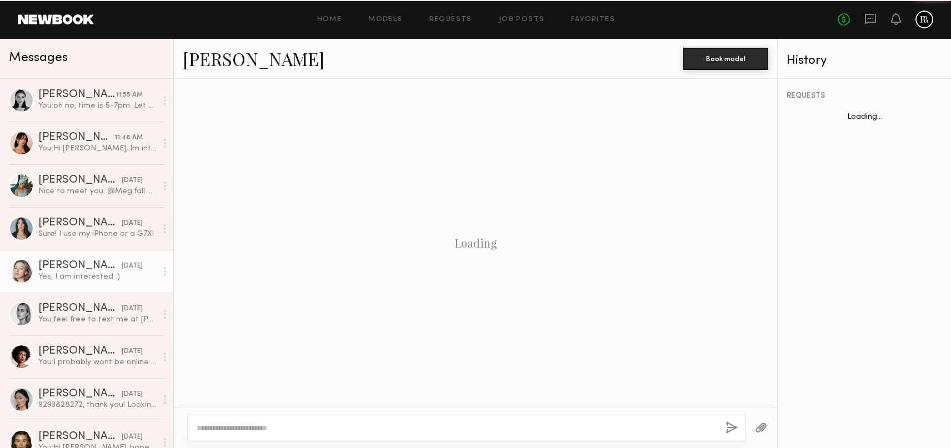
scroll to position [675, 0]
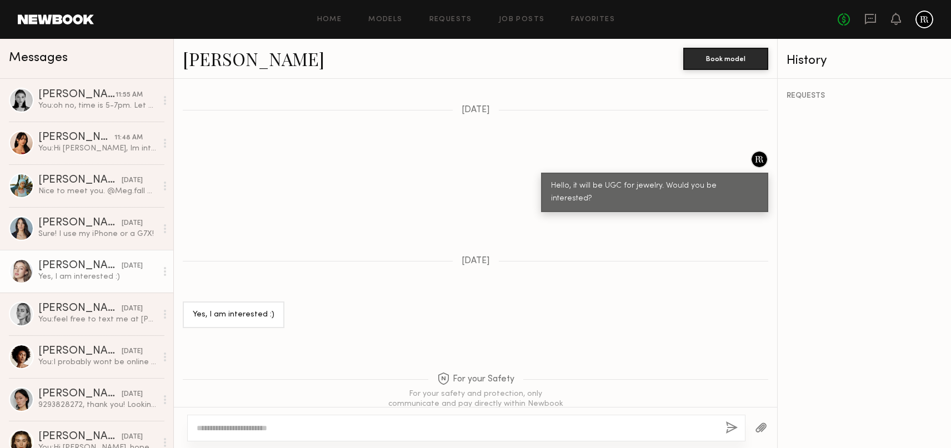
click at [229, 55] on link "Logan R." at bounding box center [254, 59] width 142 height 24
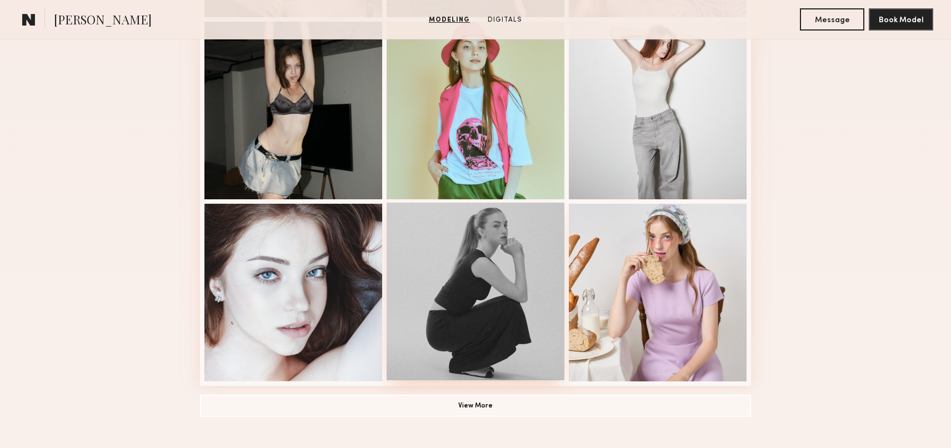
scroll to position [692, 0]
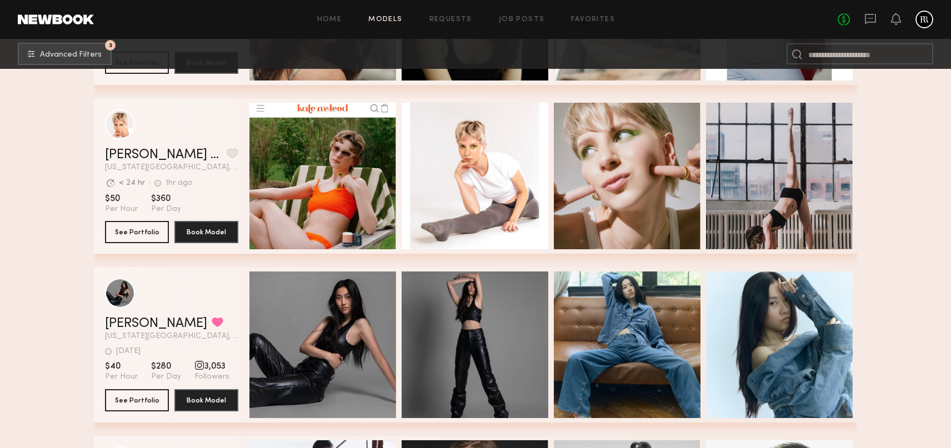
scroll to position [666, 0]
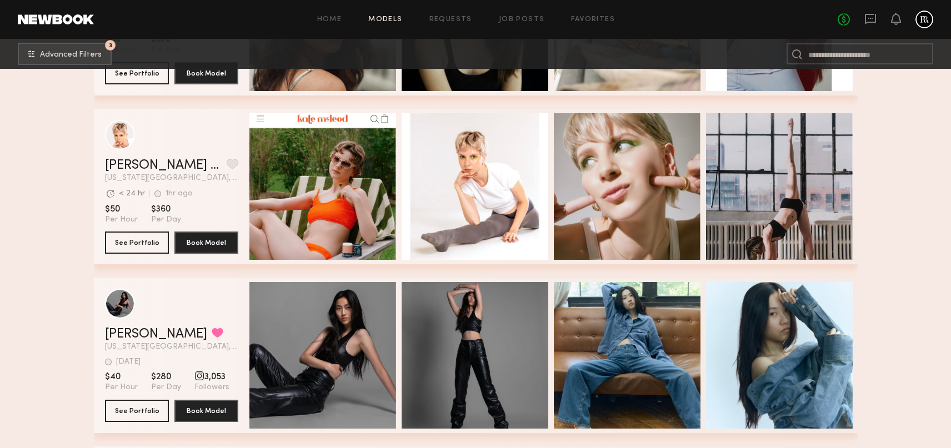
scroll to position [675, 0]
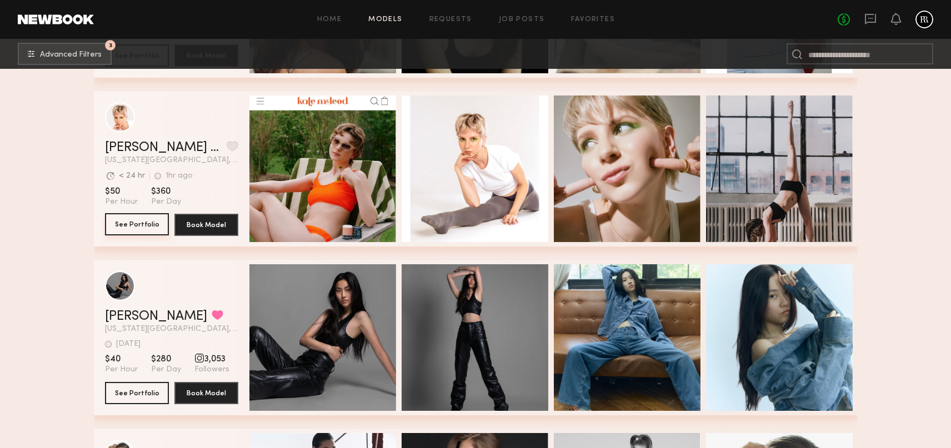
click at [144, 227] on button "See Portfolio" at bounding box center [137, 224] width 64 height 22
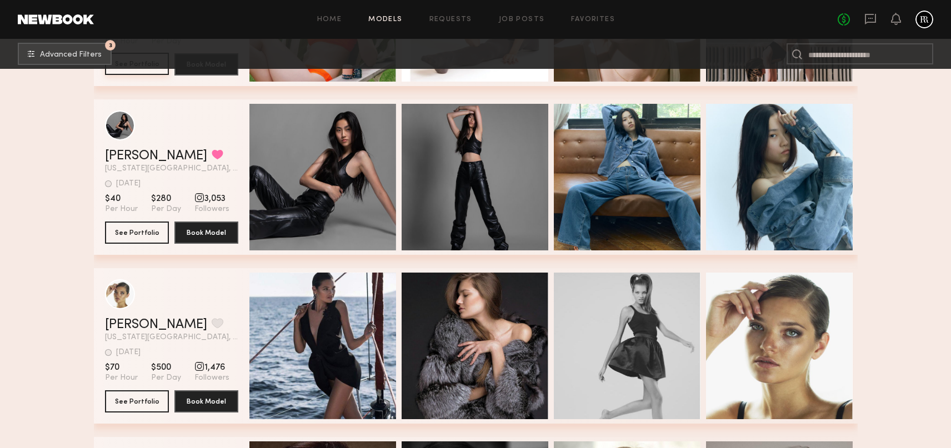
scroll to position [833, 0]
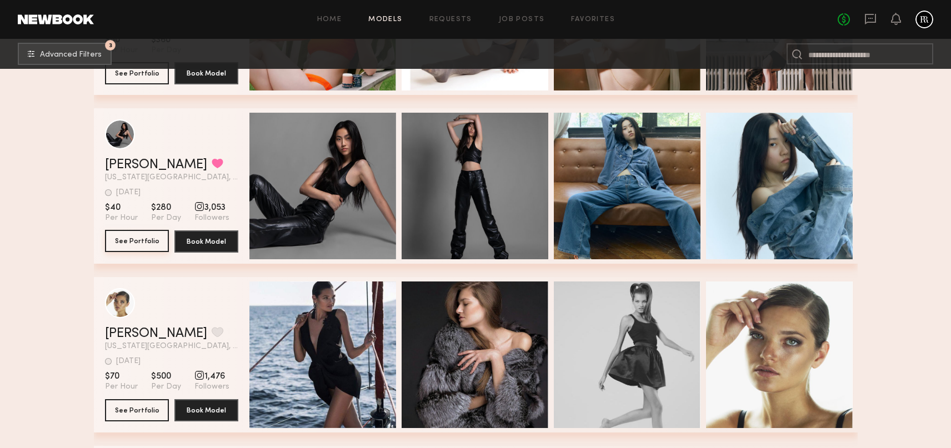
scroll to position [829, 0]
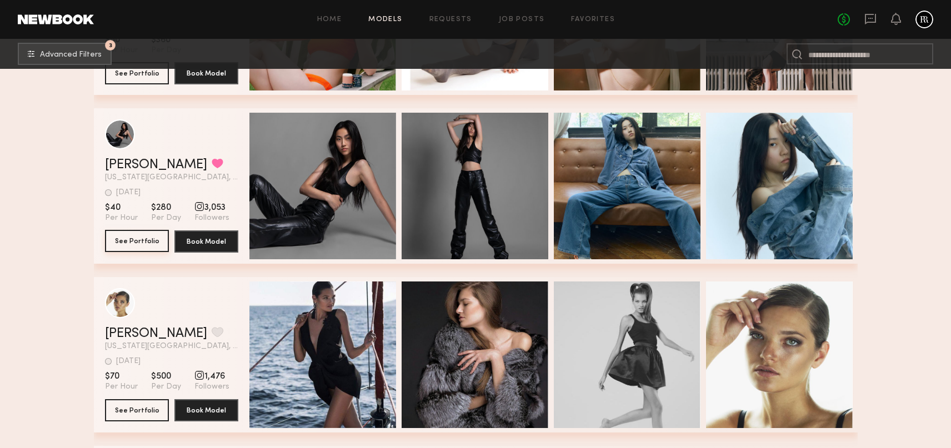
scroll to position [827, 0]
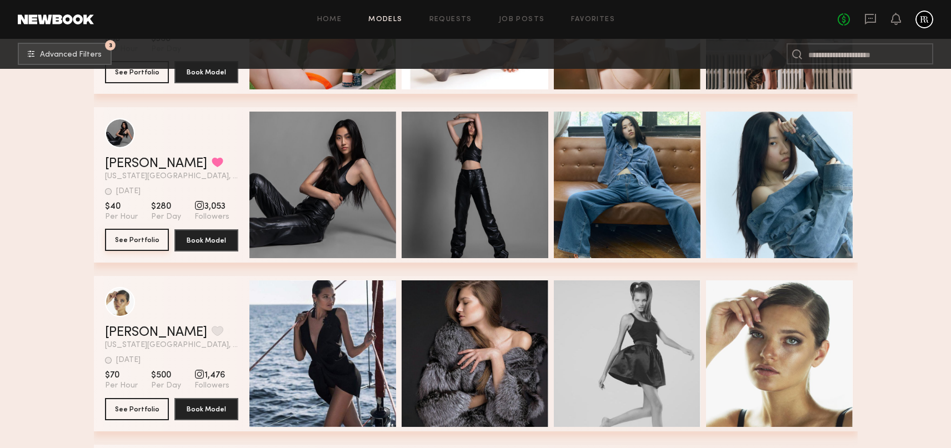
click at [142, 238] on button "See Portfolio" at bounding box center [137, 240] width 64 height 22
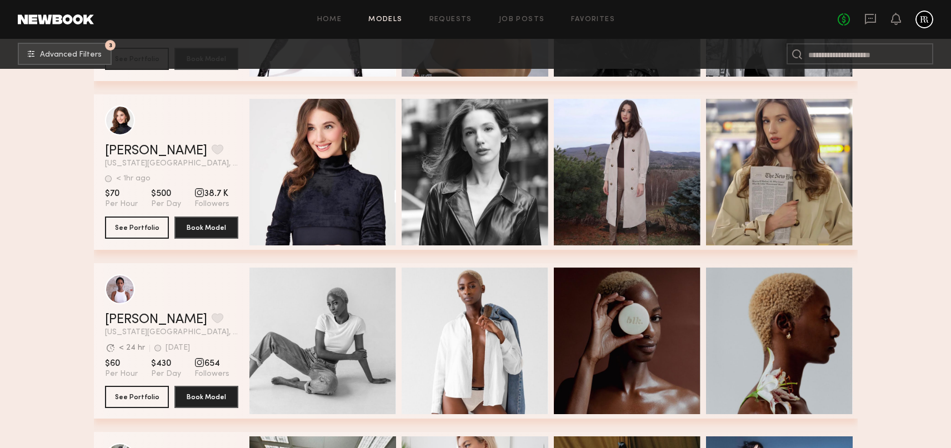
scroll to position [2863, 0]
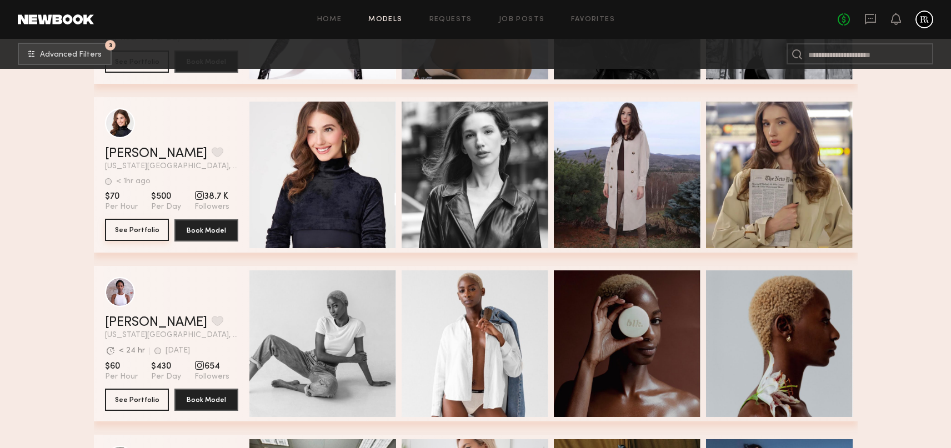
click at [142, 231] on button "See Portfolio" at bounding box center [137, 230] width 64 height 22
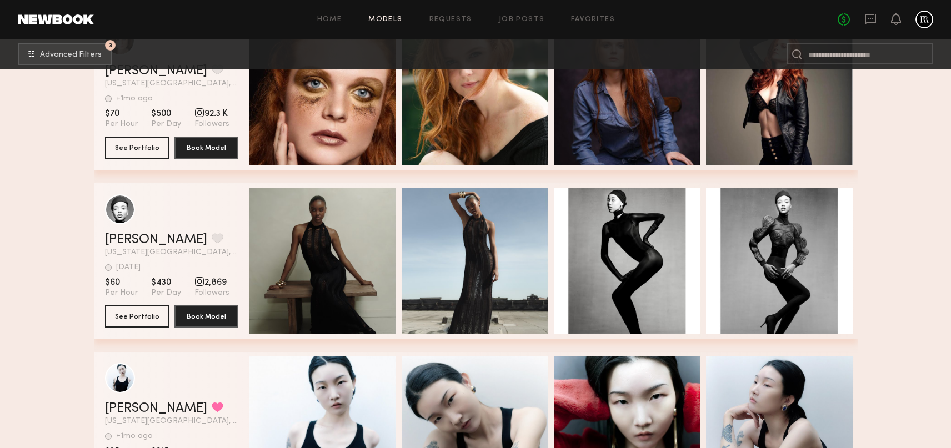
scroll to position [4295, 0]
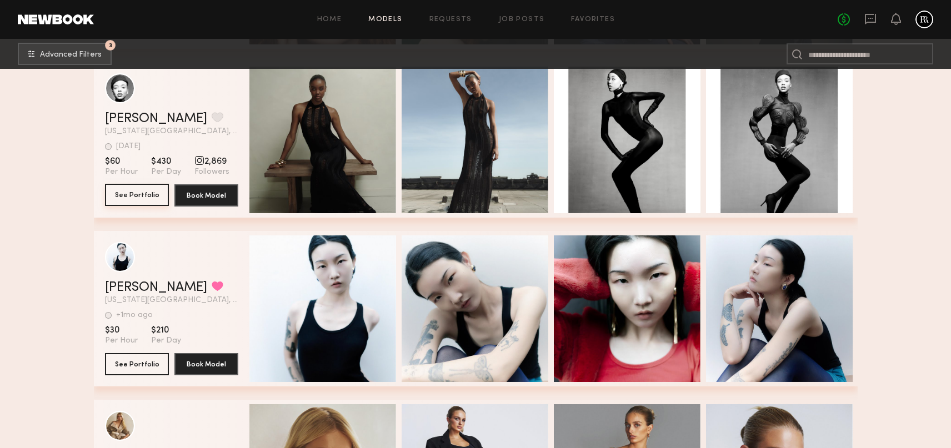
scroll to position [4416, 0]
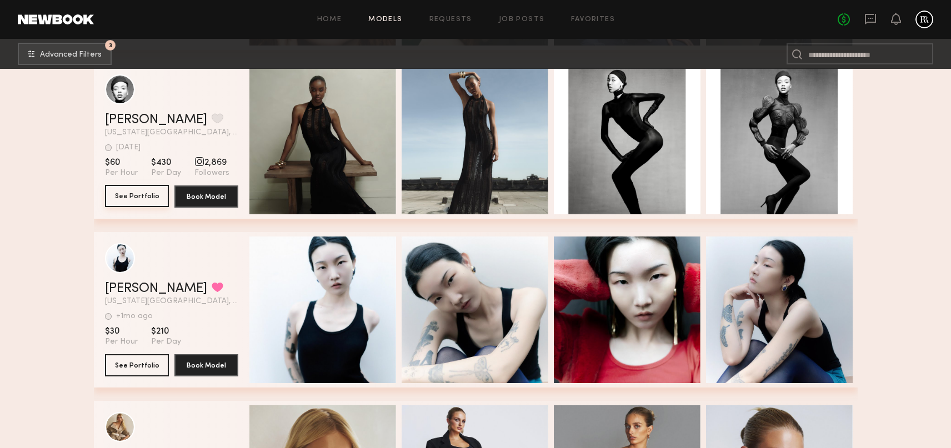
click at [122, 200] on button "See Portfolio" at bounding box center [137, 196] width 64 height 22
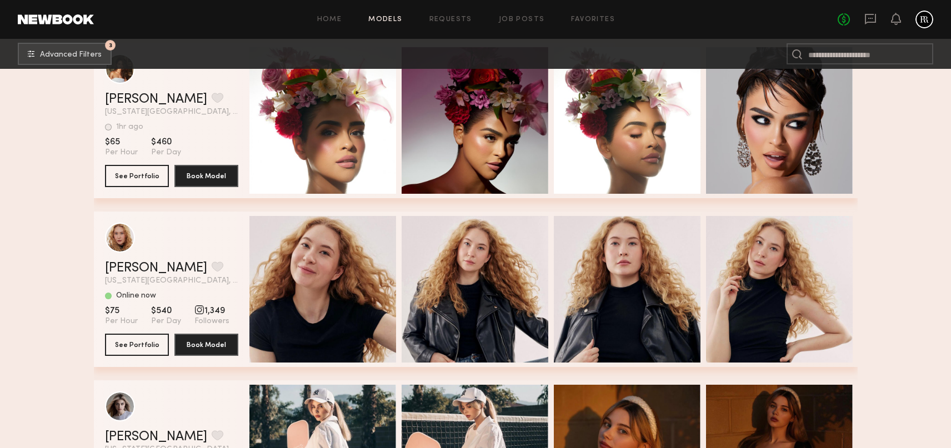
scroll to position [5423, 0]
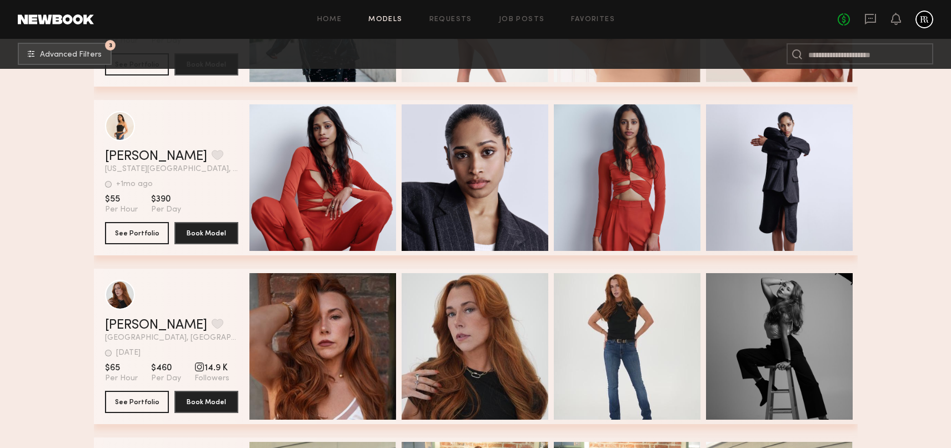
scroll to position [6069, 0]
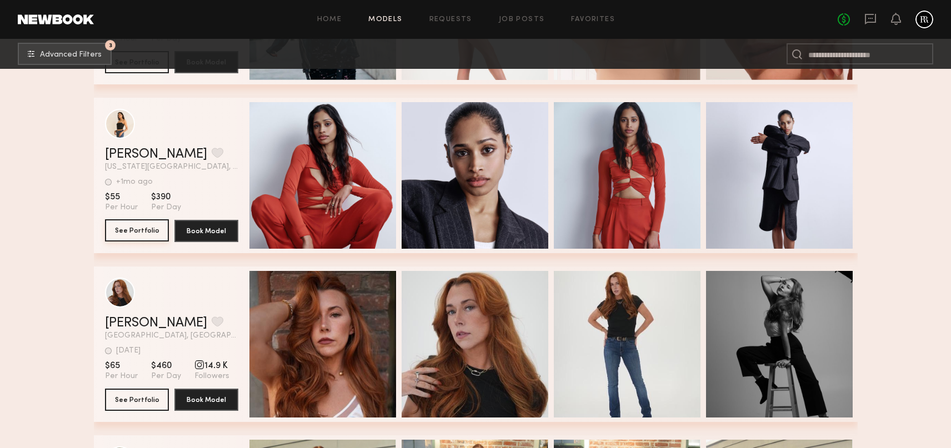
click at [137, 228] on button "See Portfolio" at bounding box center [137, 230] width 64 height 22
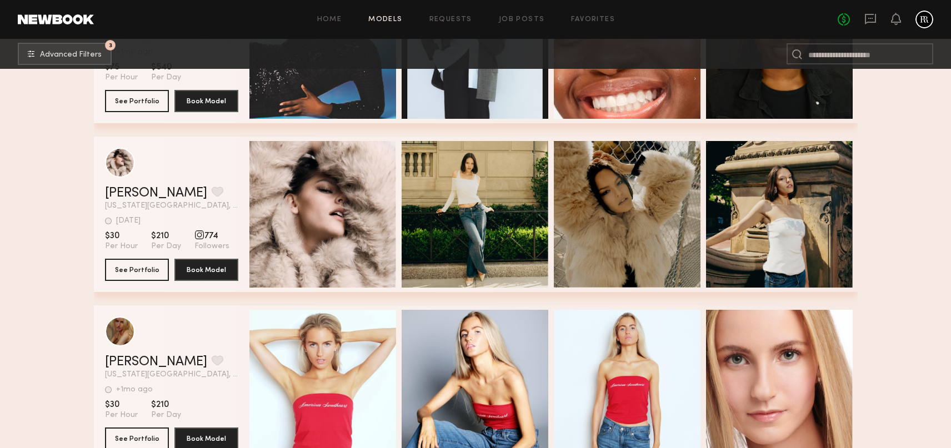
scroll to position [6708, 0]
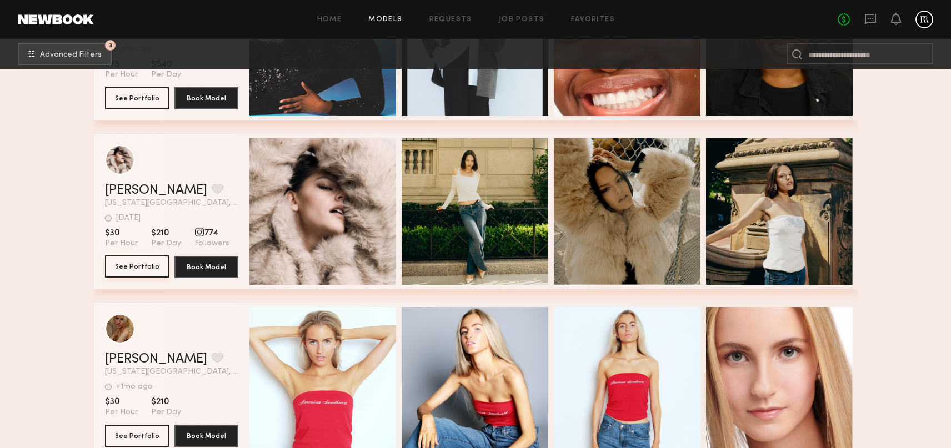
click at [145, 266] on button "See Portfolio" at bounding box center [137, 266] width 64 height 22
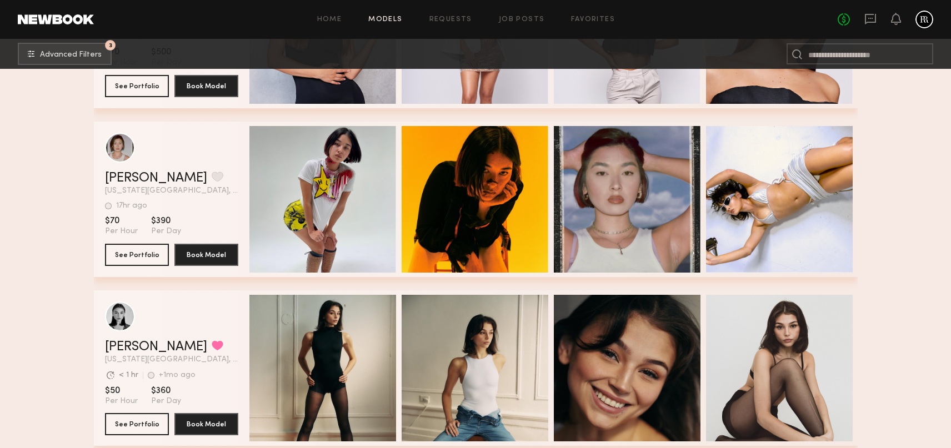
scroll to position [8223, 0]
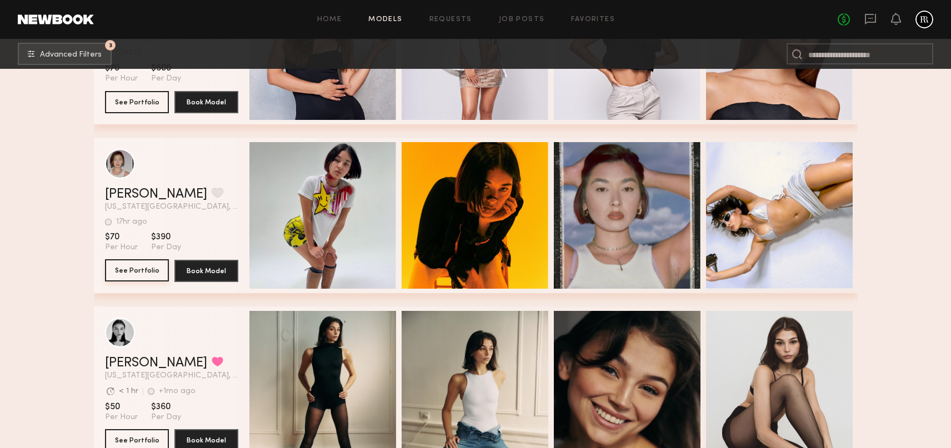
click at [144, 272] on button "See Portfolio" at bounding box center [137, 270] width 64 height 22
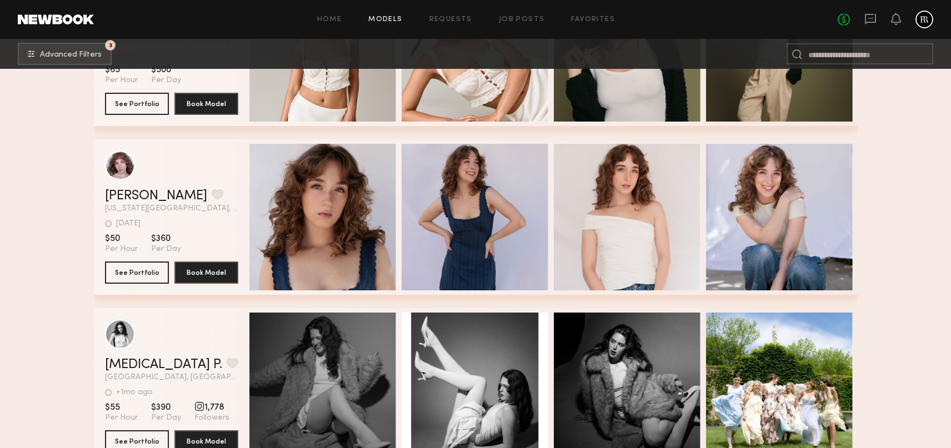
scroll to position [9064, 0]
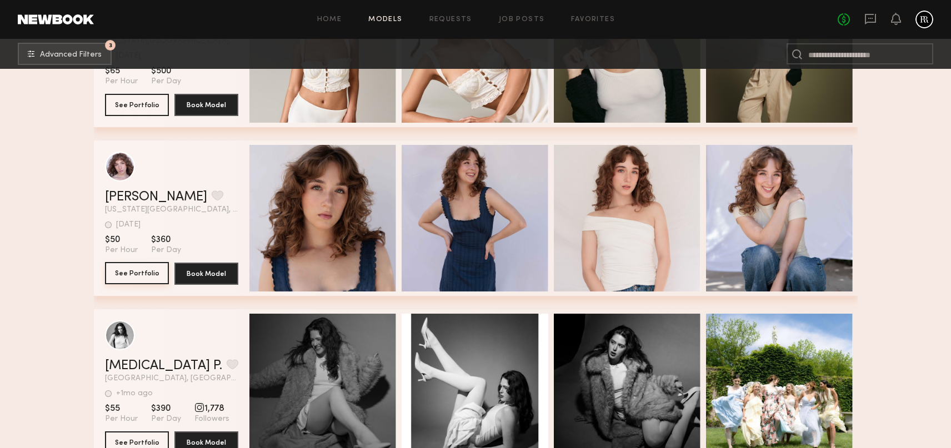
click at [138, 269] on button "See Portfolio" at bounding box center [137, 273] width 64 height 22
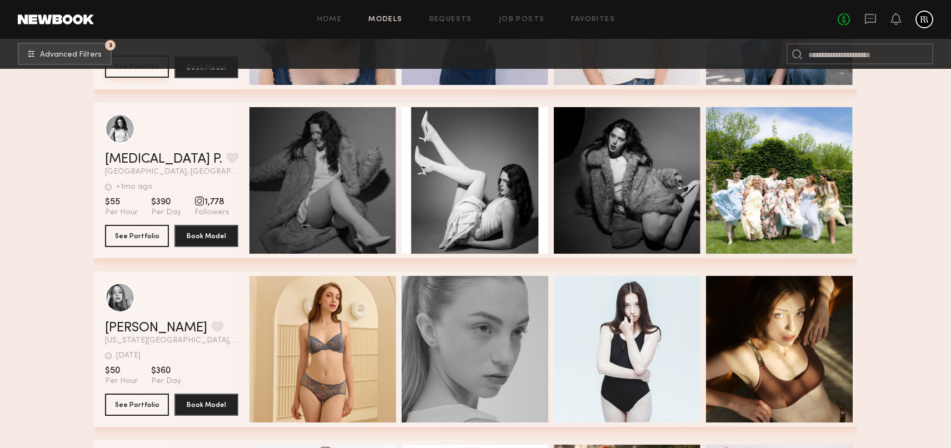
scroll to position [9269, 0]
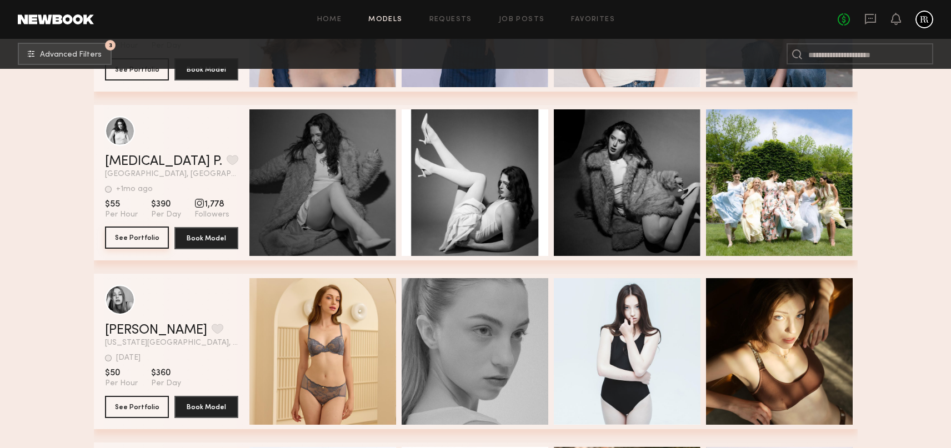
click at [142, 232] on button "See Portfolio" at bounding box center [137, 238] width 64 height 22
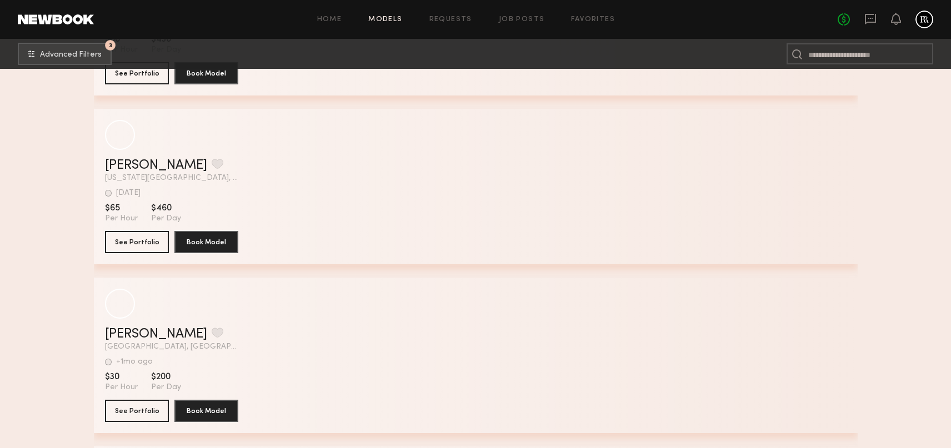
scroll to position [11141, 0]
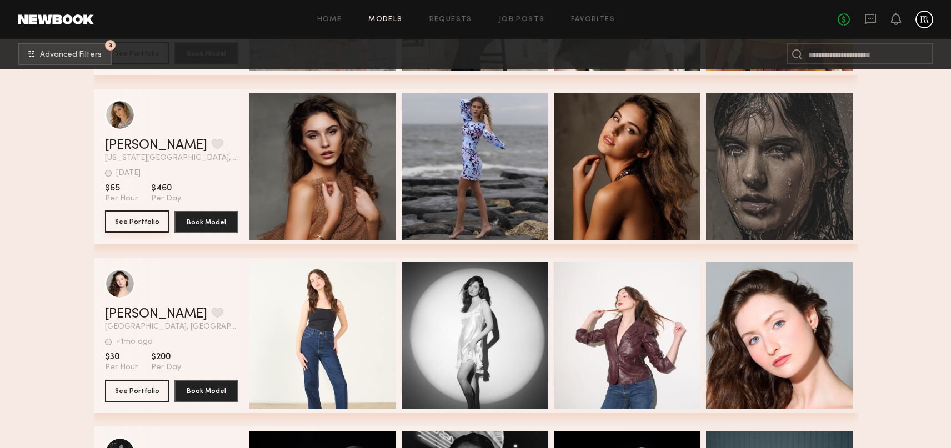
click at [143, 222] on button "See Portfolio" at bounding box center [137, 221] width 64 height 22
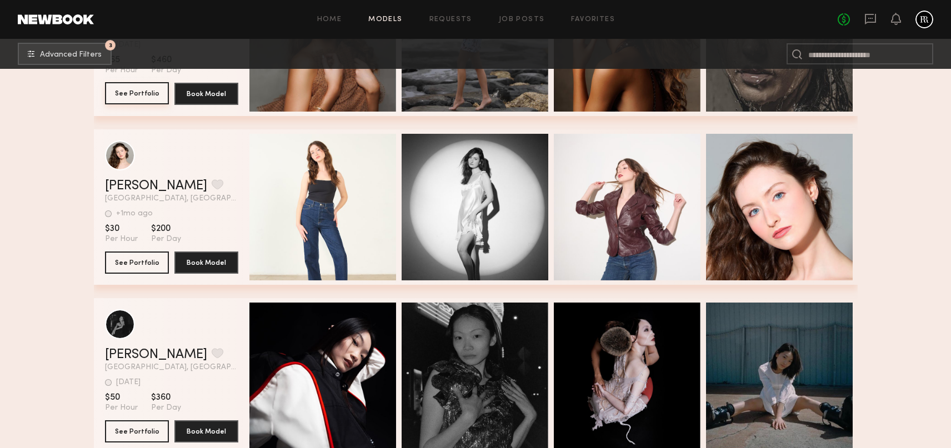
scroll to position [11271, 0]
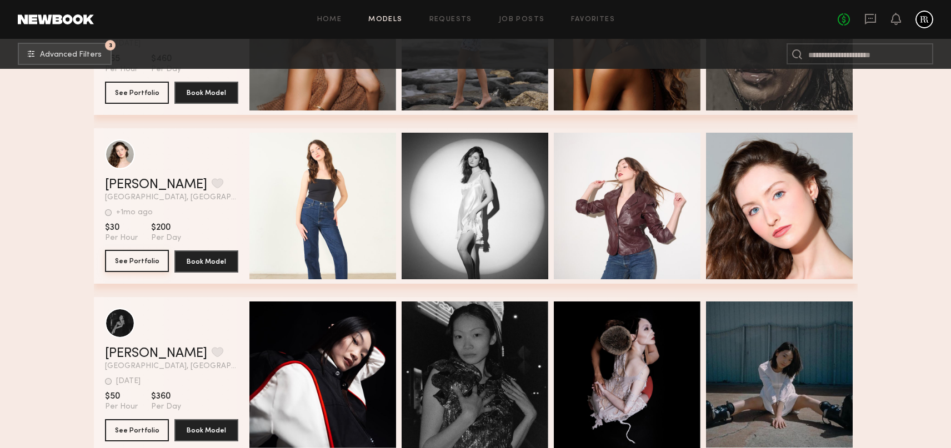
click at [140, 259] on button "See Portfolio" at bounding box center [137, 261] width 64 height 22
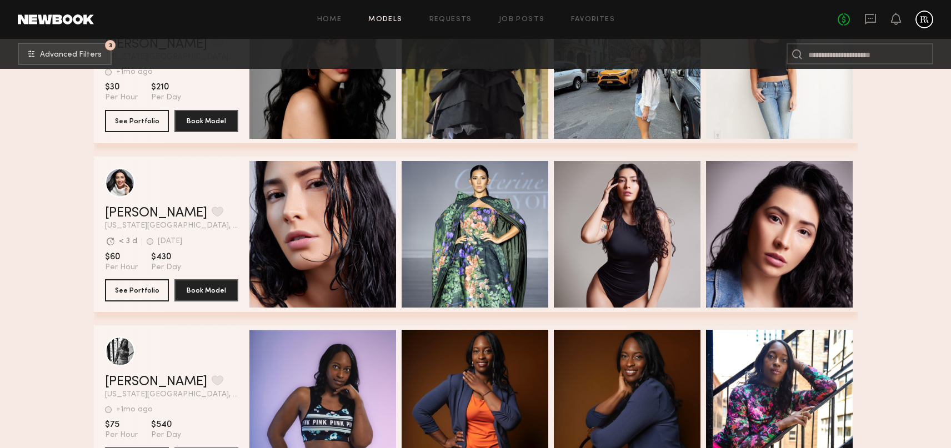
scroll to position [11758, 0]
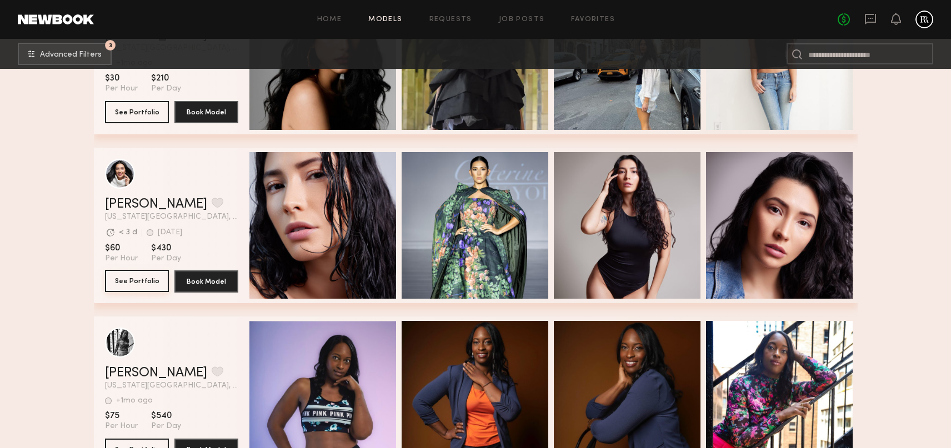
click at [144, 271] on button "See Portfolio" at bounding box center [137, 281] width 64 height 22
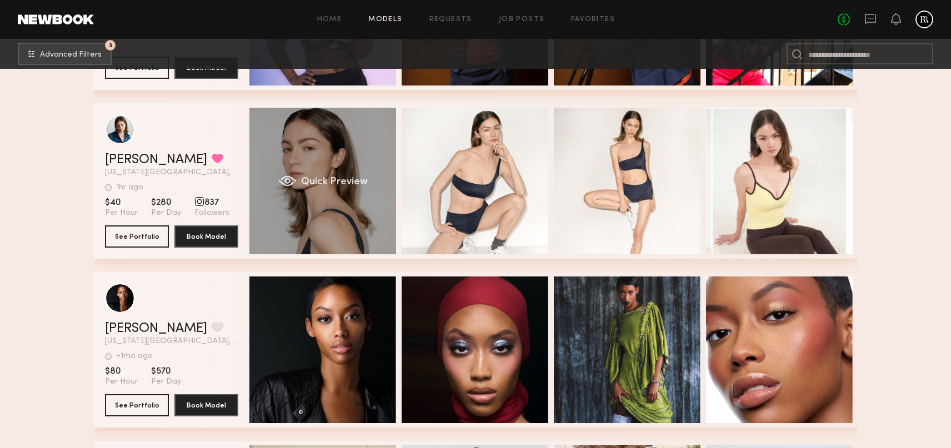
scroll to position [0, 2]
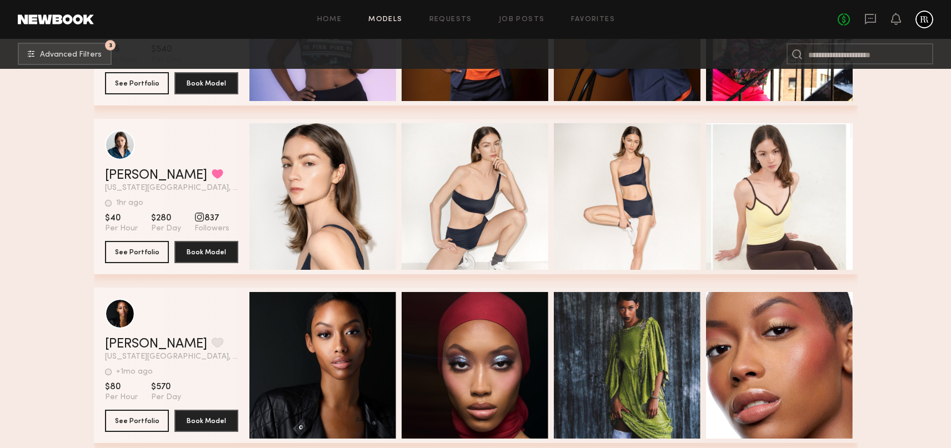
scroll to position [12128, 0]
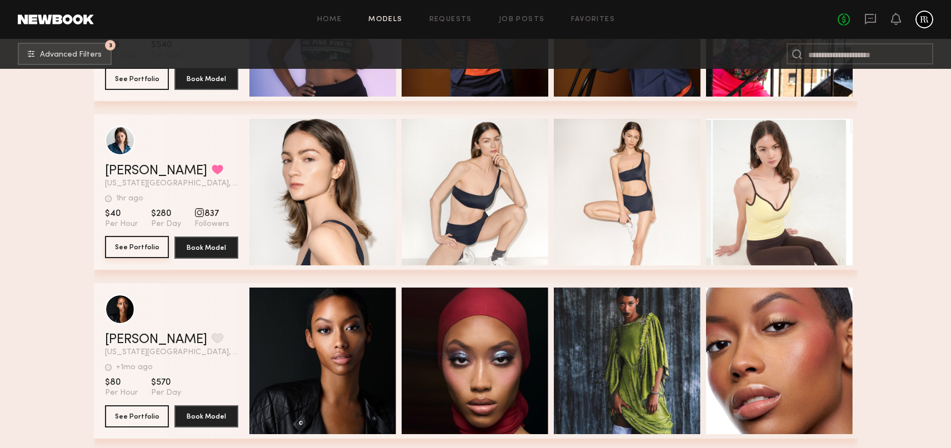
click at [138, 245] on button "See Portfolio" at bounding box center [137, 247] width 64 height 22
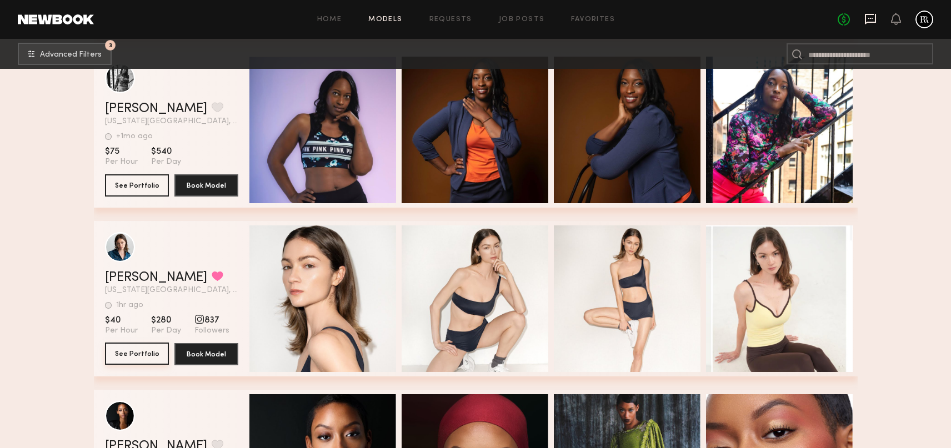
scroll to position [11975, 0]
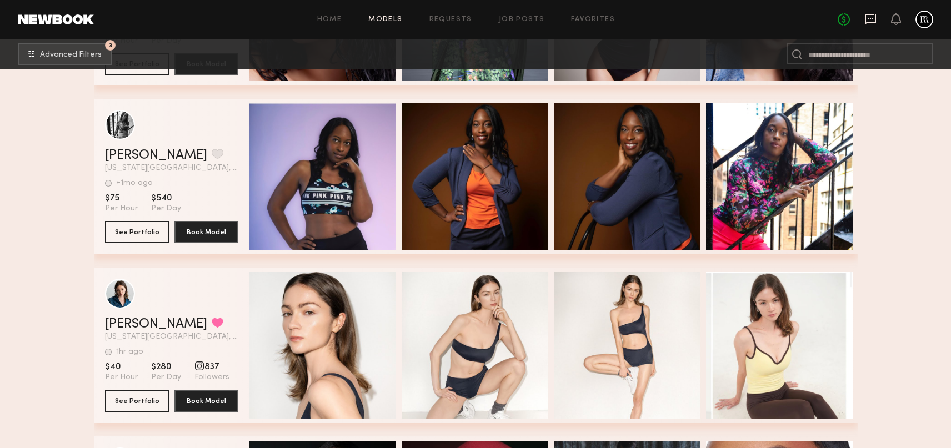
click at [872, 17] on icon at bounding box center [870, 19] width 12 height 12
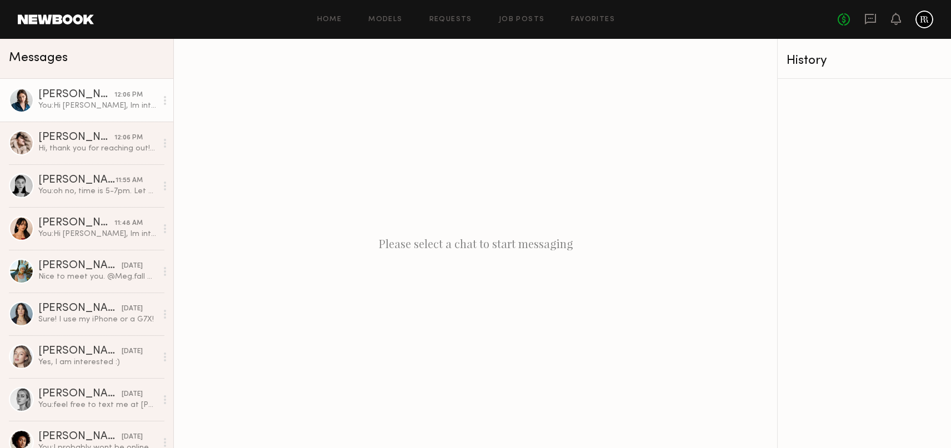
click at [92, 98] on div "[PERSON_NAME]" at bounding box center [76, 94] width 76 height 11
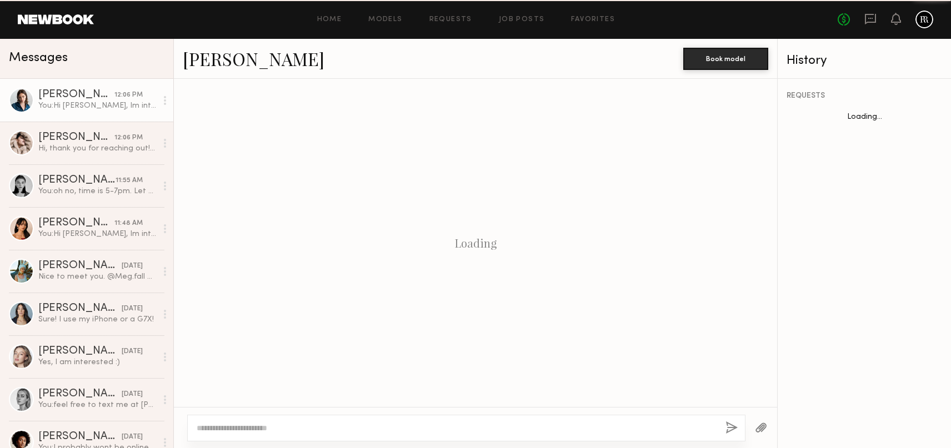
scroll to position [183, 0]
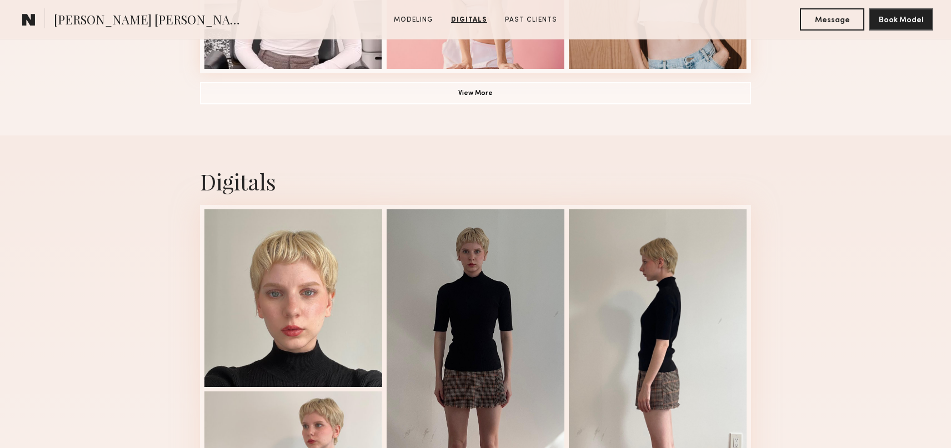
scroll to position [969, 0]
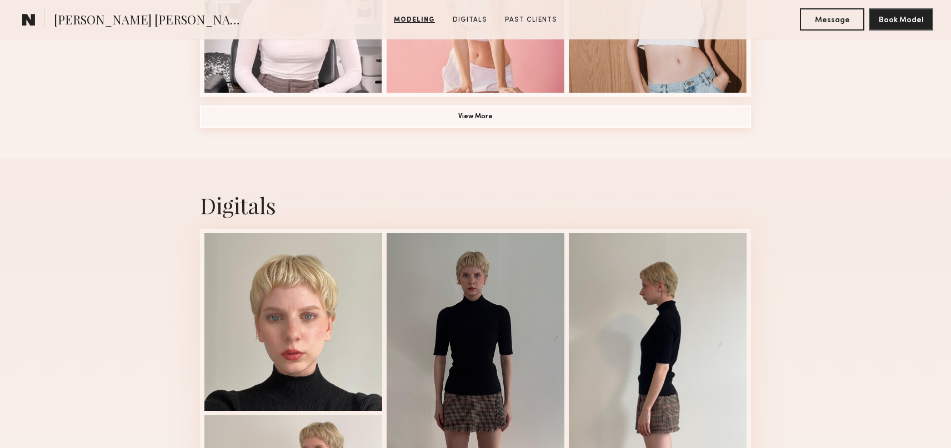
click at [423, 110] on button "View More" at bounding box center [475, 116] width 551 height 22
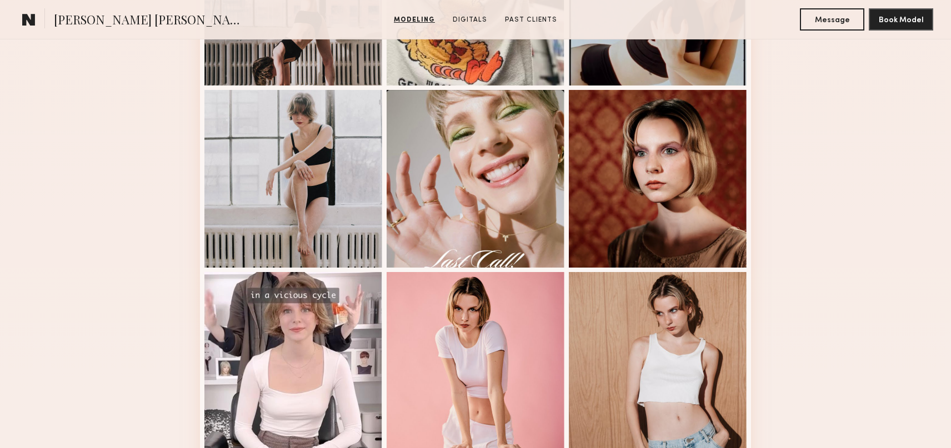
scroll to position [456, 0]
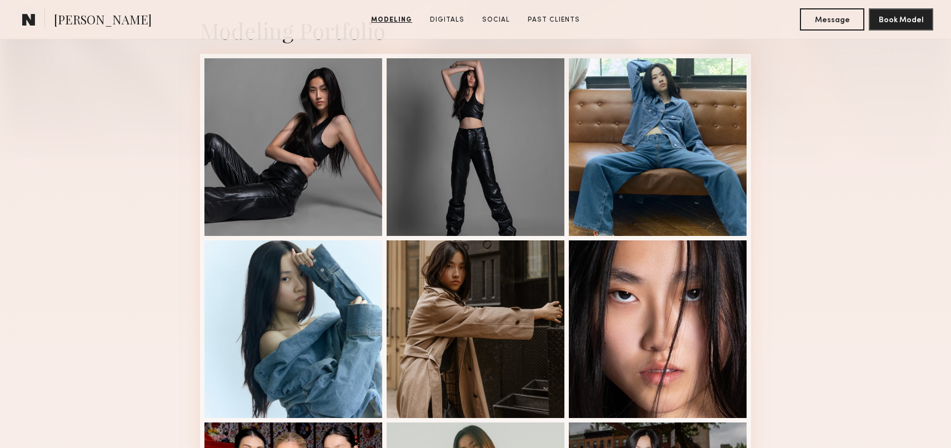
scroll to position [259, 0]
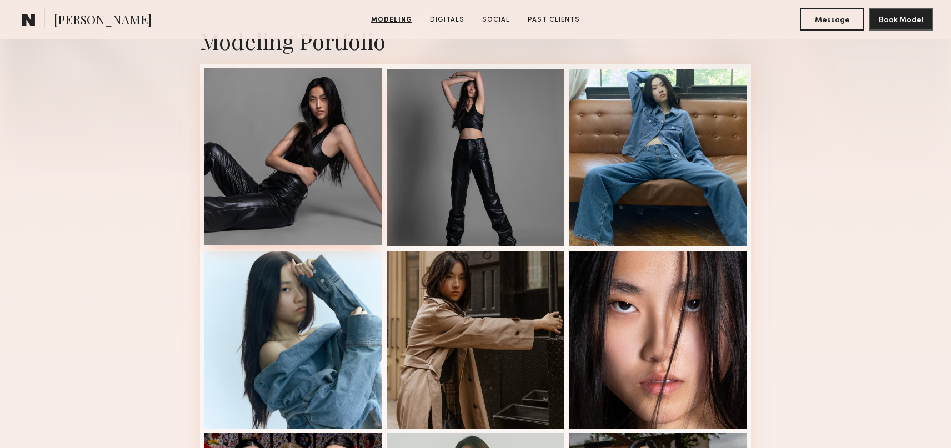
click at [275, 123] on div at bounding box center [293, 157] width 178 height 178
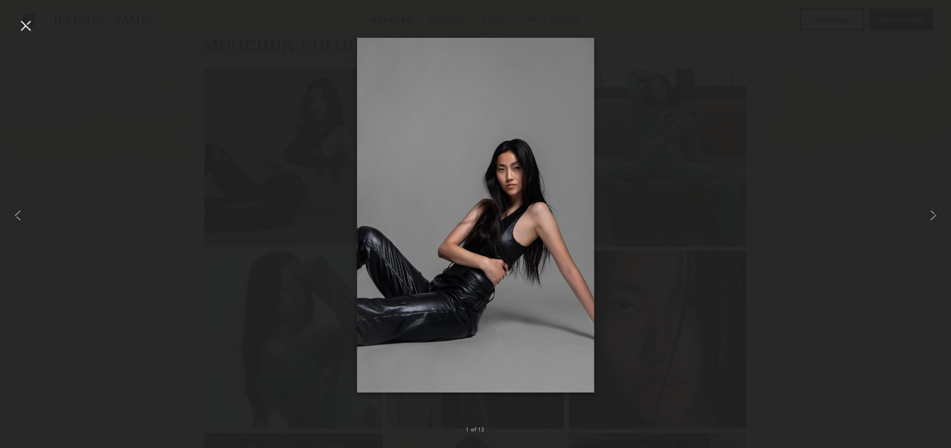
click at [24, 28] on div at bounding box center [26, 26] width 18 height 18
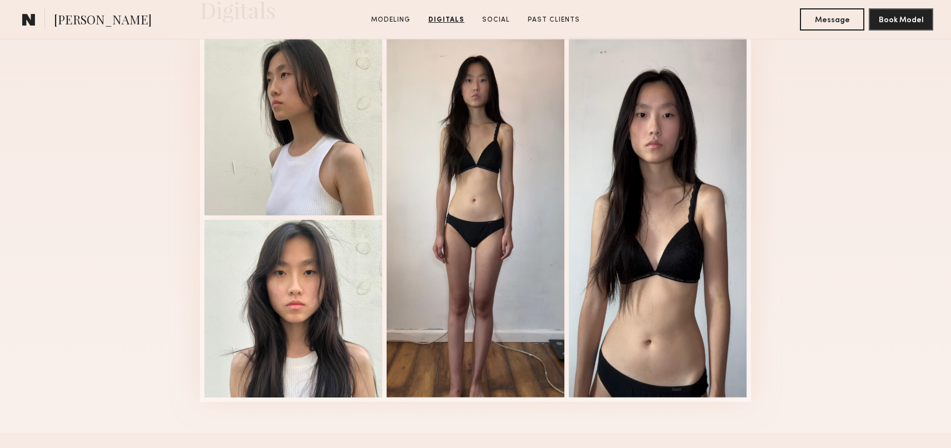
scroll to position [1124, 0]
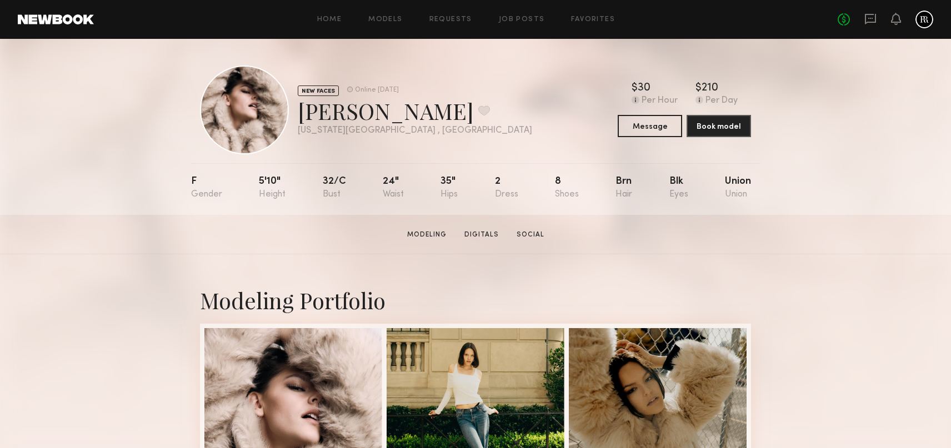
scroll to position [207, 0]
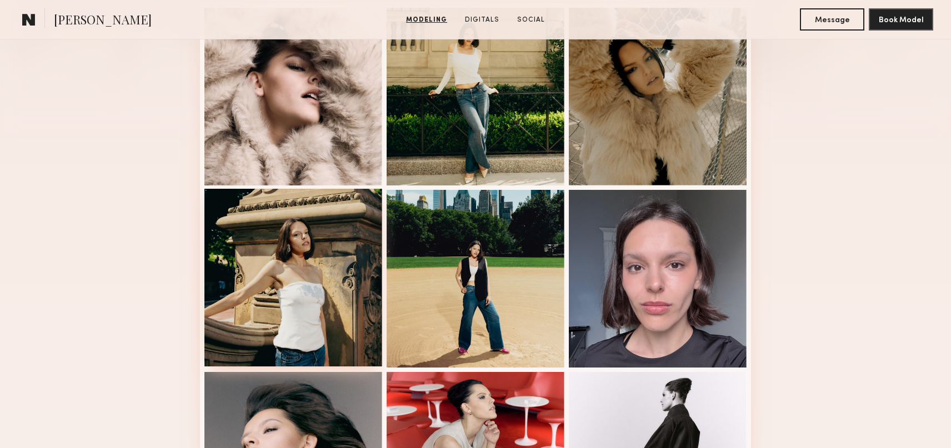
click at [281, 243] on div at bounding box center [293, 278] width 178 height 178
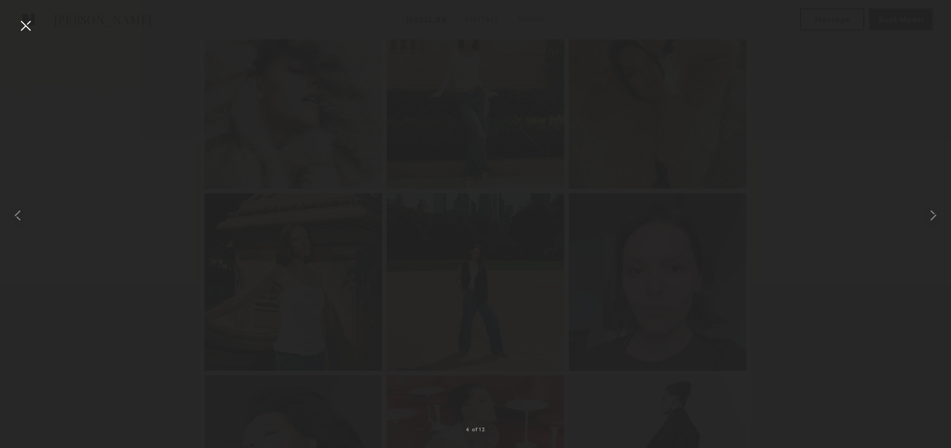
scroll to position [319, 0]
click at [929, 215] on common-icon at bounding box center [933, 216] width 18 height 18
click at [32, 28] on div at bounding box center [26, 26] width 18 height 18
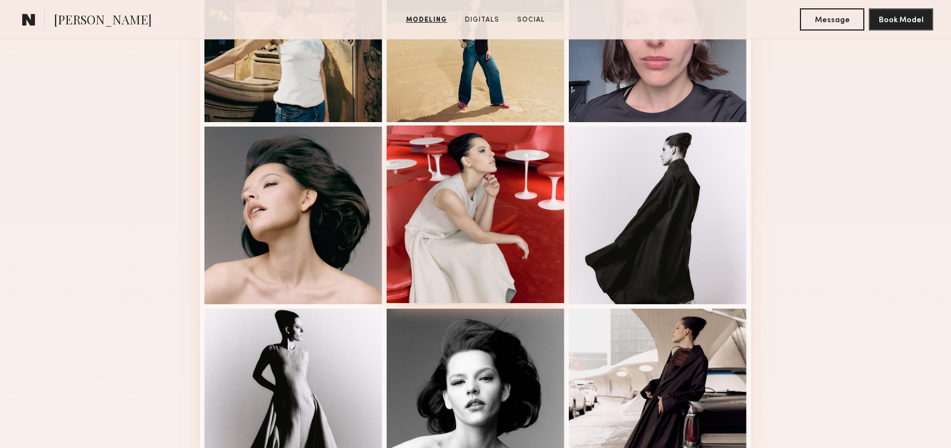
click at [488, 228] on div at bounding box center [475, 214] width 178 height 178
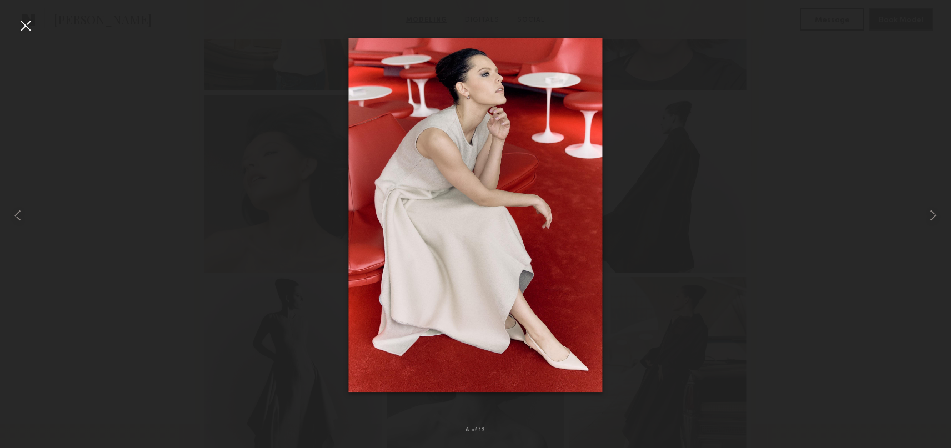
click at [39, 32] on div at bounding box center [475, 215] width 951 height 395
click at [29, 28] on div at bounding box center [26, 26] width 18 height 18
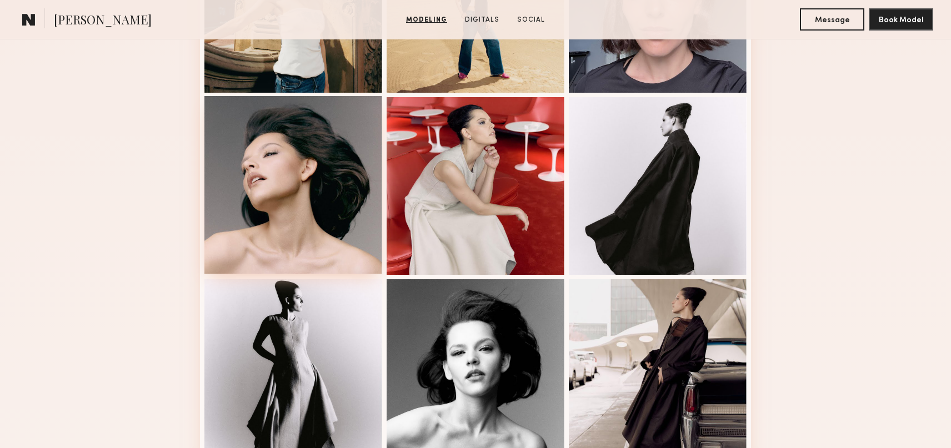
scroll to position [845, 0]
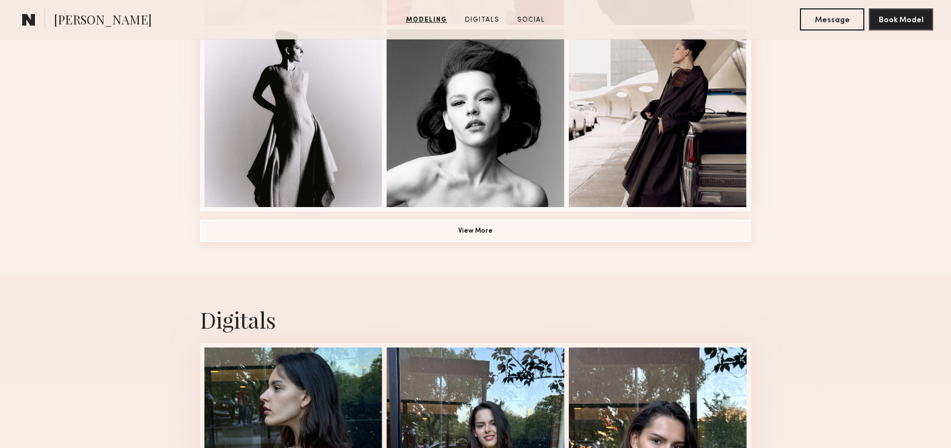
click at [406, 225] on button "View More" at bounding box center [475, 231] width 551 height 22
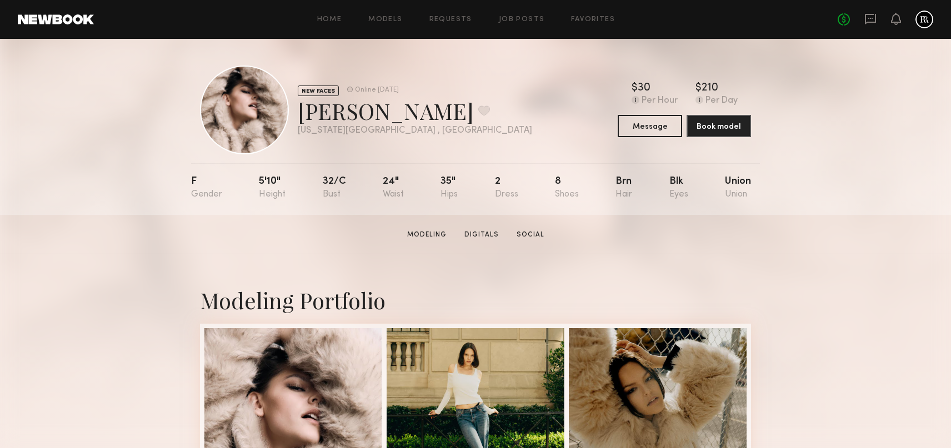
scroll to position [9, 0]
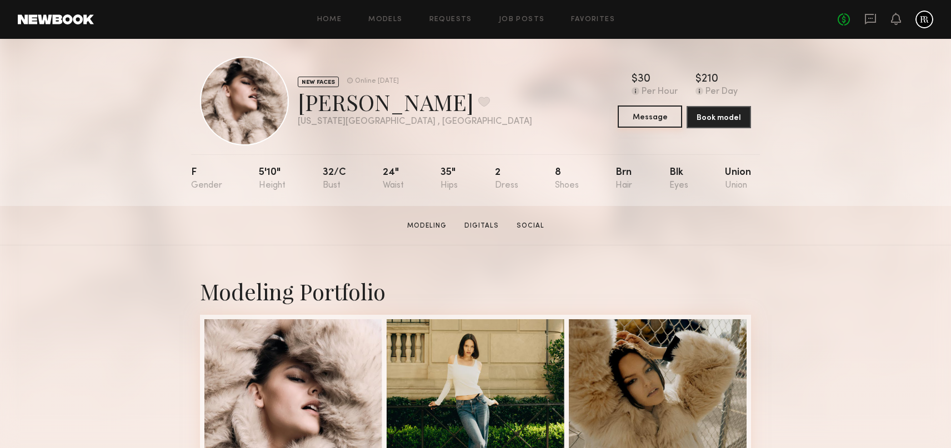
click at [643, 119] on button "Message" at bounding box center [649, 116] width 64 height 22
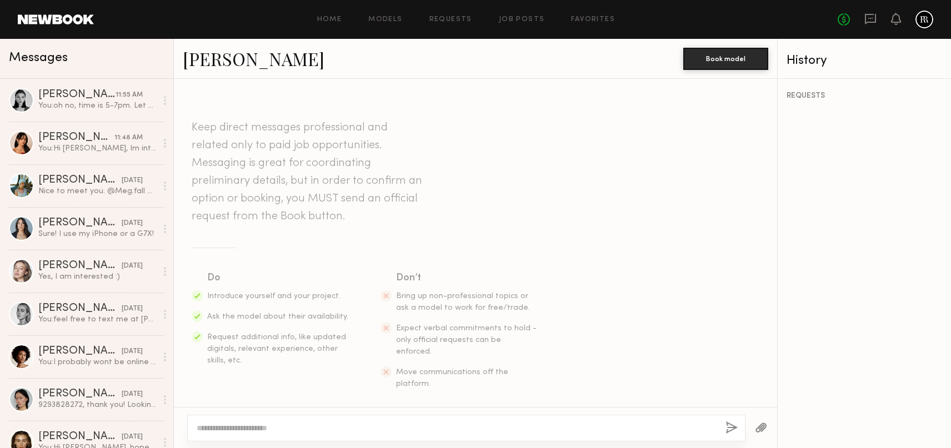
click at [305, 419] on div at bounding box center [466, 428] width 558 height 27
click at [300, 428] on textarea at bounding box center [457, 428] width 520 height 11
paste textarea "**********"
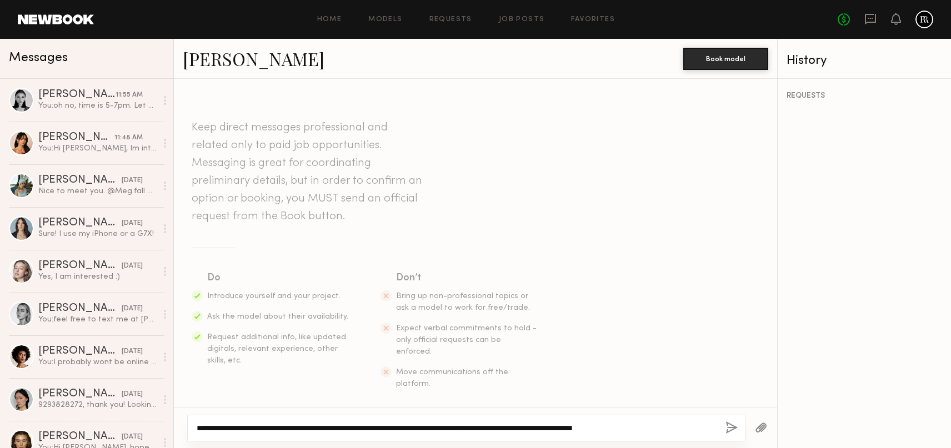
drag, startPoint x: 238, startPoint y: 428, endPoint x: 205, endPoint y: 426, distance: 32.8
click at [205, 426] on textarea "**********" at bounding box center [457, 428] width 520 height 11
click at [378, 429] on textarea "**********" at bounding box center [457, 428] width 520 height 11
click at [650, 429] on textarea "**********" at bounding box center [457, 428] width 520 height 11
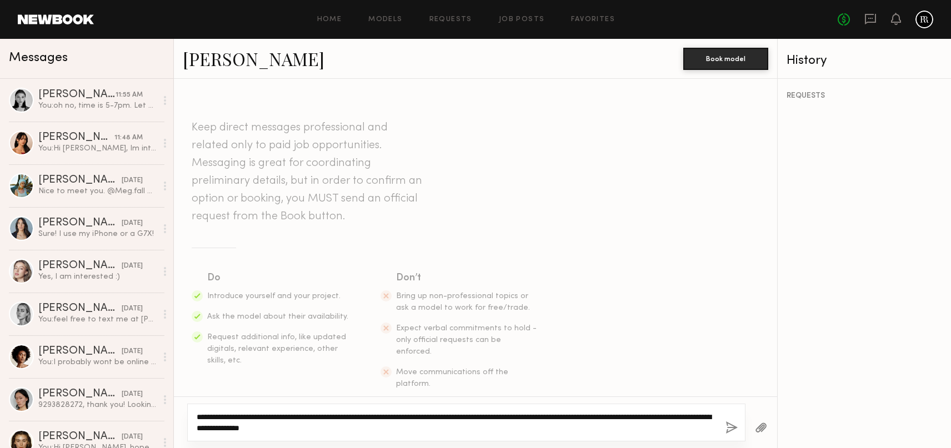
drag, startPoint x: 436, startPoint y: 422, endPoint x: 465, endPoint y: 416, distance: 29.5
click at [436, 422] on textarea "**********" at bounding box center [457, 422] width 520 height 22
type textarea "**********"
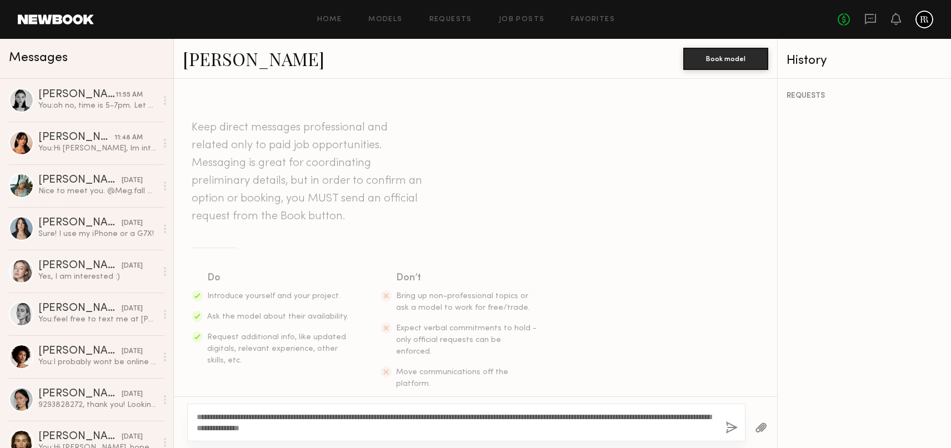
click at [726, 429] on button "button" at bounding box center [731, 428] width 12 height 14
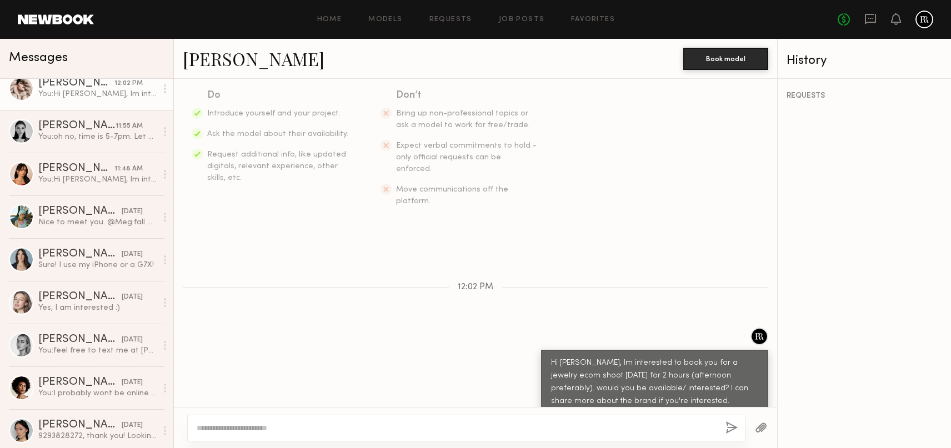
scroll to position [12, 0]
click at [87, 349] on div "You: feel free to text me at Elaine: 929-623-5800 Thank you." at bounding box center [97, 350] width 118 height 11
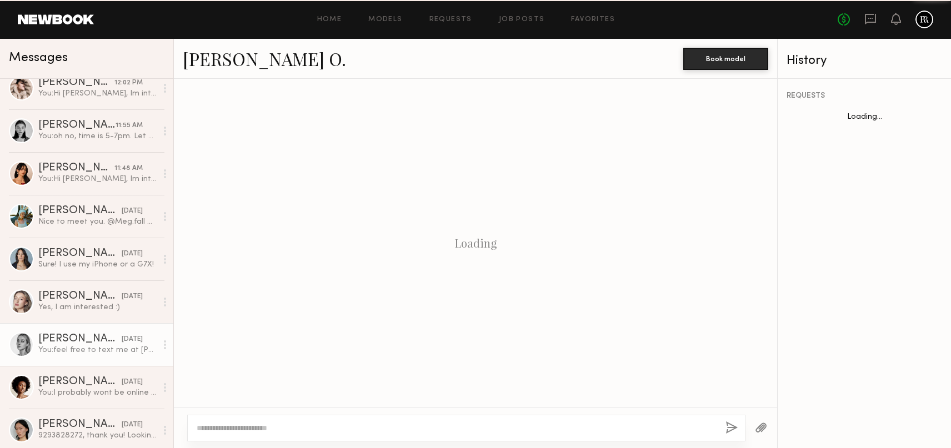
scroll to position [879, 0]
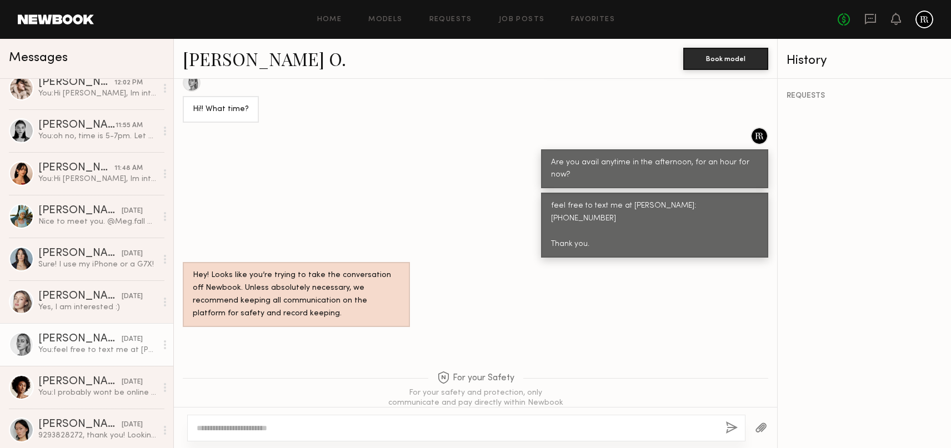
click at [923, 21] on div at bounding box center [924, 20] width 18 height 18
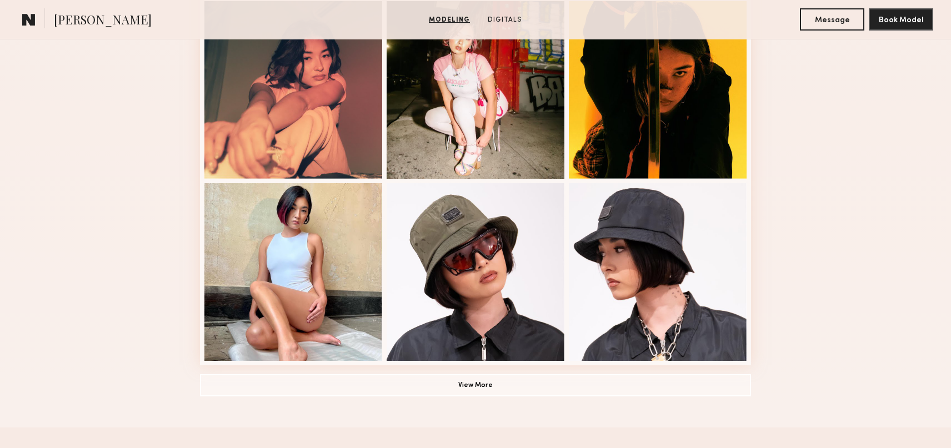
scroll to position [814, 0]
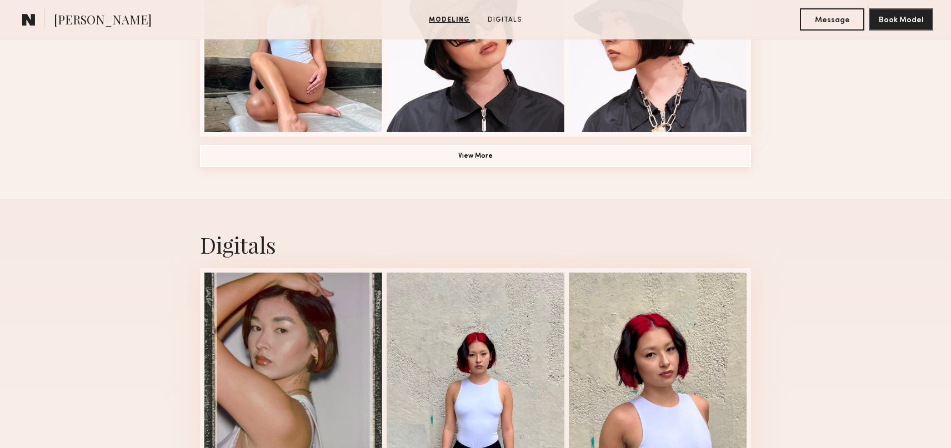
click at [436, 159] on button "View More" at bounding box center [475, 156] width 551 height 22
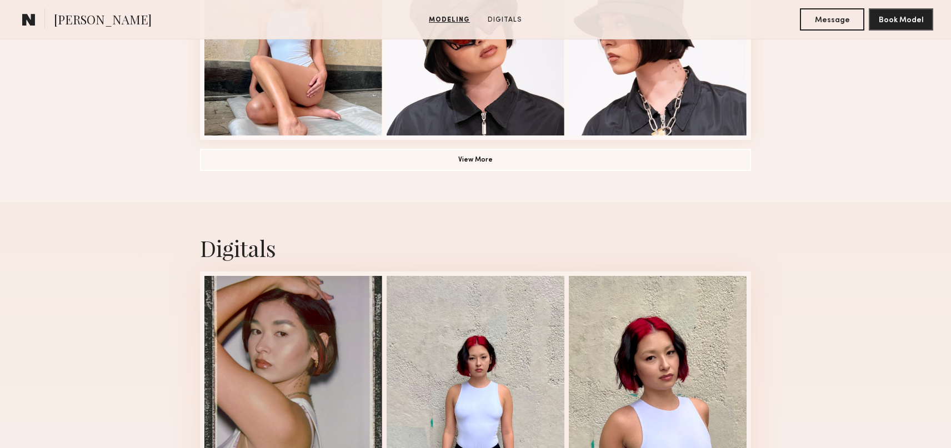
scroll to position [915, 0]
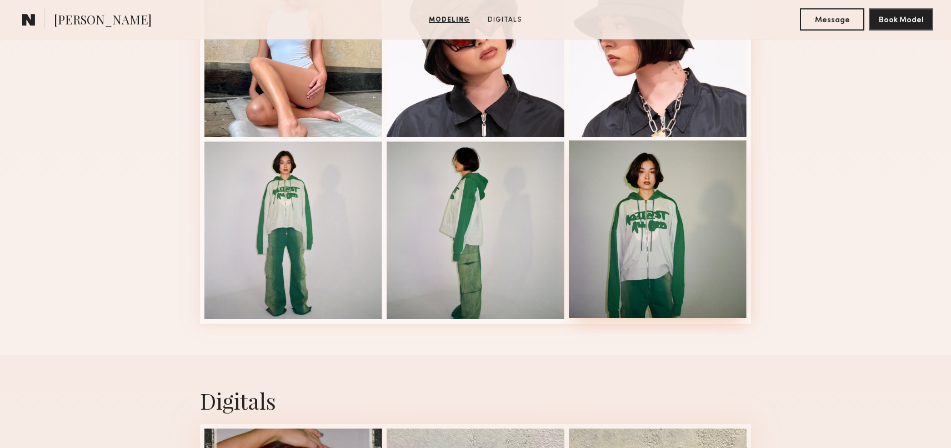
click at [660, 223] on div at bounding box center [658, 229] width 178 height 178
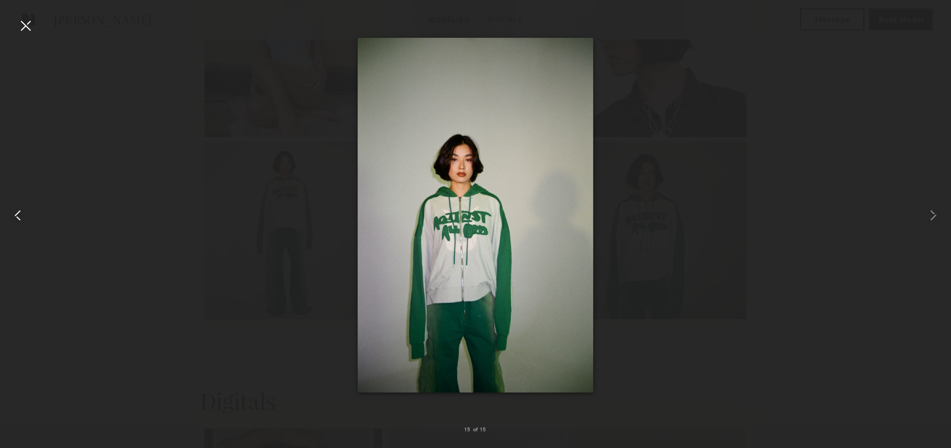
click at [32, 25] on div at bounding box center [26, 26] width 18 height 18
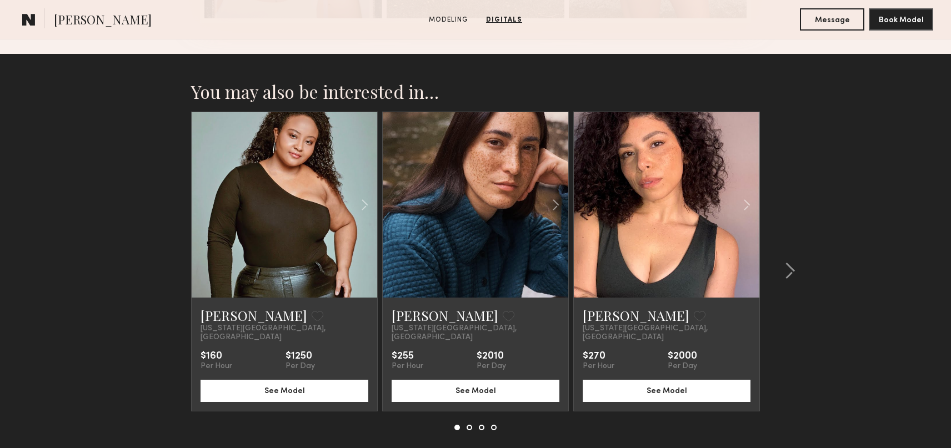
scroll to position [1740, 0]
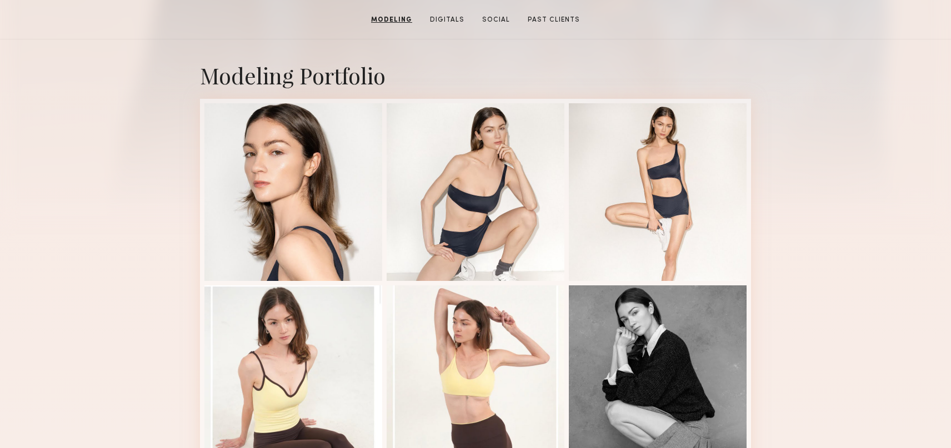
scroll to position [201, 0]
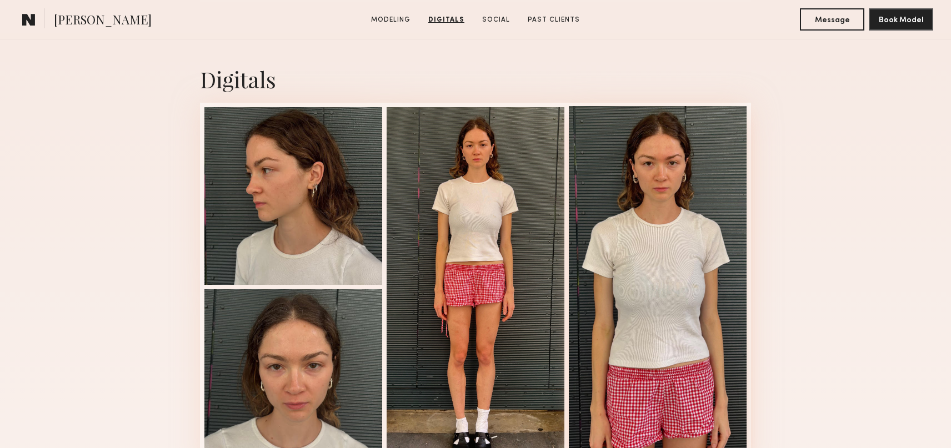
click at [650, 178] on div at bounding box center [658, 286] width 178 height 360
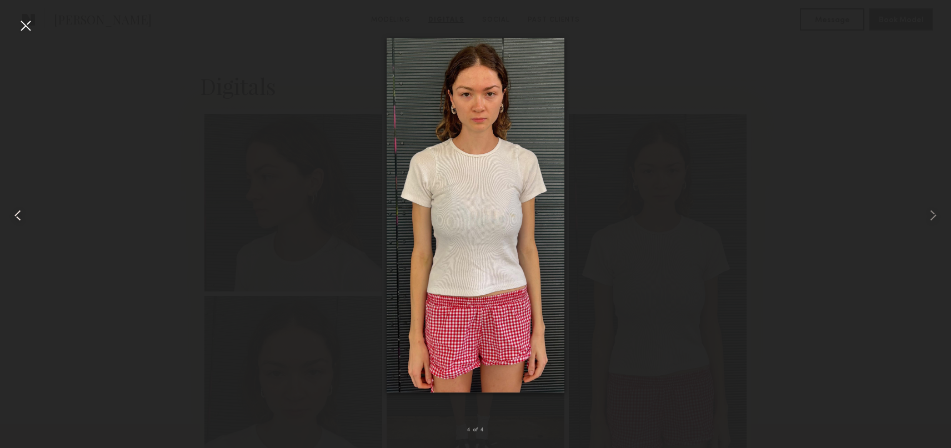
scroll to position [1077, 0]
click at [33, 27] on div at bounding box center [26, 26] width 18 height 18
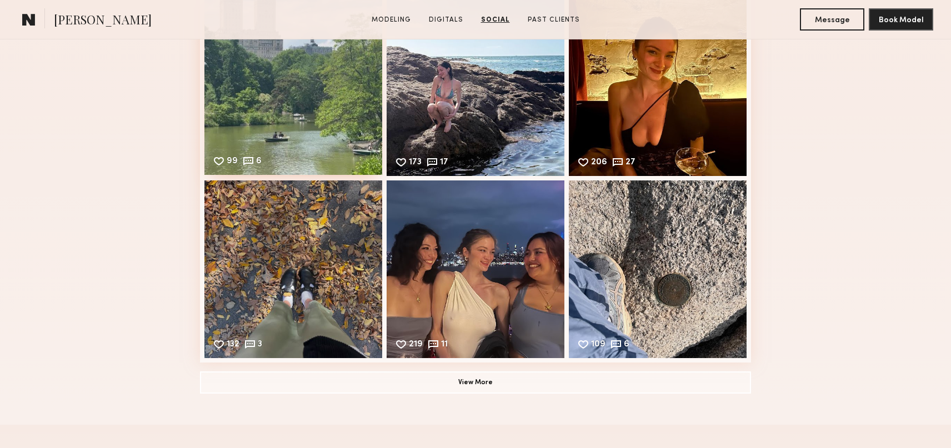
scroll to position [1673, 0]
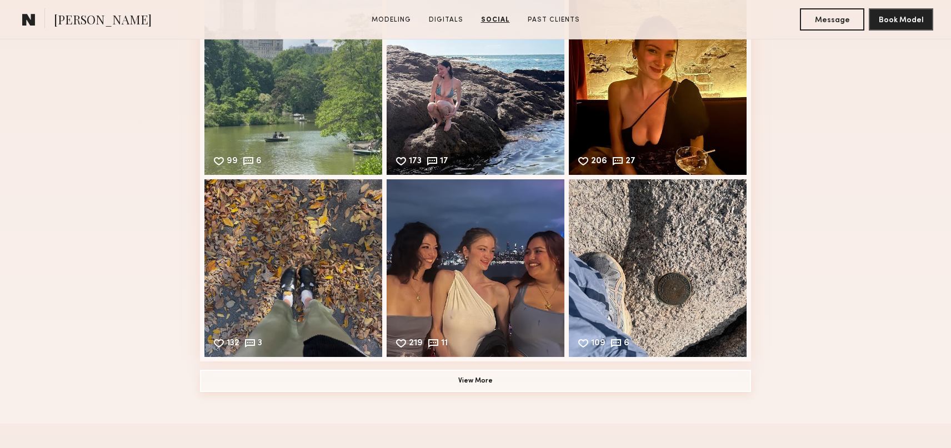
drag, startPoint x: 464, startPoint y: 376, endPoint x: 458, endPoint y: 370, distance: 8.6
click at [464, 376] on button "View More" at bounding box center [475, 381] width 551 height 22
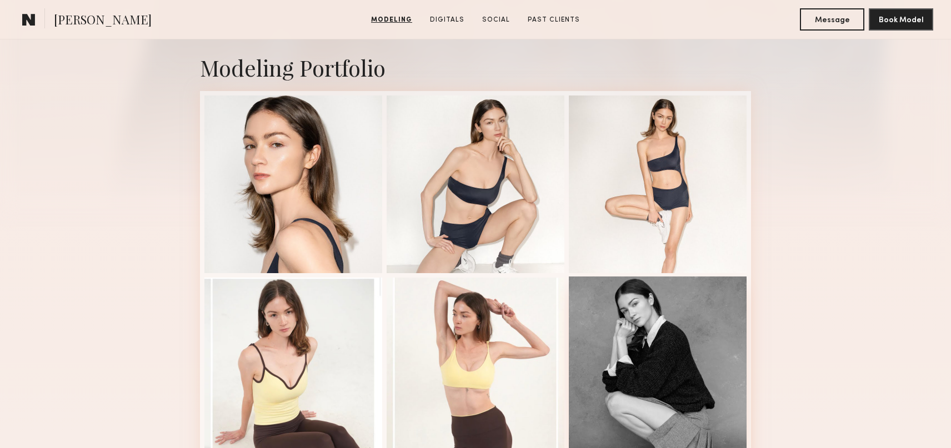
scroll to position [0, 0]
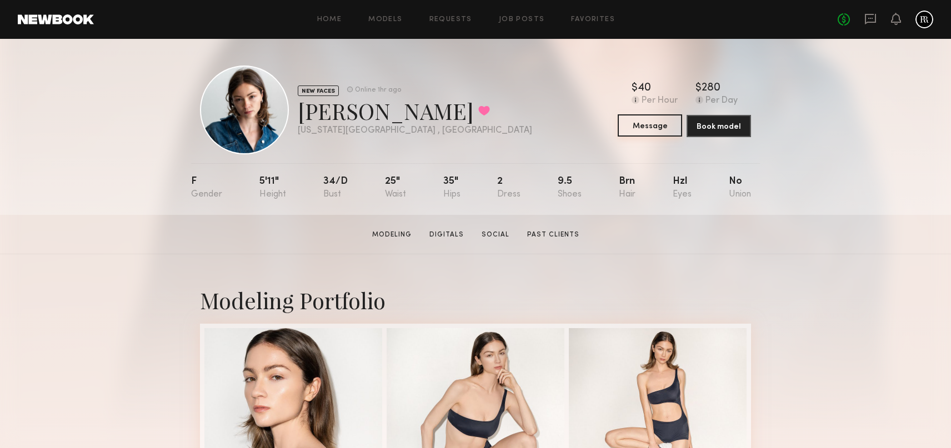
click at [640, 127] on button "Message" at bounding box center [649, 125] width 64 height 22
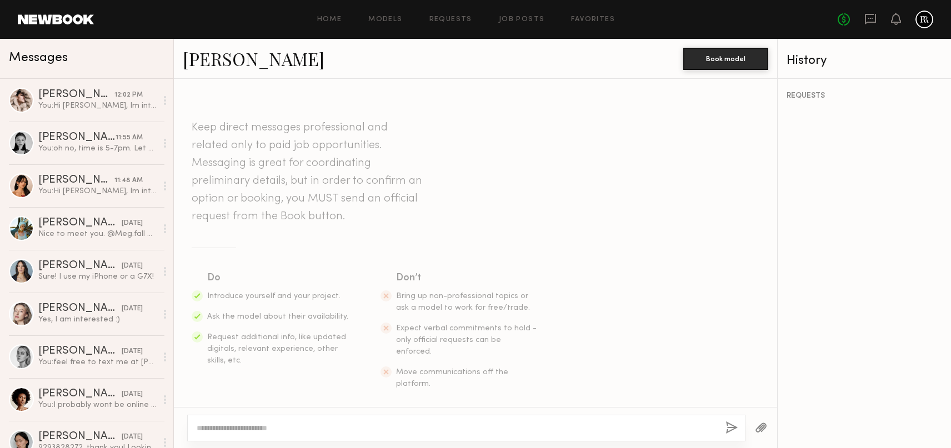
drag, startPoint x: 334, startPoint y: 429, endPoint x: 330, endPoint y: 423, distance: 6.8
click at [331, 424] on textarea at bounding box center [457, 428] width 520 height 11
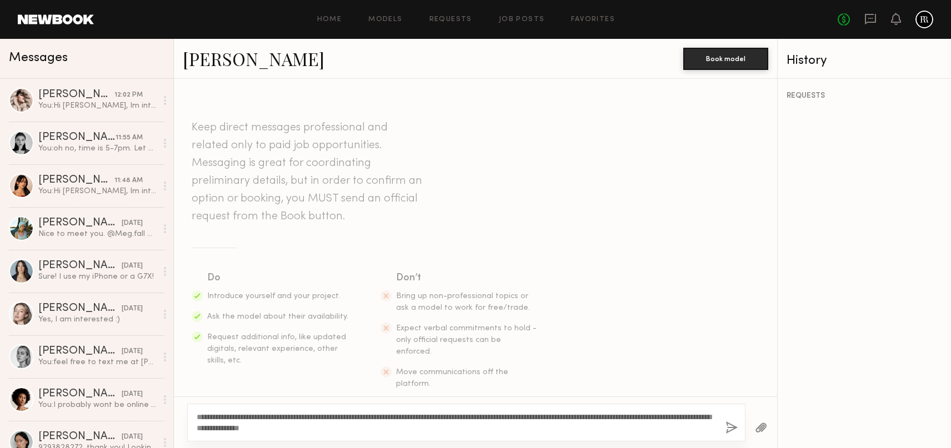
drag, startPoint x: 223, startPoint y: 415, endPoint x: 207, endPoint y: 415, distance: 15.6
click at [207, 415] on textarea "**********" at bounding box center [457, 422] width 520 height 22
click at [421, 435] on div "**********" at bounding box center [466, 423] width 558 height 38
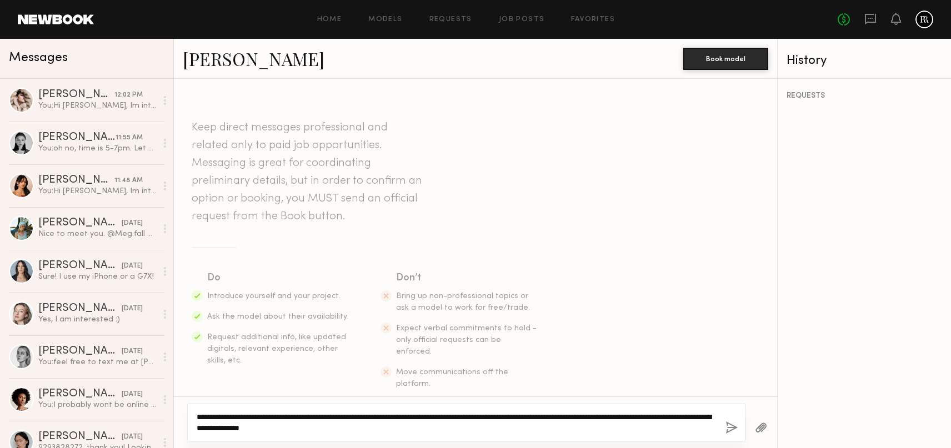
click at [422, 429] on textarea "**********" at bounding box center [457, 422] width 520 height 22
drag, startPoint x: 314, startPoint y: 429, endPoint x: 405, endPoint y: 426, distance: 91.1
click at [405, 426] on textarea "**********" at bounding box center [457, 422] width 520 height 22
drag, startPoint x: 702, startPoint y: 416, endPoint x: 708, endPoint y: 415, distance: 6.8
click at [708, 415] on textarea "**********" at bounding box center [457, 422] width 520 height 22
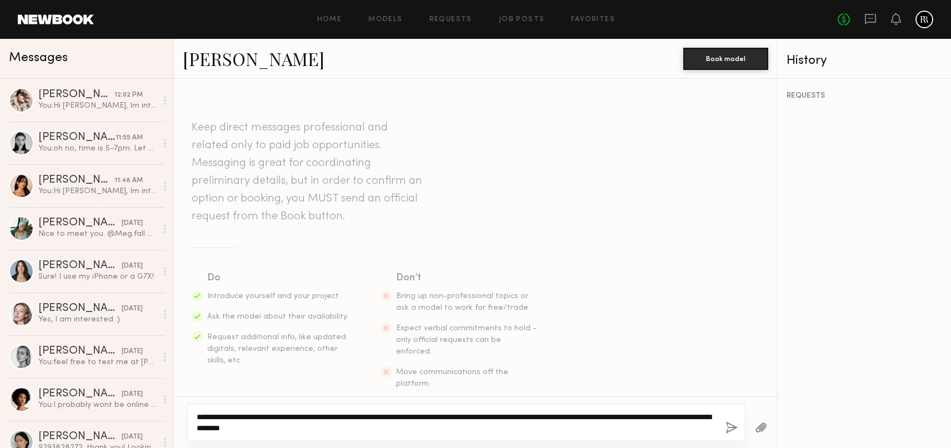
drag, startPoint x: 303, startPoint y: 429, endPoint x: 375, endPoint y: 427, distance: 71.7
click at [375, 427] on textarea "**********" at bounding box center [457, 422] width 520 height 22
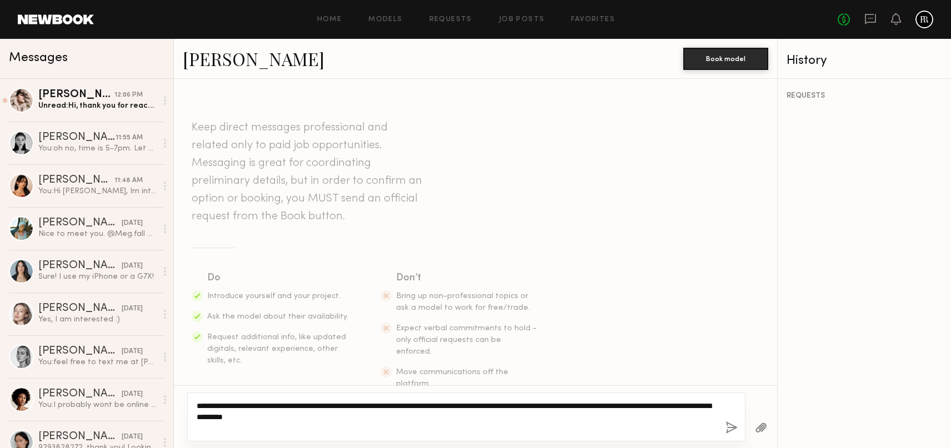
type textarea "**********"
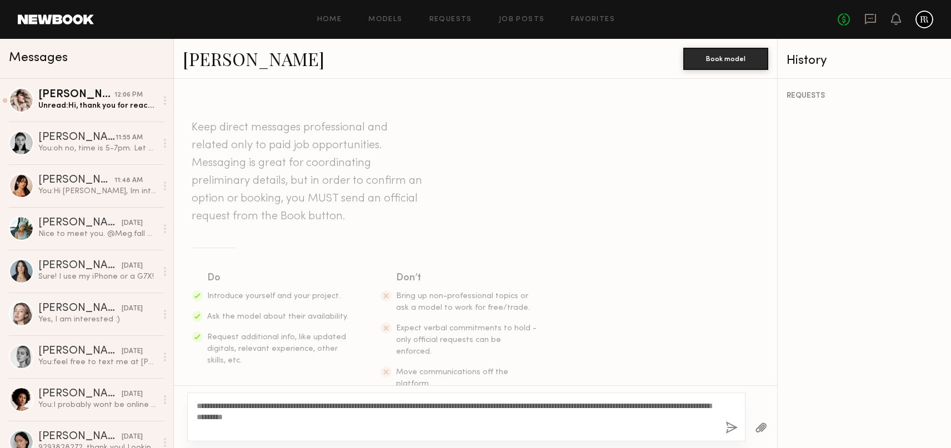
click at [730, 431] on button "button" at bounding box center [731, 428] width 12 height 14
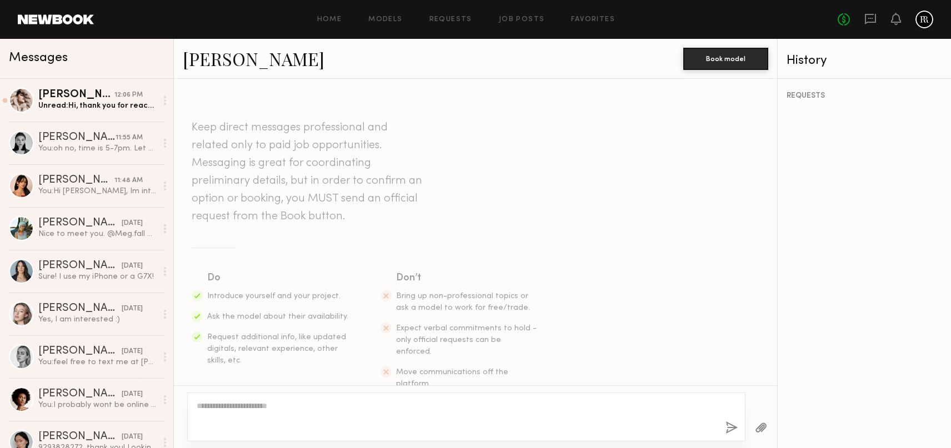
scroll to position [183, 0]
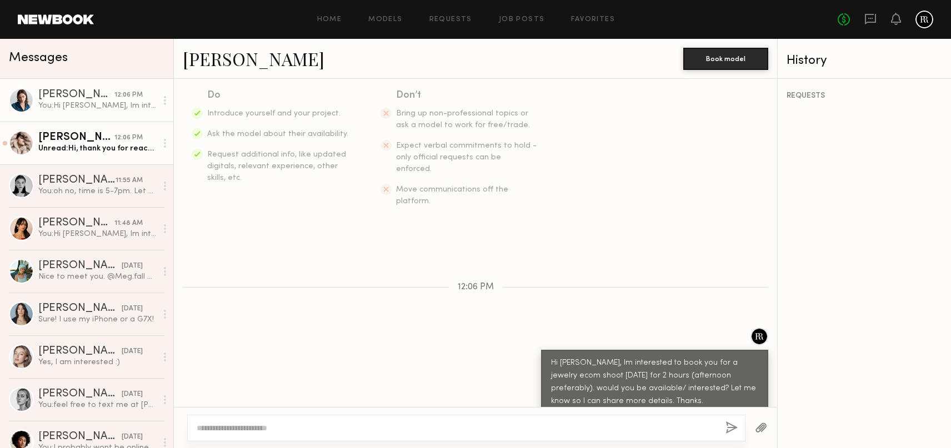
click at [105, 149] on div "Unread: Hi, thank you for reaching out! I’d be glad to hear more details about …" at bounding box center [97, 148] width 118 height 11
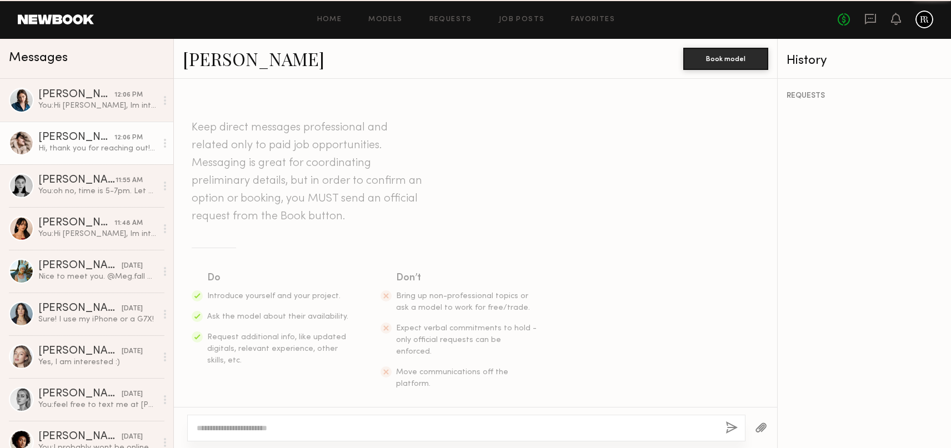
scroll to position [290, 0]
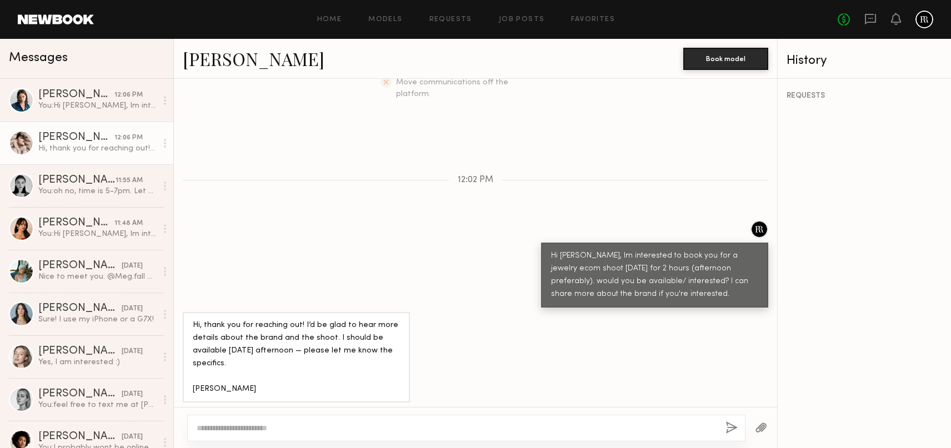
click at [77, 143] on div "Hi, thank you for reaching out! I’d be glad to hear more details about the bran…" at bounding box center [97, 148] width 118 height 11
click at [229, 62] on link "[PERSON_NAME]" at bounding box center [254, 59] width 142 height 24
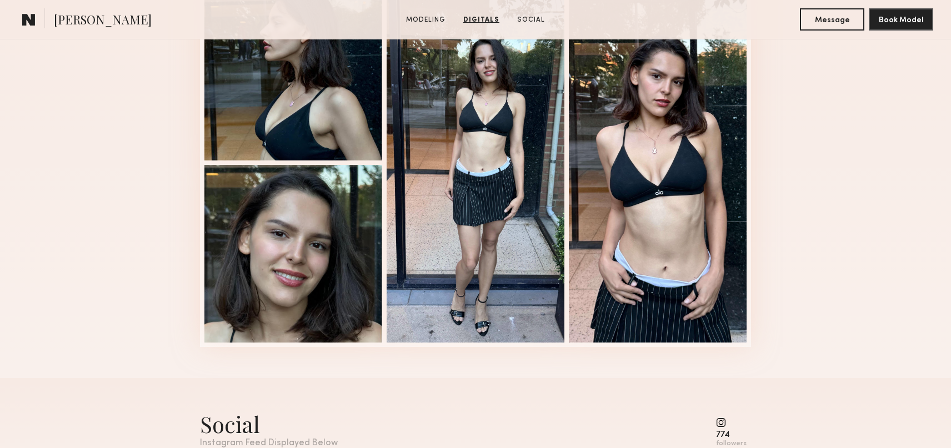
scroll to position [1299, 0]
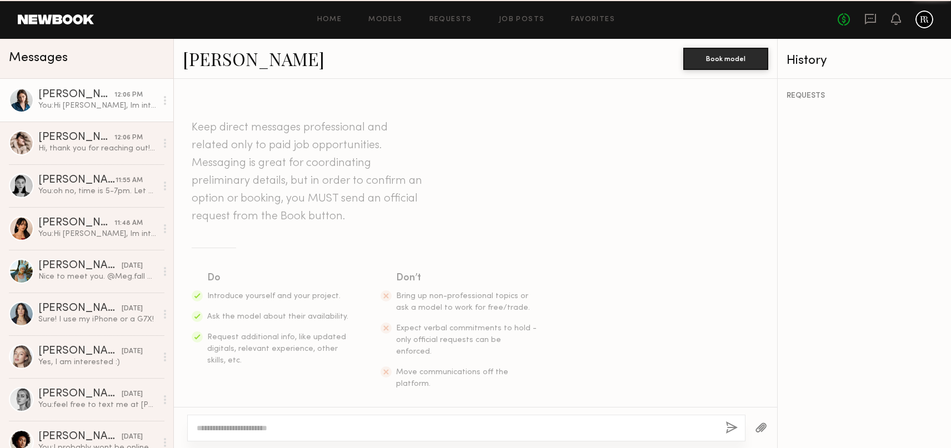
scroll to position [183, 0]
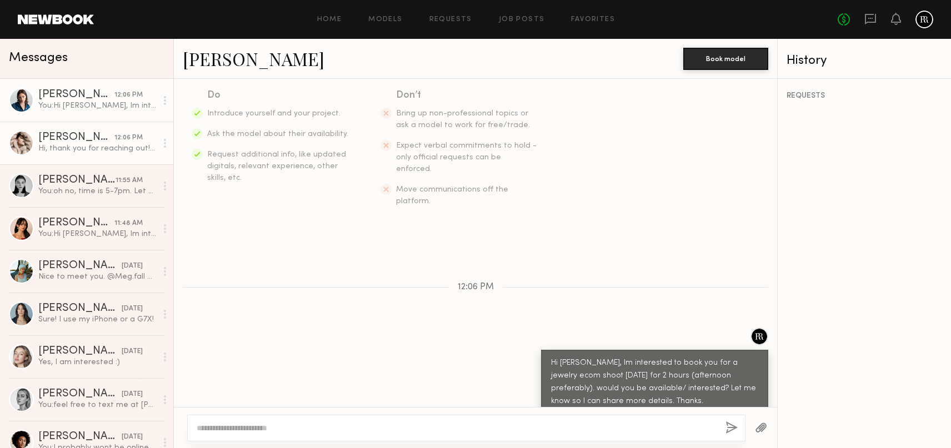
click at [106, 139] on div "[PERSON_NAME]" at bounding box center [76, 137] width 76 height 11
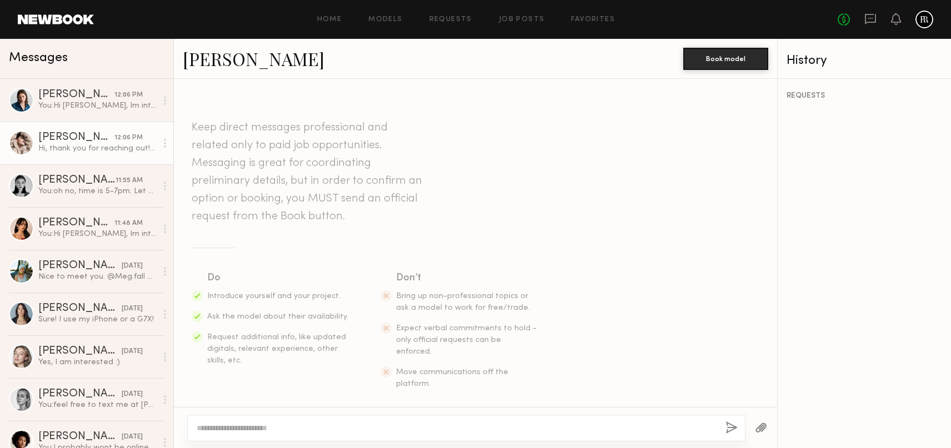
scroll to position [290, 0]
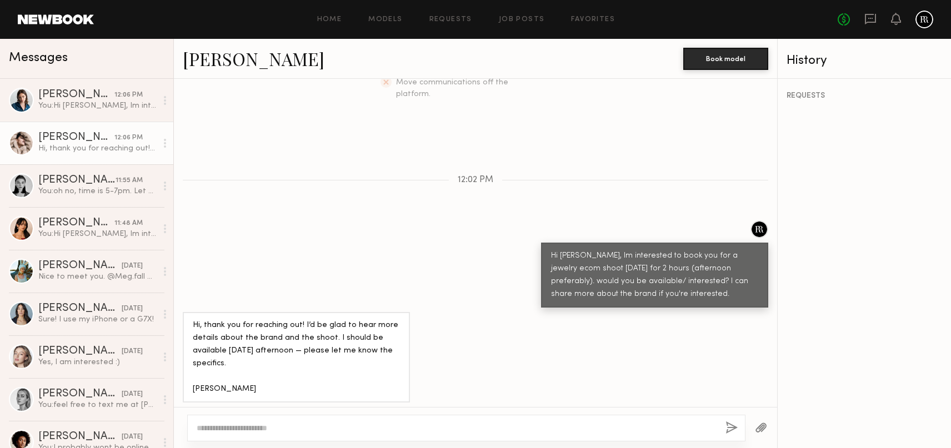
click at [228, 60] on link "[PERSON_NAME]" at bounding box center [254, 59] width 142 height 24
click at [263, 428] on textarea at bounding box center [457, 428] width 520 height 11
type textarea "*"
drag, startPoint x: 222, startPoint y: 430, endPoint x: 432, endPoint y: 439, distance: 210.6
click at [432, 439] on div "**********" at bounding box center [466, 428] width 558 height 27
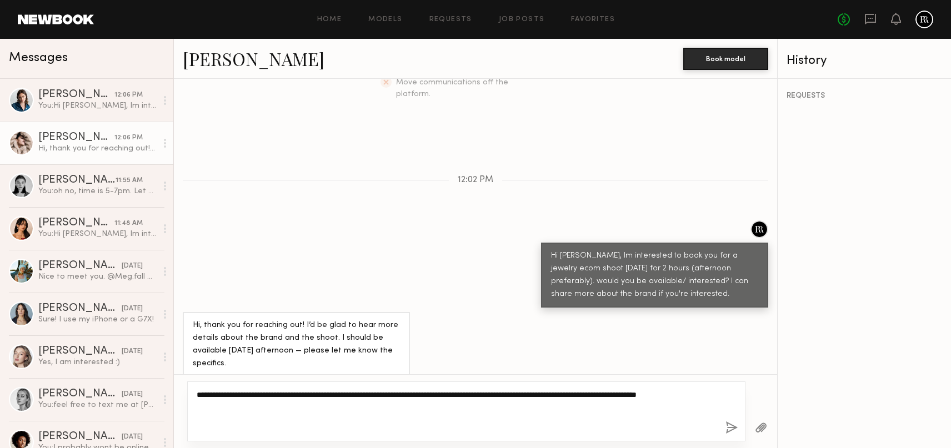
paste textarea "**********"
click at [260, 412] on textarea "**********" at bounding box center [457, 411] width 520 height 44
click at [247, 404] on textarea "**********" at bounding box center [457, 411] width 520 height 44
drag, startPoint x: 669, startPoint y: 396, endPoint x: 675, endPoint y: 406, distance: 11.4
click at [675, 406] on textarea "**********" at bounding box center [457, 411] width 520 height 44
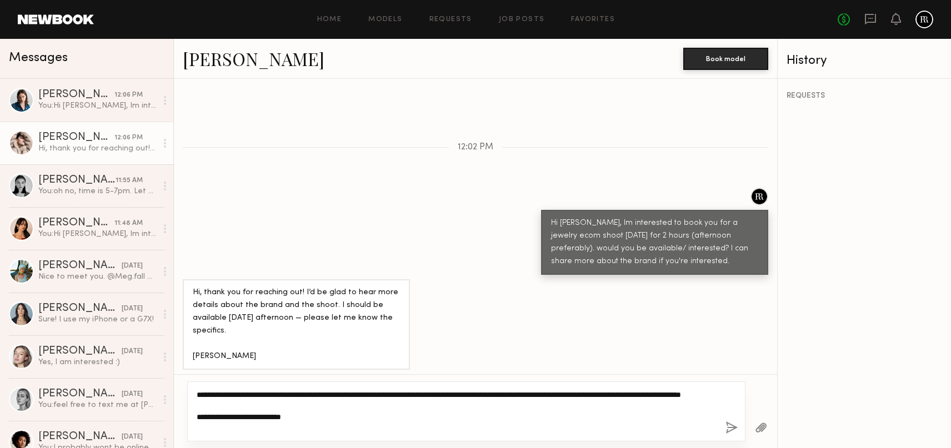
scroll to position [321, 0]
click at [434, 396] on textarea "**********" at bounding box center [457, 411] width 520 height 44
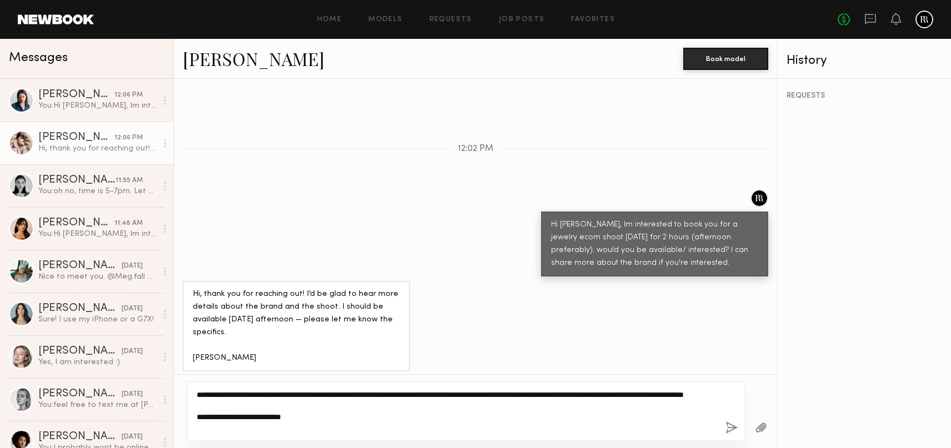
scroll to position [323, 0]
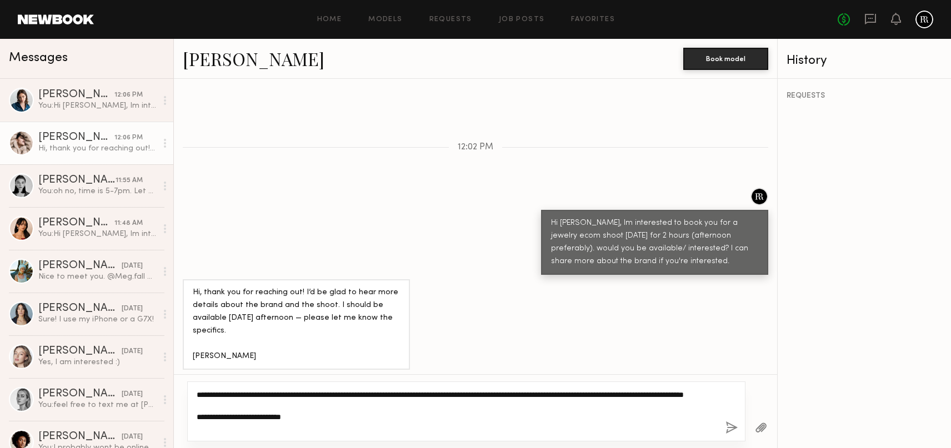
click at [364, 429] on textarea "**********" at bounding box center [457, 411] width 520 height 44
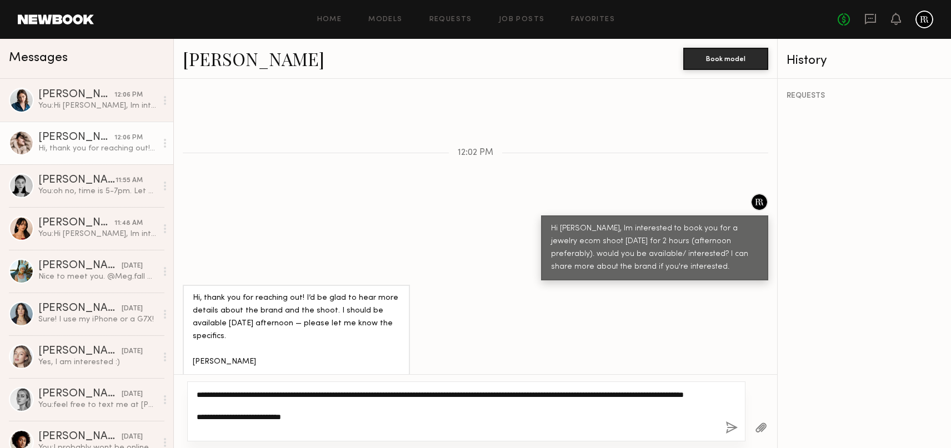
click at [341, 395] on textarea "**********" at bounding box center [457, 411] width 520 height 44
click at [330, 415] on textarea "**********" at bounding box center [457, 411] width 520 height 44
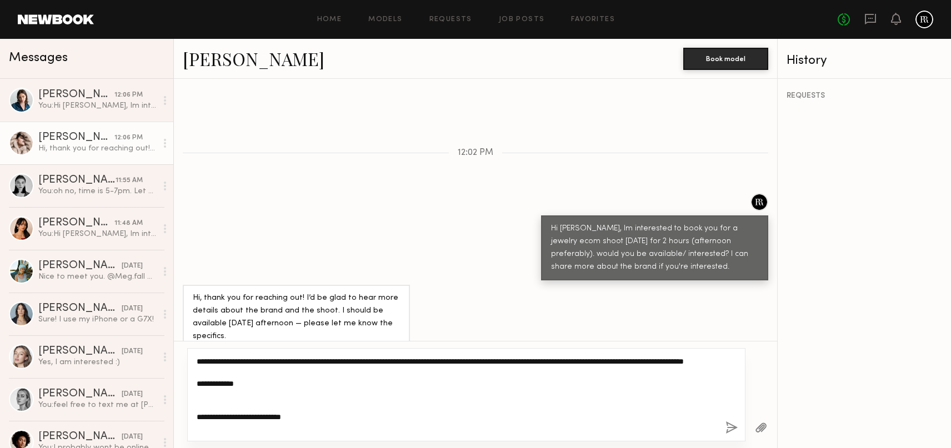
paste textarea "**********"
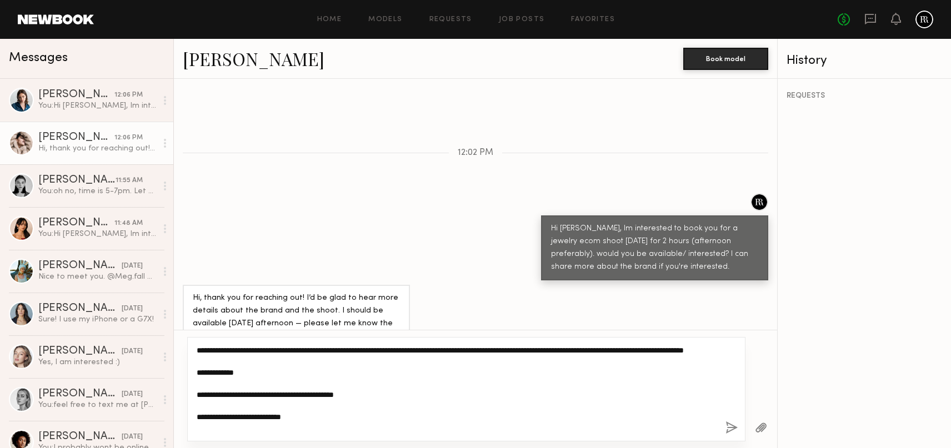
drag, startPoint x: 262, startPoint y: 426, endPoint x: 176, endPoint y: 424, distance: 85.5
click at [176, 424] on div "**********" at bounding box center [475, 389] width 603 height 118
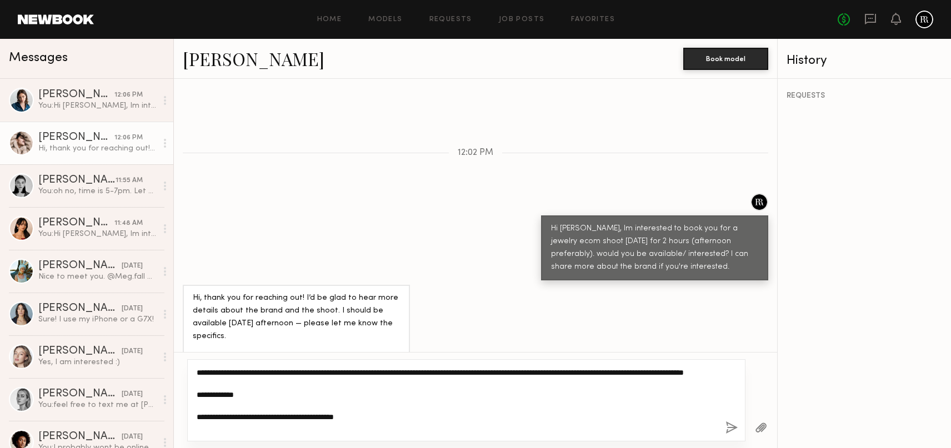
click at [330, 379] on textarea "**********" at bounding box center [457, 400] width 520 height 67
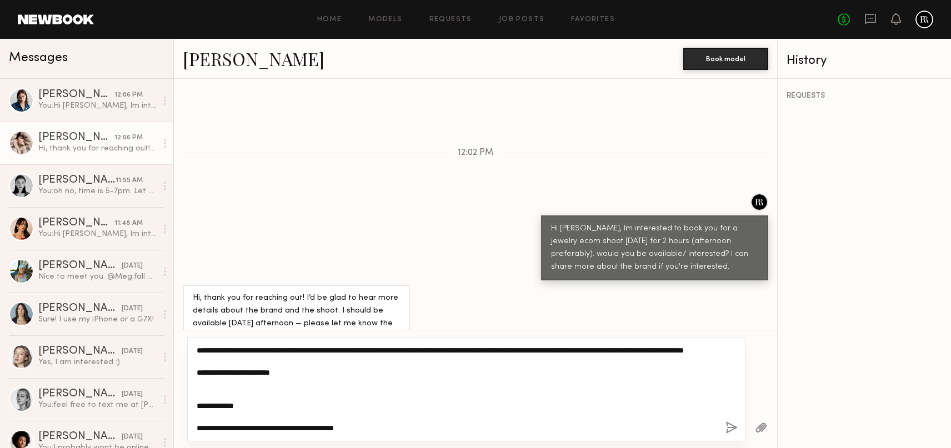
paste textarea "**********"
click at [213, 418] on textarea "**********" at bounding box center [457, 389] width 520 height 89
click at [451, 426] on textarea "**********" at bounding box center [457, 389] width 520 height 89
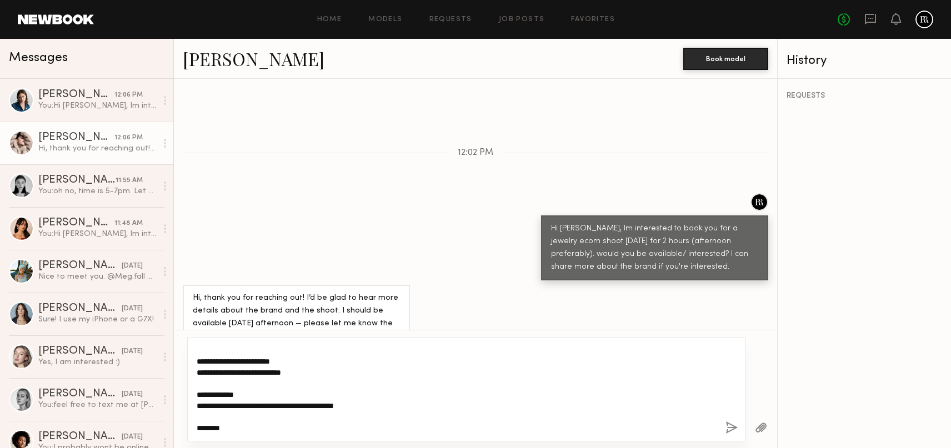
scroll to position [32, 0]
click at [270, 417] on textarea "**********" at bounding box center [457, 389] width 520 height 89
paste textarea "**********"
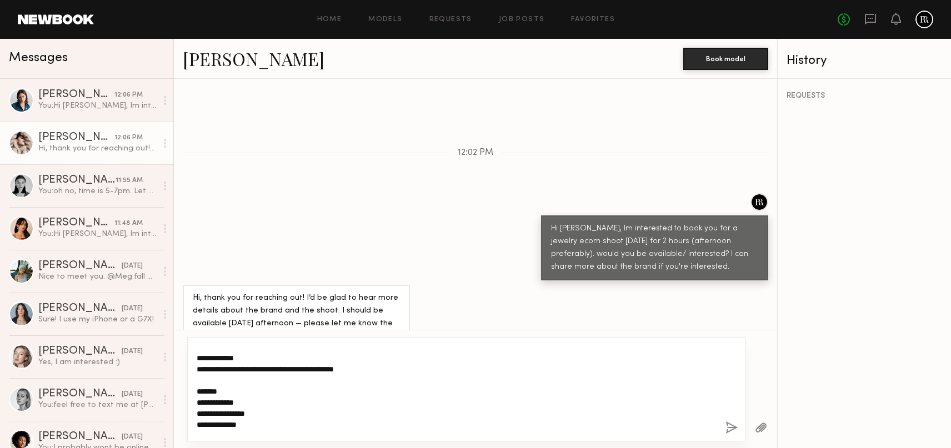
scroll to position [47, 0]
click at [415, 382] on textarea "**********" at bounding box center [457, 389] width 520 height 89
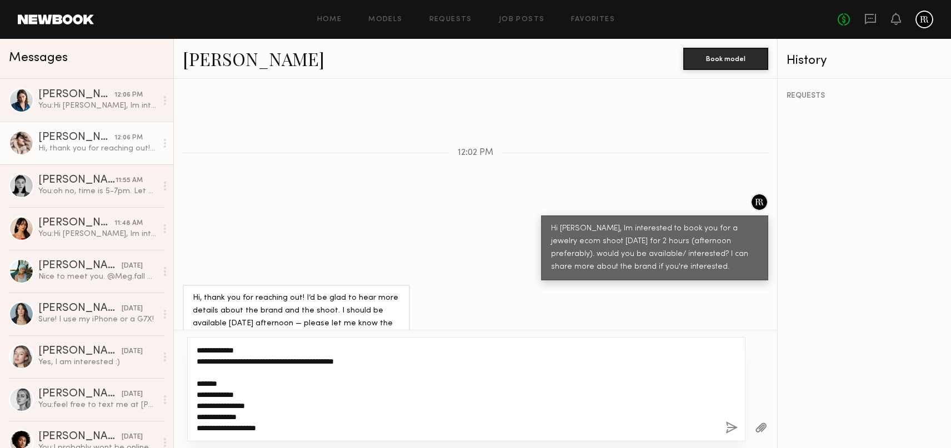
click at [298, 396] on textarea "**********" at bounding box center [457, 389] width 520 height 89
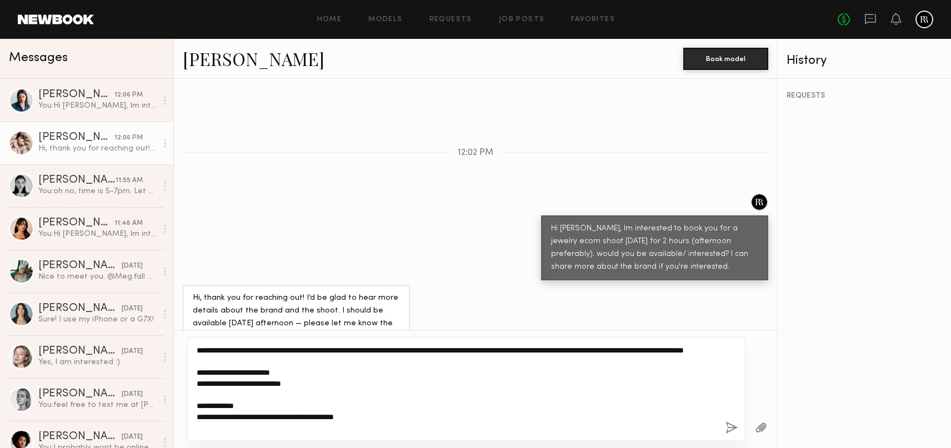
click at [219, 350] on textarea "**********" at bounding box center [457, 389] width 520 height 89
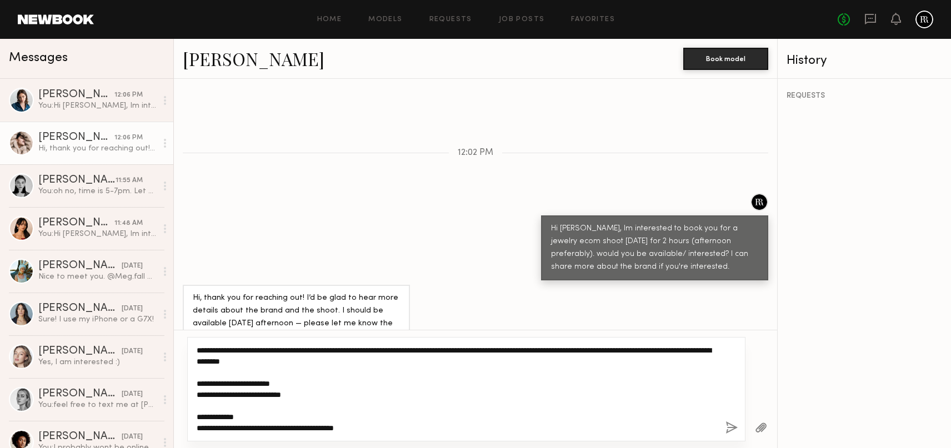
click at [218, 350] on textarea "**********" at bounding box center [457, 389] width 520 height 89
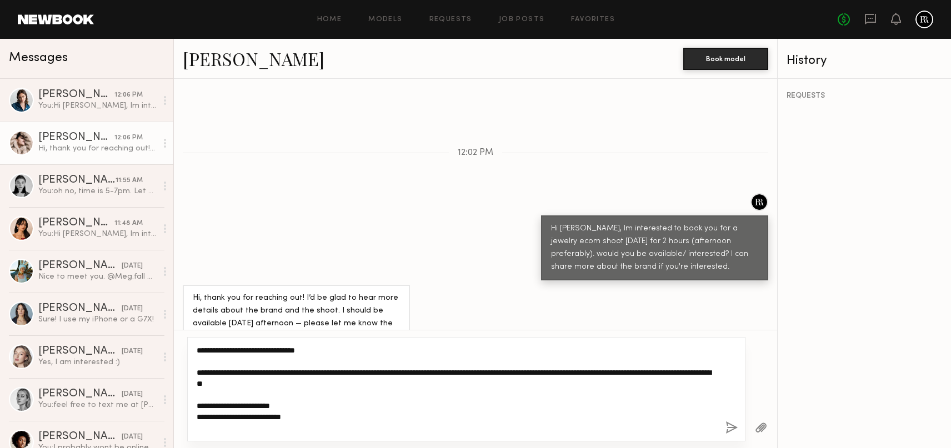
click at [212, 366] on textarea "**********" at bounding box center [457, 389] width 520 height 89
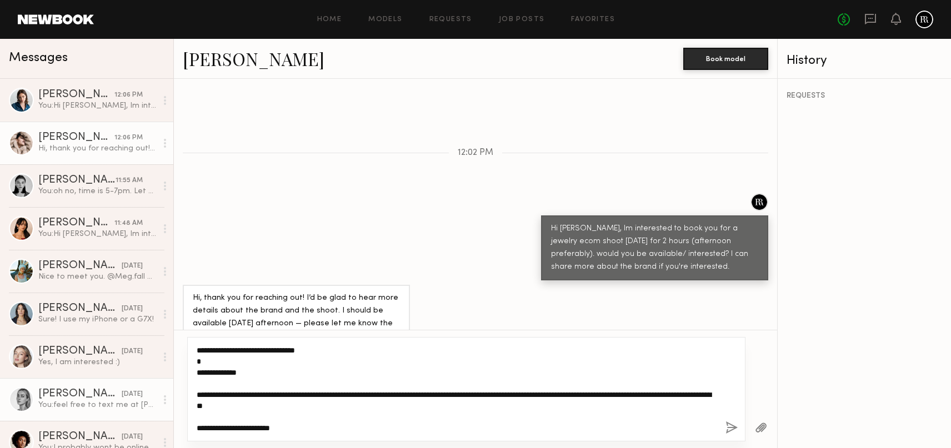
drag, startPoint x: 259, startPoint y: 394, endPoint x: 173, endPoint y: 390, distance: 86.1
click at [173, 390] on div "Messages Macie E. 12:06 PM You: Hi Macie, Im interested to book you for a jewel…" at bounding box center [475, 243] width 951 height 409
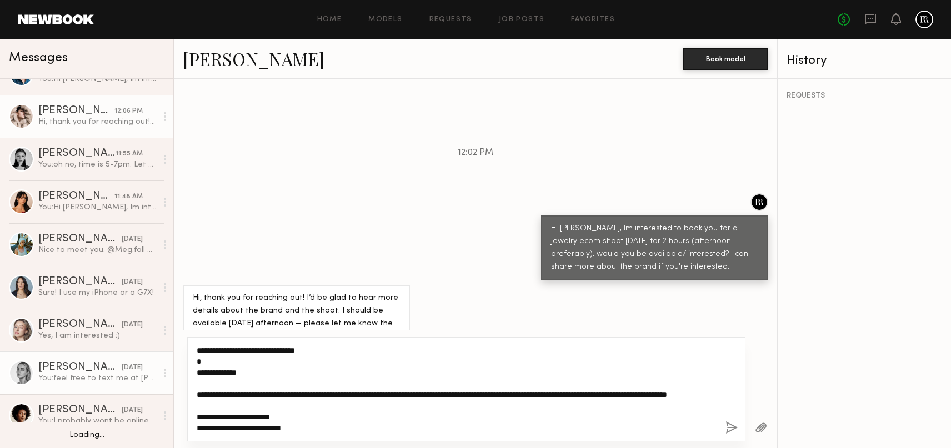
scroll to position [39, 0]
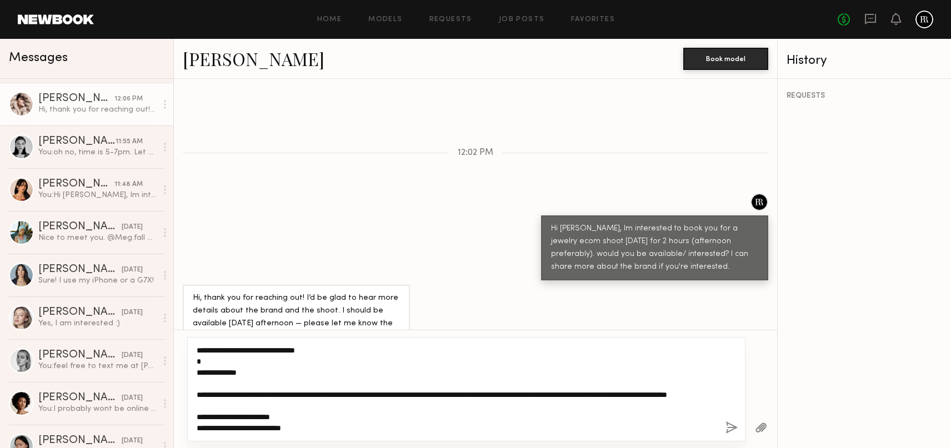
drag, startPoint x: 290, startPoint y: 392, endPoint x: 188, endPoint y: 390, distance: 102.2
click at [188, 390] on div "**********" at bounding box center [466, 389] width 558 height 104
drag, startPoint x: 205, startPoint y: 393, endPoint x: 177, endPoint y: 390, distance: 28.5
click at [177, 390] on div "**********" at bounding box center [475, 389] width 603 height 118
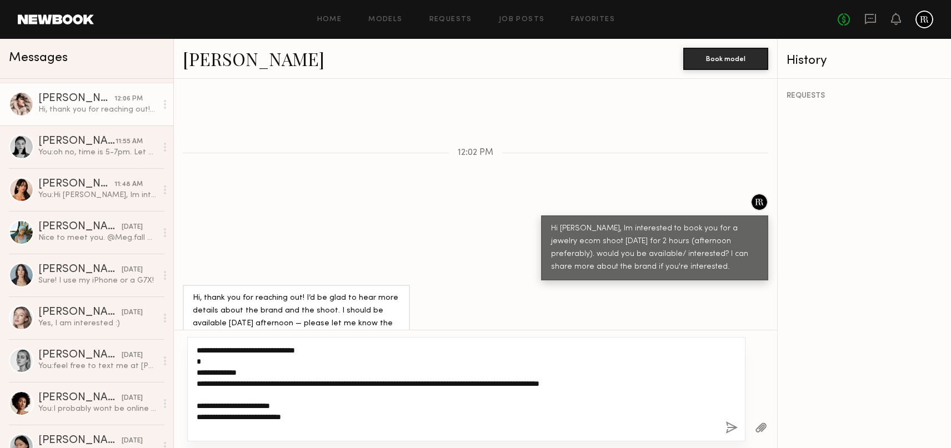
click at [214, 398] on textarea "**********" at bounding box center [457, 389] width 520 height 89
paste textarea "**********"
drag, startPoint x: 263, startPoint y: 405, endPoint x: 222, endPoint y: 404, distance: 41.7
click at [222, 404] on textarea "**********" at bounding box center [457, 389] width 520 height 89
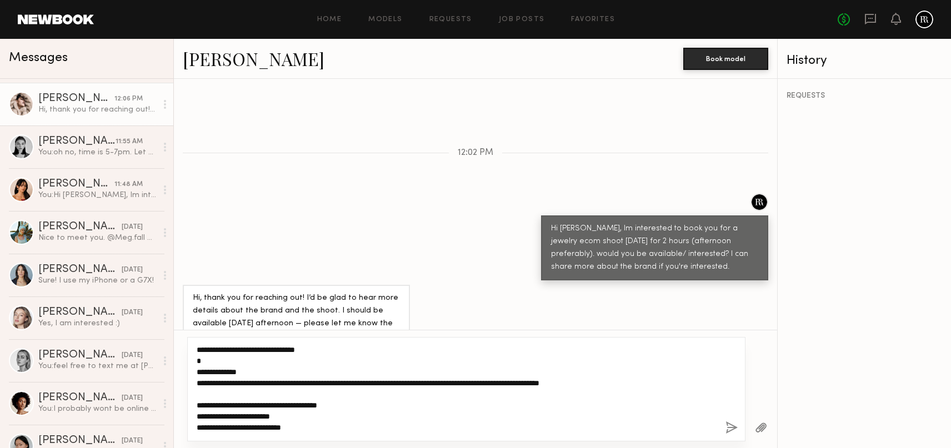
scroll to position [0, 0]
click at [335, 408] on textarea "**********" at bounding box center [457, 389] width 520 height 89
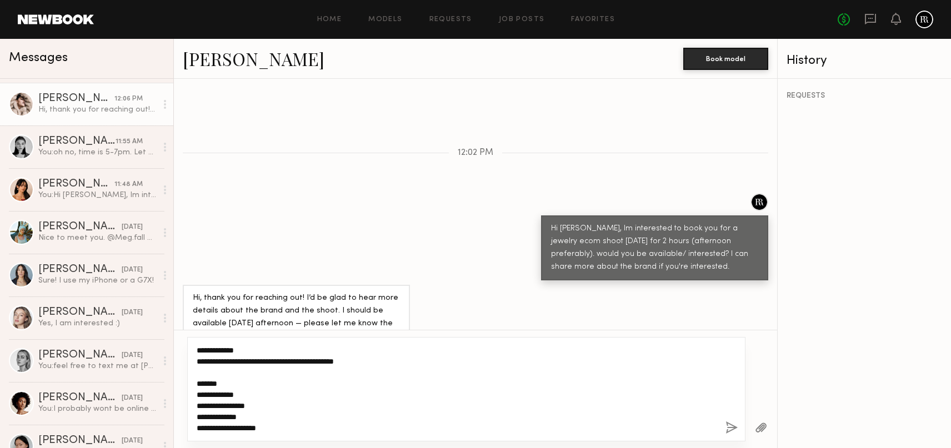
scroll to position [144, 0]
click at [264, 417] on textarea "**********" at bounding box center [457, 389] width 520 height 89
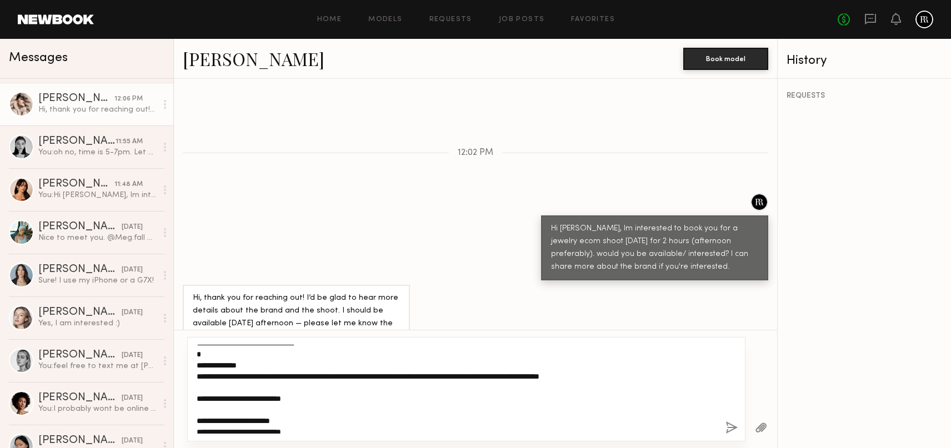
scroll to position [0, 0]
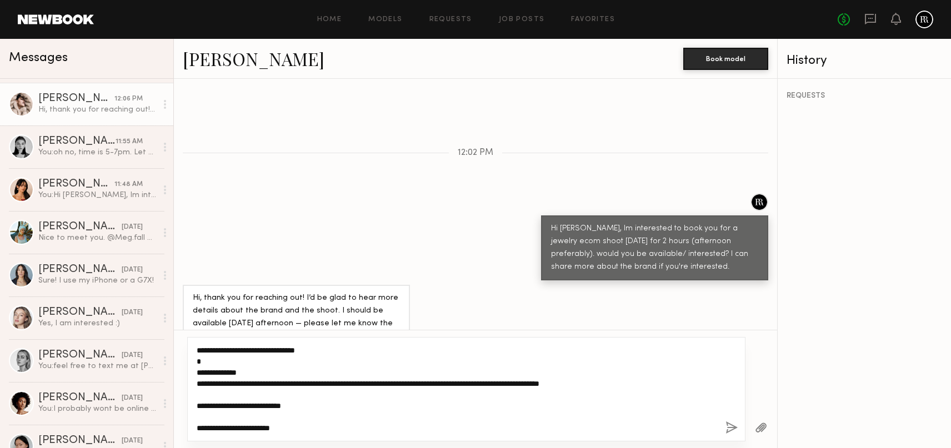
type textarea "**********"
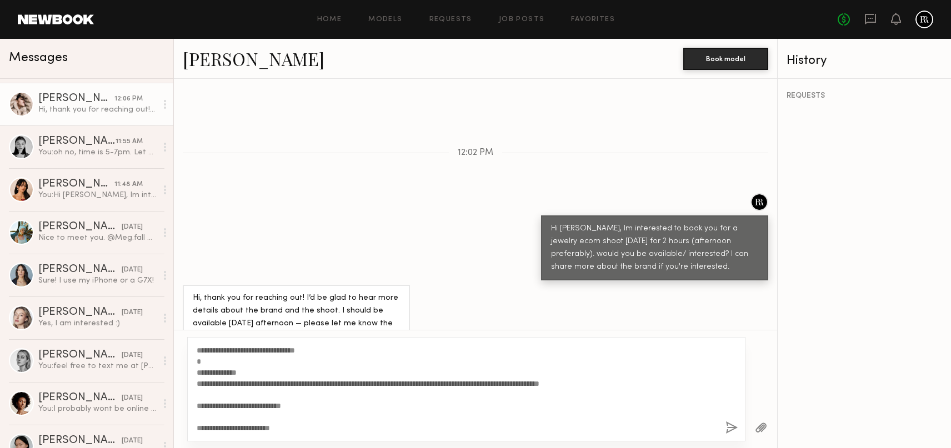
click at [730, 428] on button "button" at bounding box center [731, 428] width 12 height 14
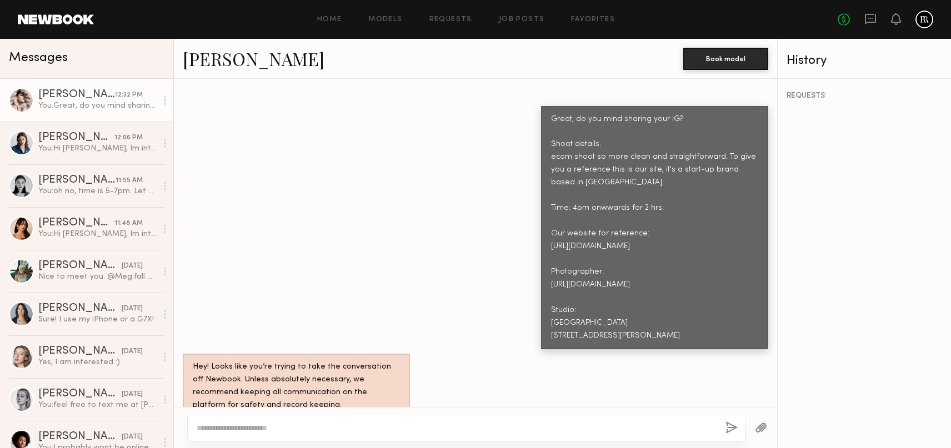
scroll to position [739, 0]
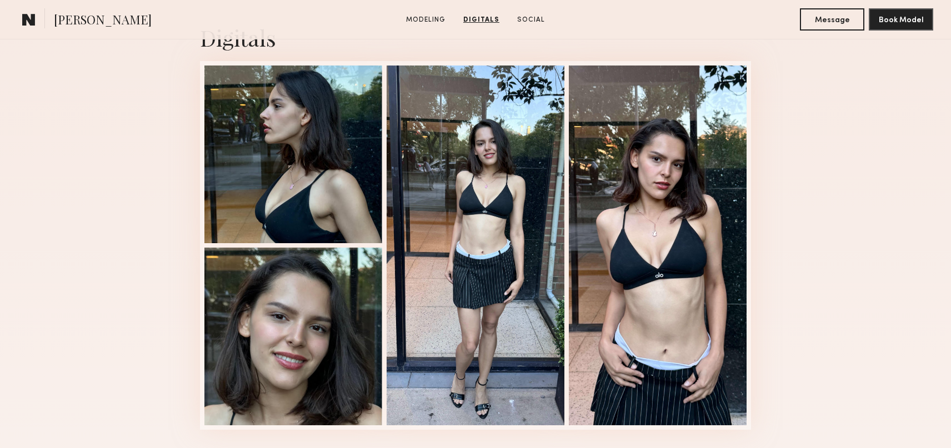
scroll to position [1126, 0]
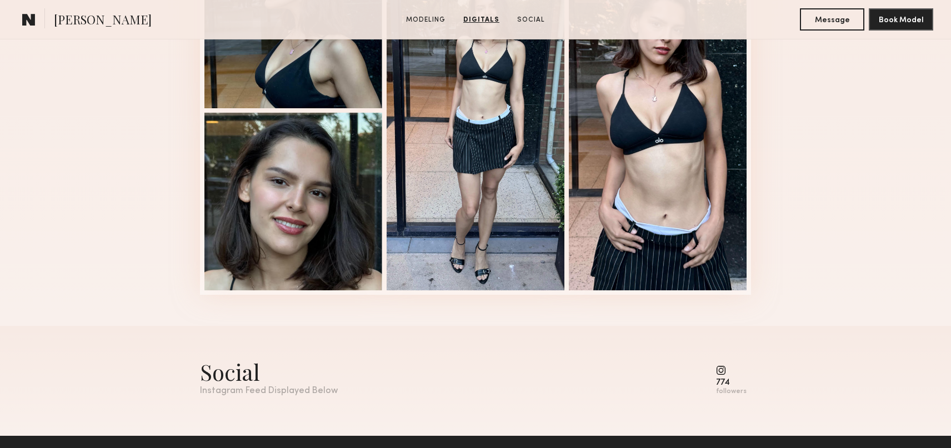
click at [479, 159] on div at bounding box center [475, 111] width 178 height 360
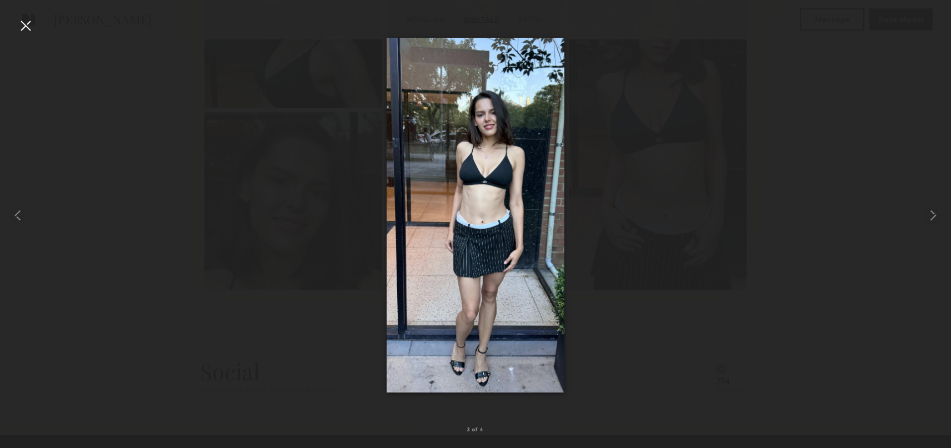
scroll to position [1264, 0]
click at [27, 27] on div at bounding box center [26, 26] width 18 height 18
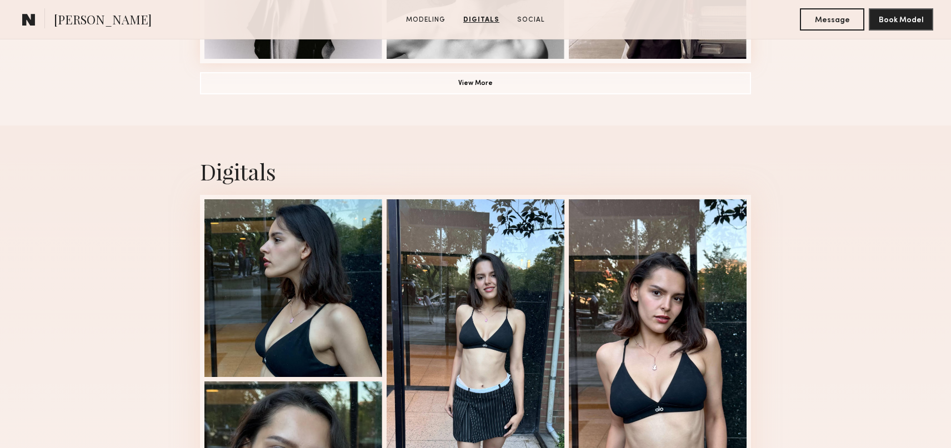
scroll to position [923, 0]
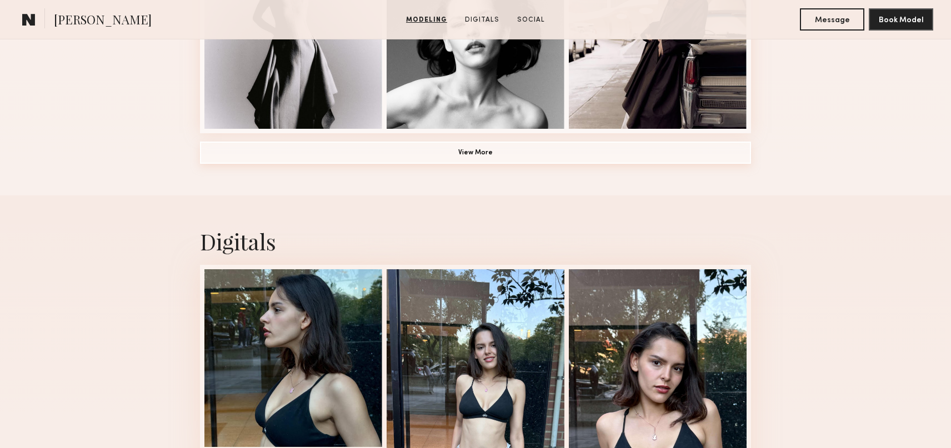
click at [414, 151] on button "View More" at bounding box center [475, 153] width 551 height 22
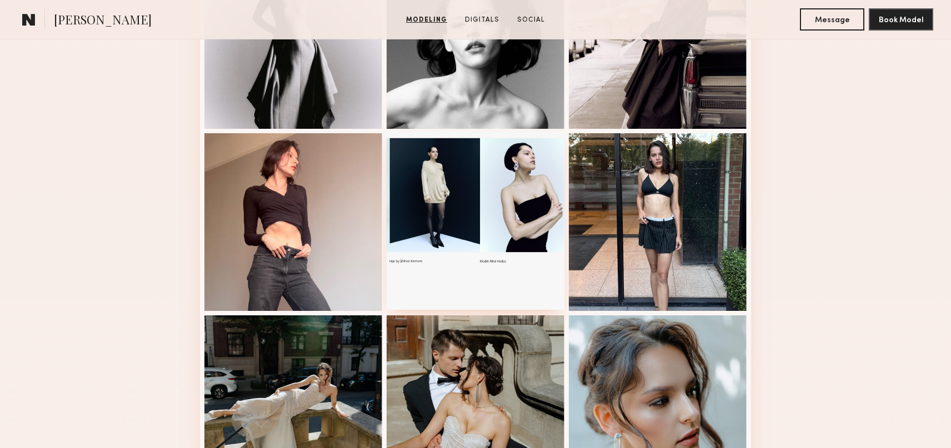
click at [455, 172] on div at bounding box center [475, 221] width 178 height 178
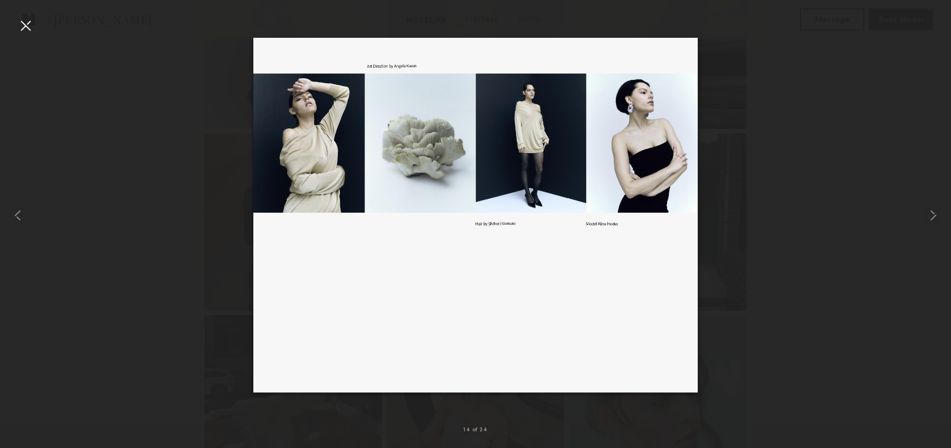
click at [34, 28] on div at bounding box center [26, 26] width 18 height 18
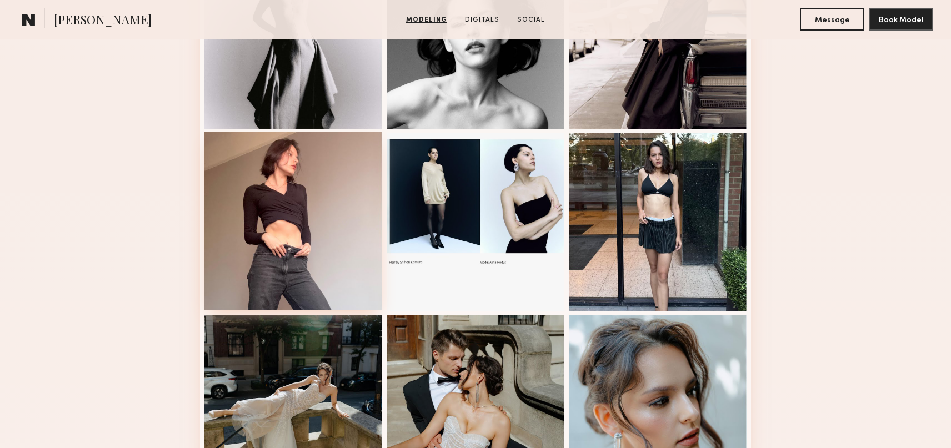
click at [315, 210] on div at bounding box center [293, 221] width 178 height 178
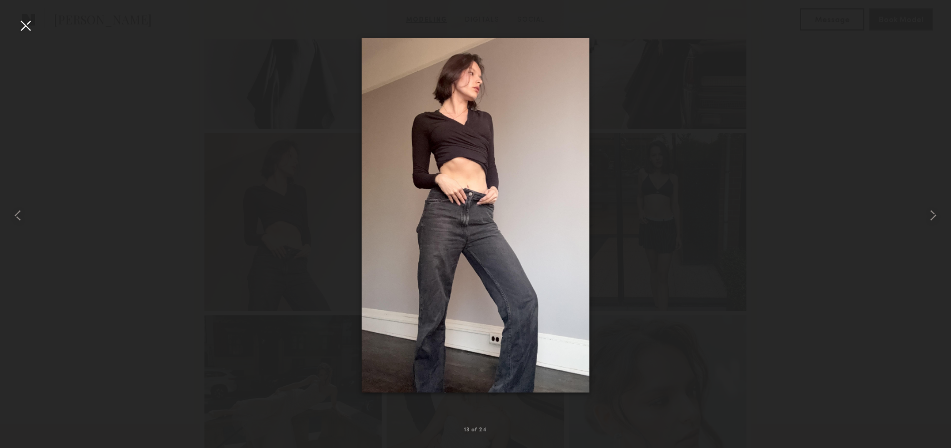
click at [31, 28] on div at bounding box center [26, 26] width 18 height 18
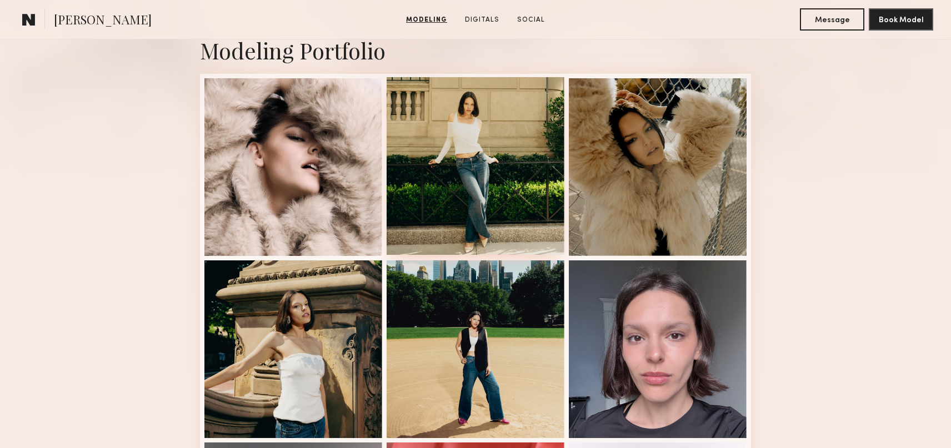
scroll to position [249, 0]
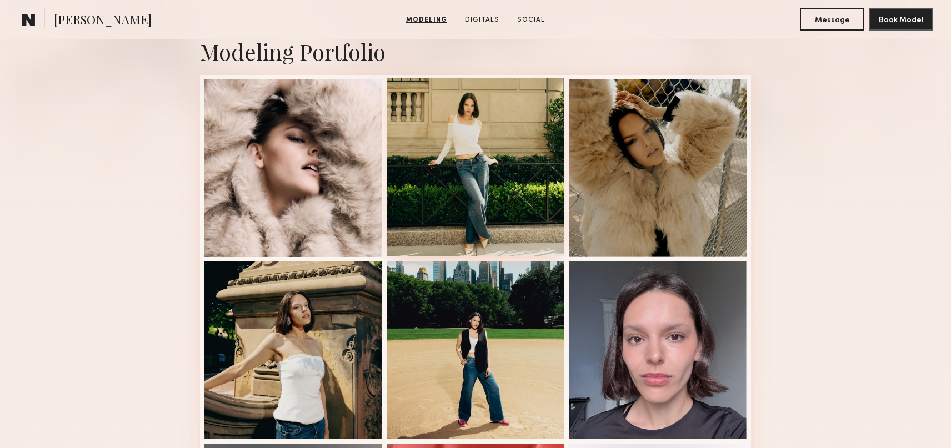
click at [479, 154] on div at bounding box center [475, 167] width 178 height 178
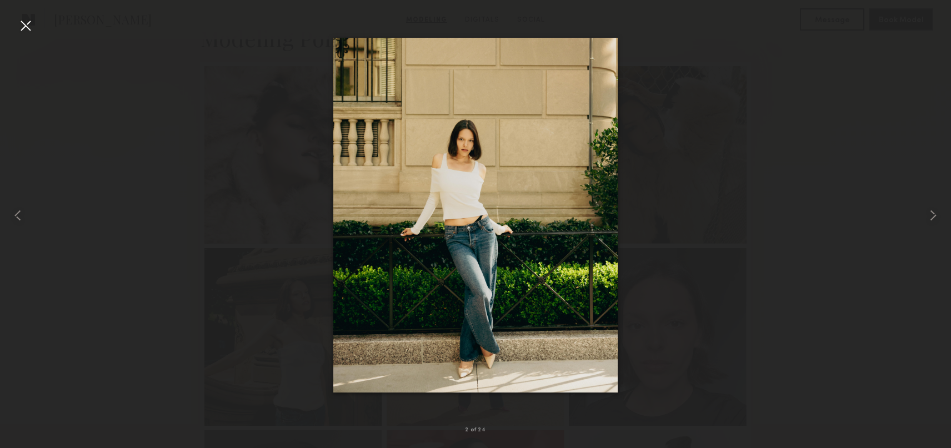
scroll to position [263, 0]
click at [34, 33] on div at bounding box center [19, 215] width 38 height 395
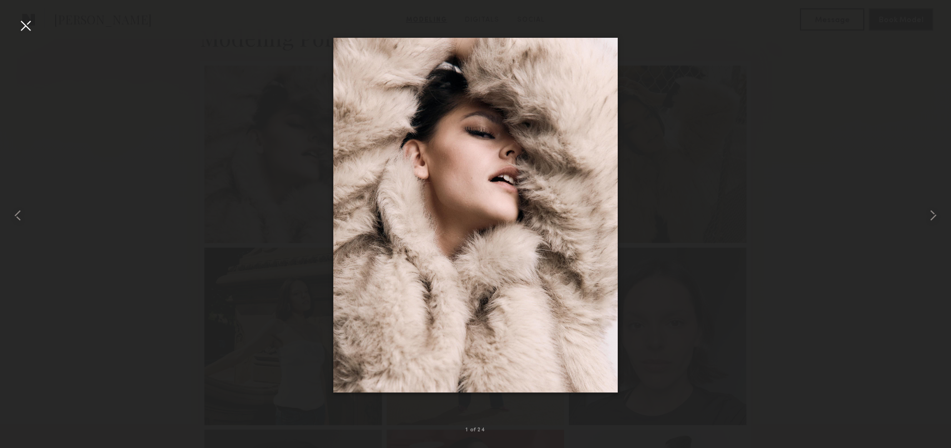
click at [30, 27] on div at bounding box center [26, 26] width 18 height 18
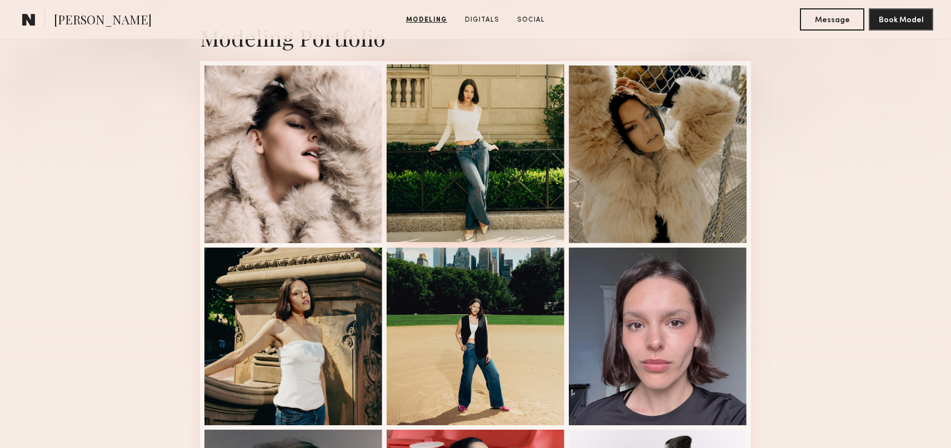
click at [465, 135] on div at bounding box center [475, 153] width 178 height 178
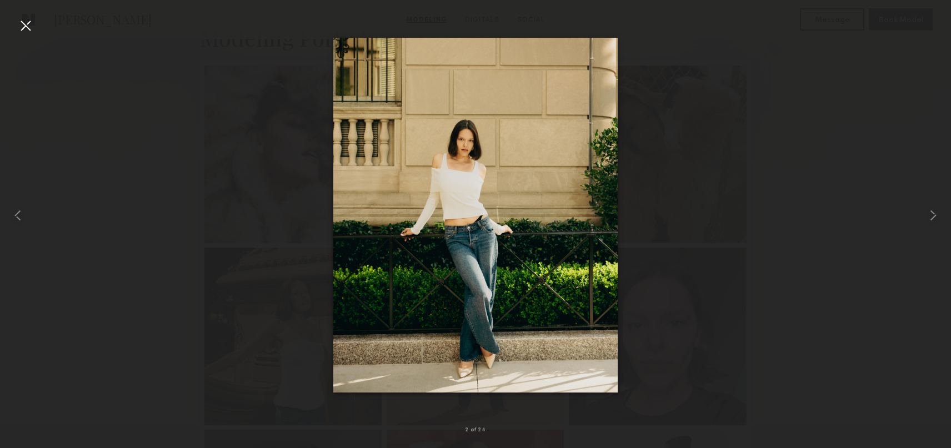
scroll to position [262, 0]
click at [501, 179] on img at bounding box center [475, 215] width 284 height 355
click at [28, 24] on div at bounding box center [26, 26] width 18 height 18
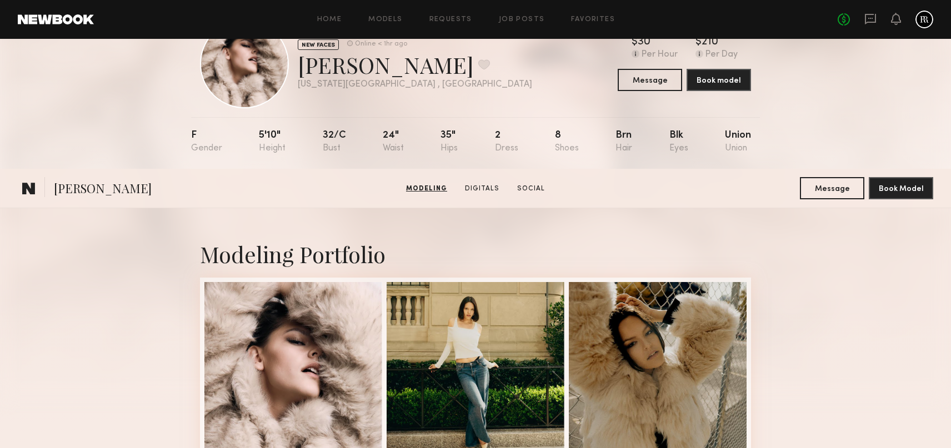
scroll to position [0, 0]
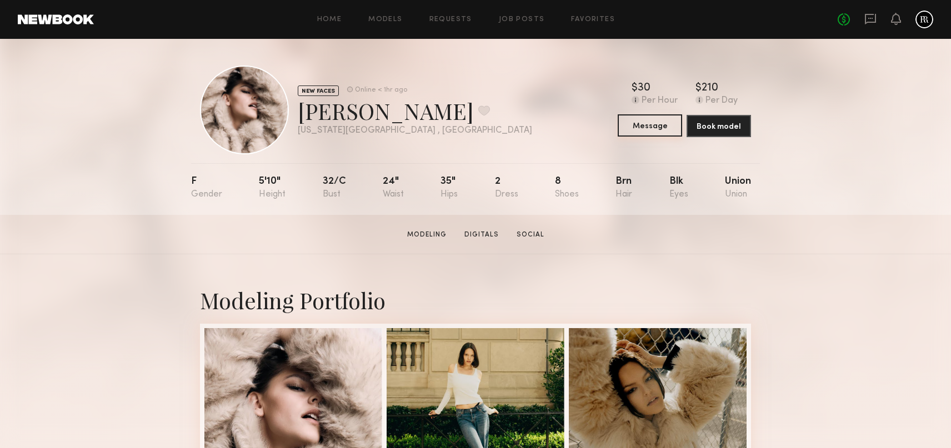
click at [632, 125] on button "Message" at bounding box center [649, 125] width 64 height 22
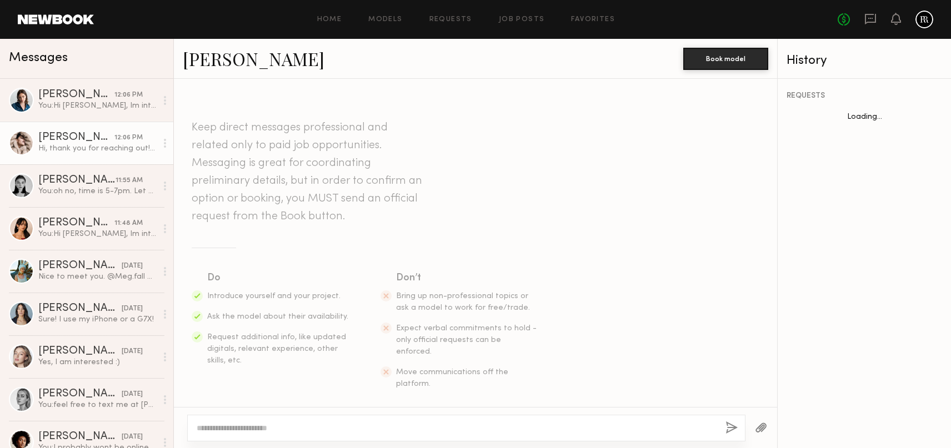
scroll to position [290, 0]
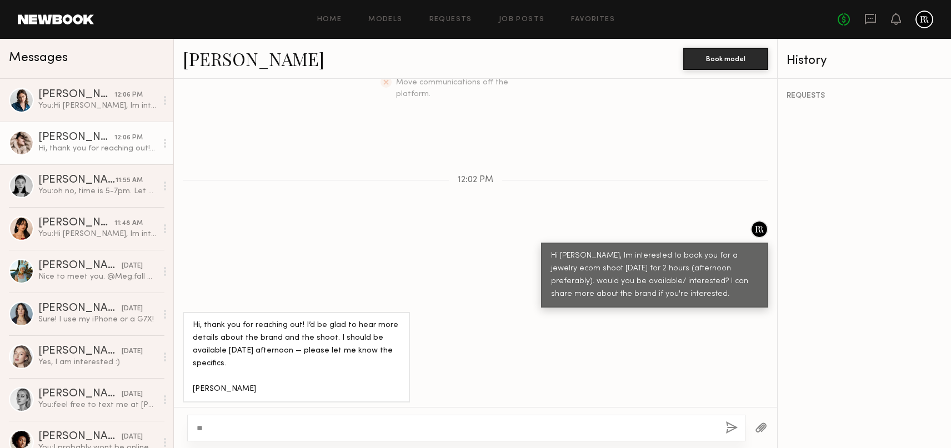
type textarea "*"
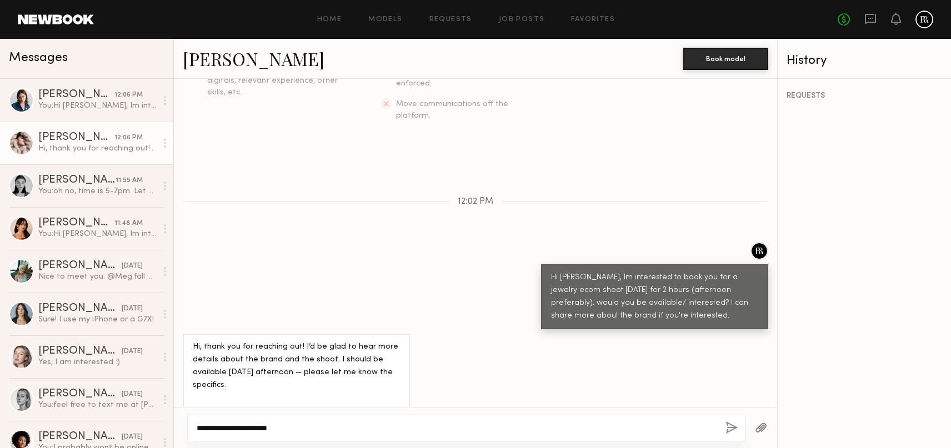
scroll to position [269, 0]
type textarea "**********"
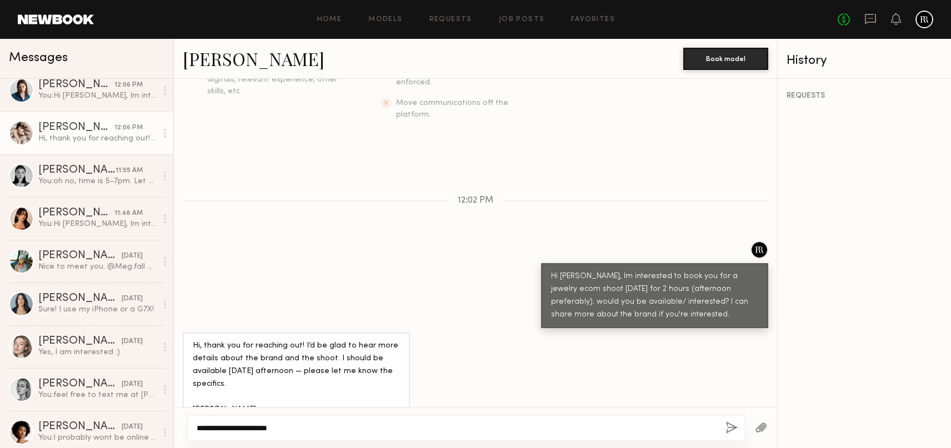
scroll to position [0, 0]
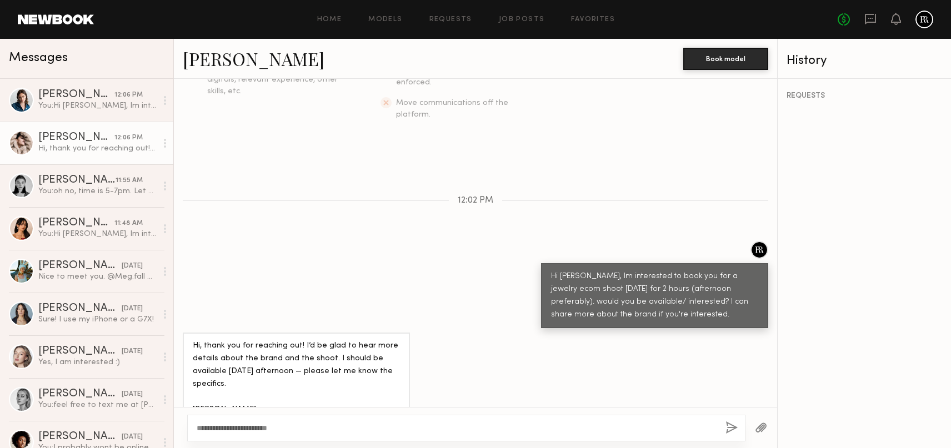
click at [223, 58] on link "[PERSON_NAME]" at bounding box center [254, 59] width 142 height 24
click at [223, 59] on link "[PERSON_NAME]" at bounding box center [254, 59] width 142 height 24
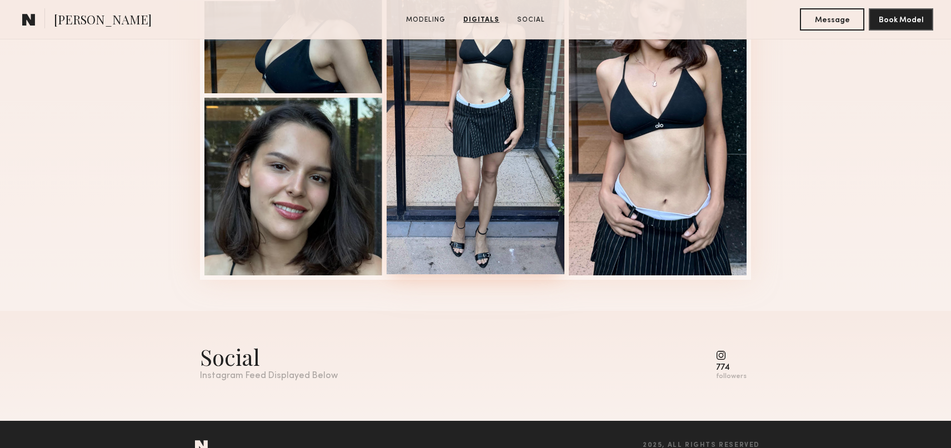
scroll to position [1299, 0]
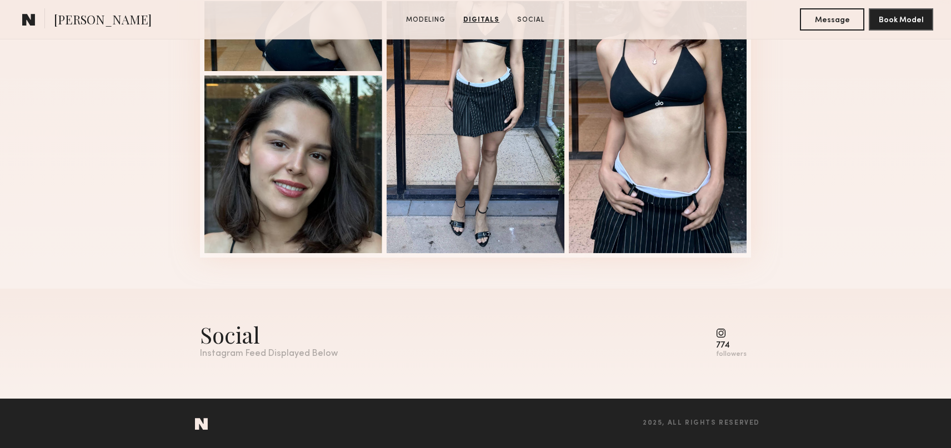
click at [723, 331] on common-icon at bounding box center [731, 333] width 31 height 10
click at [725, 330] on common-icon at bounding box center [731, 333] width 31 height 10
click at [722, 330] on common-icon at bounding box center [731, 333] width 31 height 10
click at [721, 331] on common-icon at bounding box center [731, 333] width 31 height 10
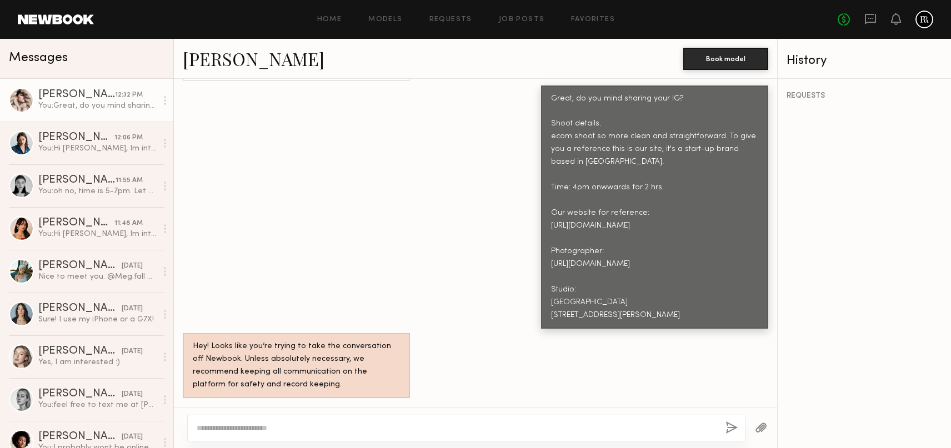
scroll to position [655, 0]
click at [109, 138] on div "[PERSON_NAME]" at bounding box center [76, 137] width 76 height 11
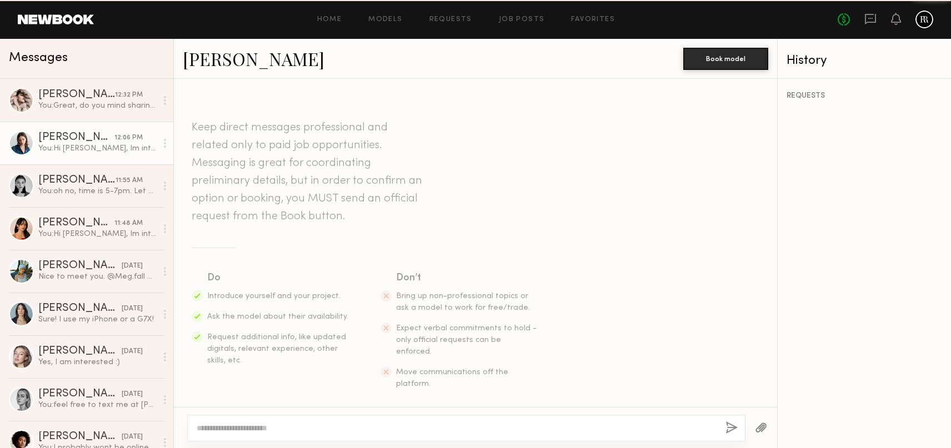
scroll to position [183, 0]
